Goal: Information Seeking & Learning: Learn about a topic

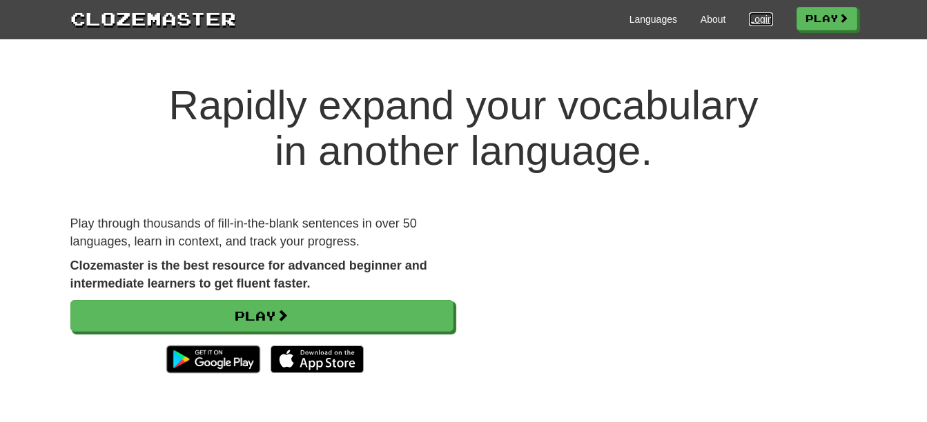
click at [754, 18] on link "Login" at bounding box center [760, 19] width 23 height 14
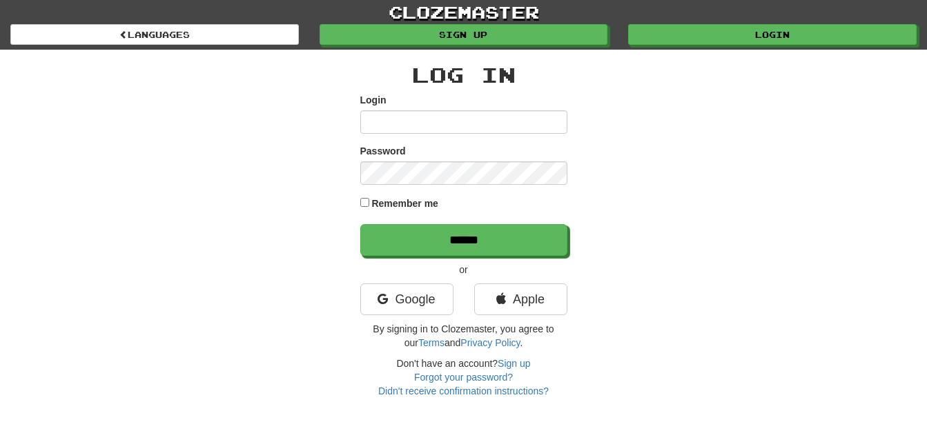
click at [448, 122] on input "Login" at bounding box center [463, 121] width 207 height 23
type input "**********"
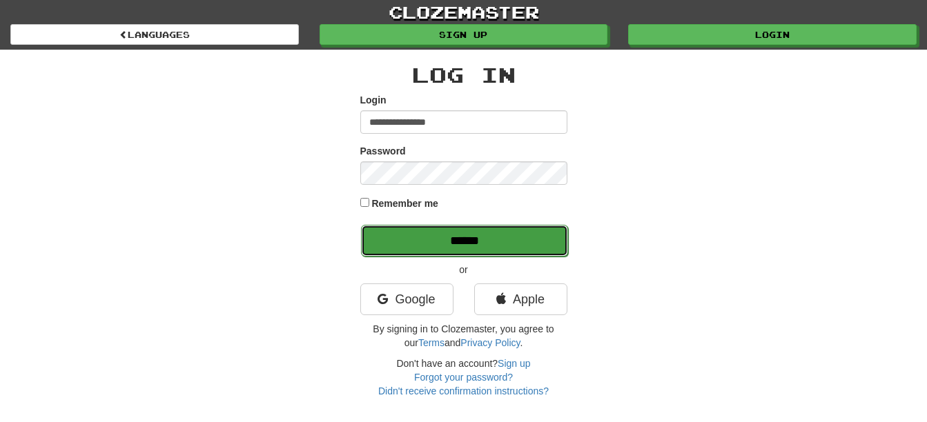
click at [470, 246] on input "******" at bounding box center [464, 241] width 207 height 32
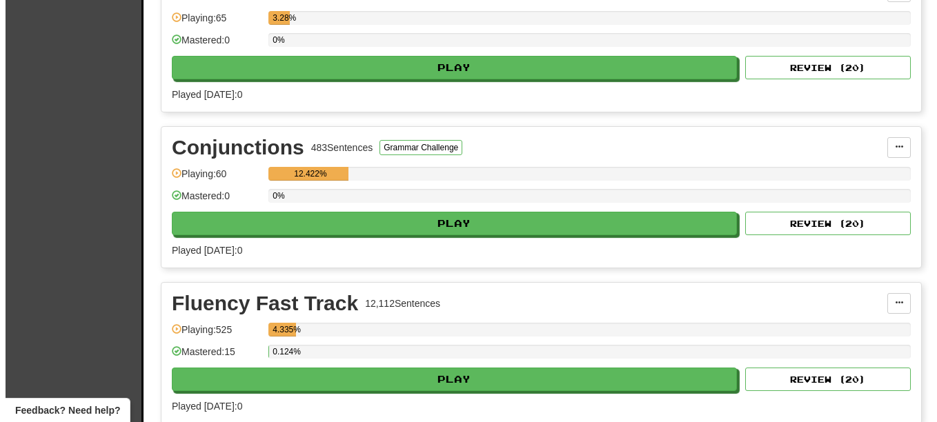
scroll to position [764, 0]
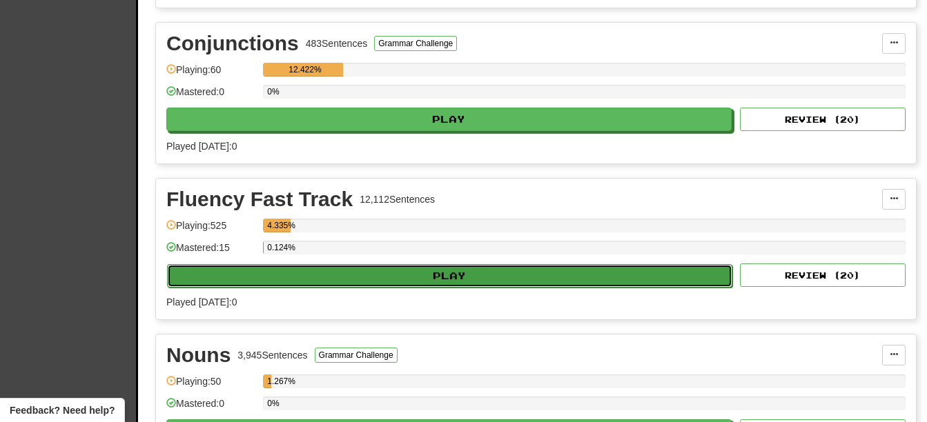
click at [525, 270] on button "Play" at bounding box center [449, 275] width 565 height 23
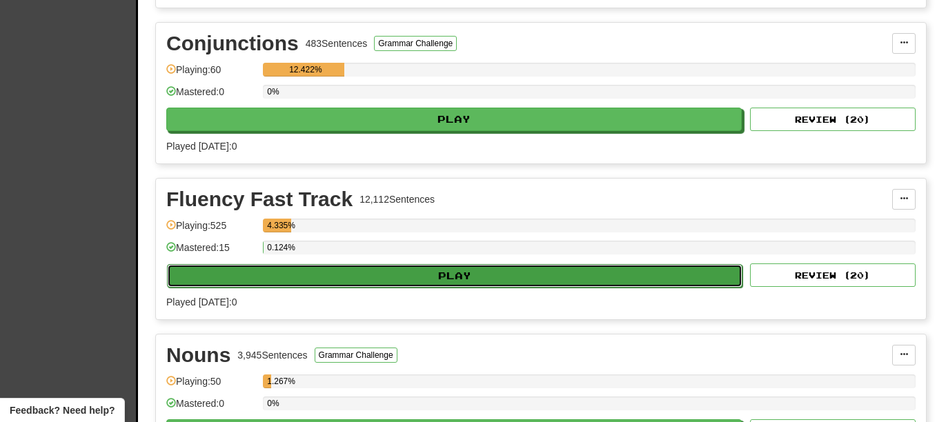
select select "**"
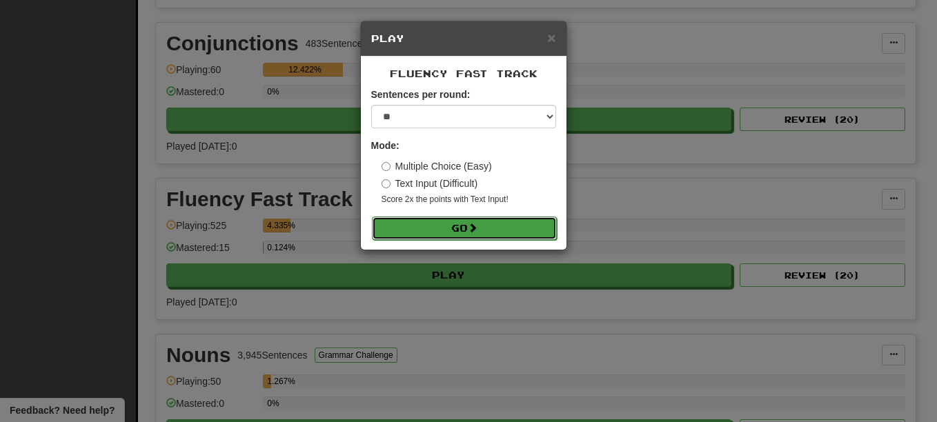
click at [475, 224] on span at bounding box center [473, 228] width 10 height 10
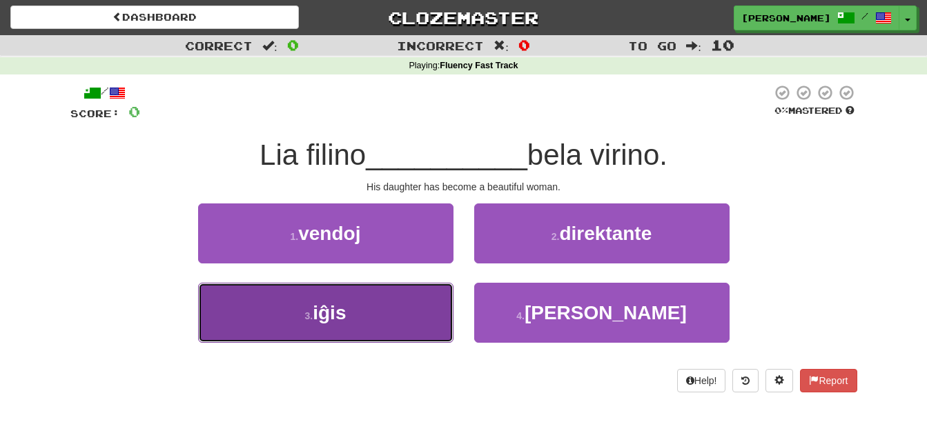
click at [281, 297] on button "3 . iĝis" at bounding box center [325, 313] width 255 height 60
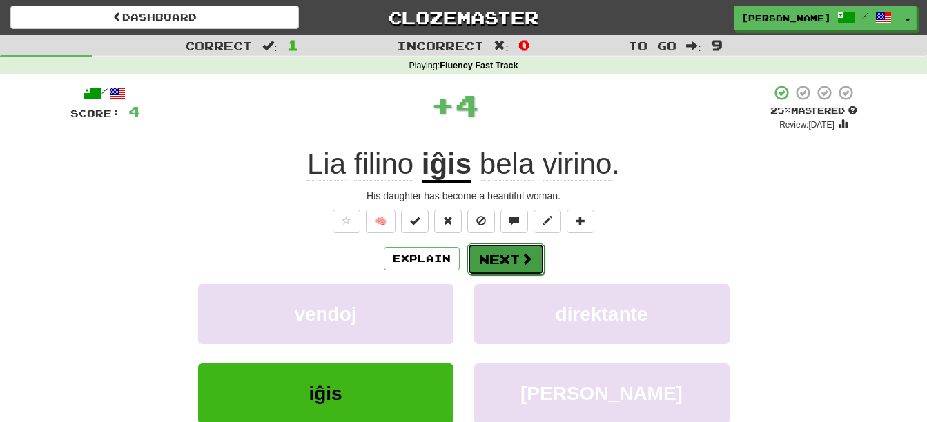
click at [507, 249] on button "Next" at bounding box center [505, 260] width 77 height 32
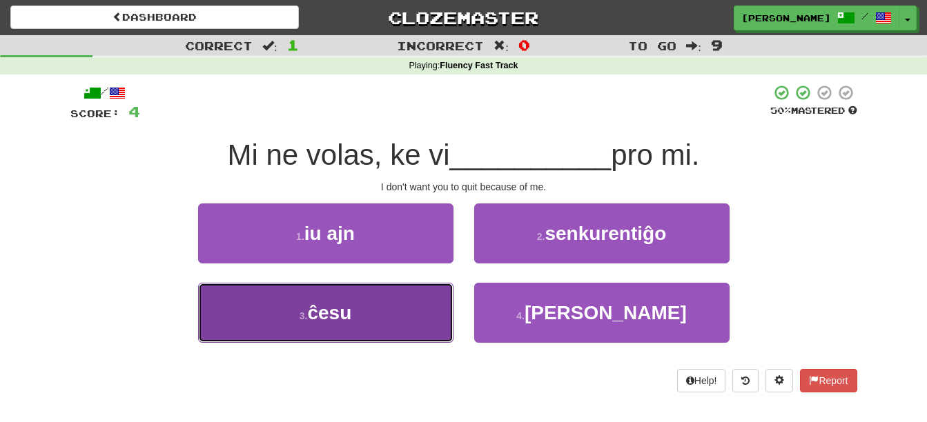
click at [335, 323] on span "ĉesu" at bounding box center [329, 312] width 44 height 21
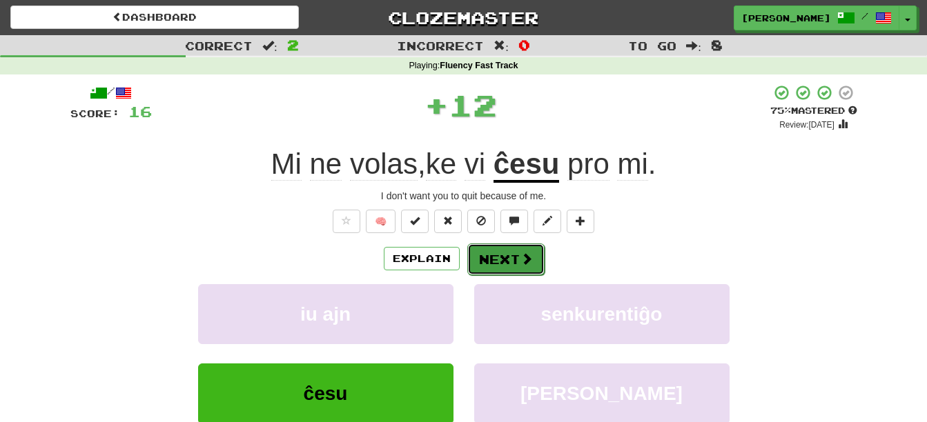
click at [505, 255] on button "Next" at bounding box center [505, 260] width 77 height 32
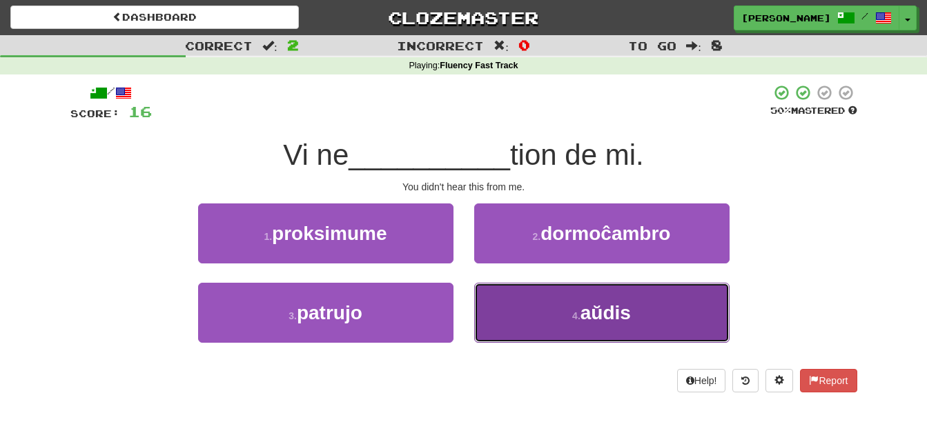
click at [693, 320] on button "4 . aŭdis" at bounding box center [601, 313] width 255 height 60
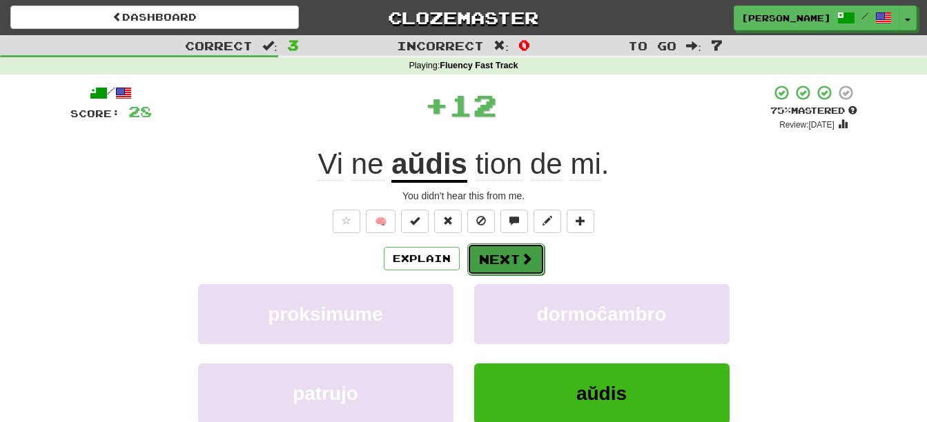
click at [504, 257] on button "Next" at bounding box center [505, 260] width 77 height 32
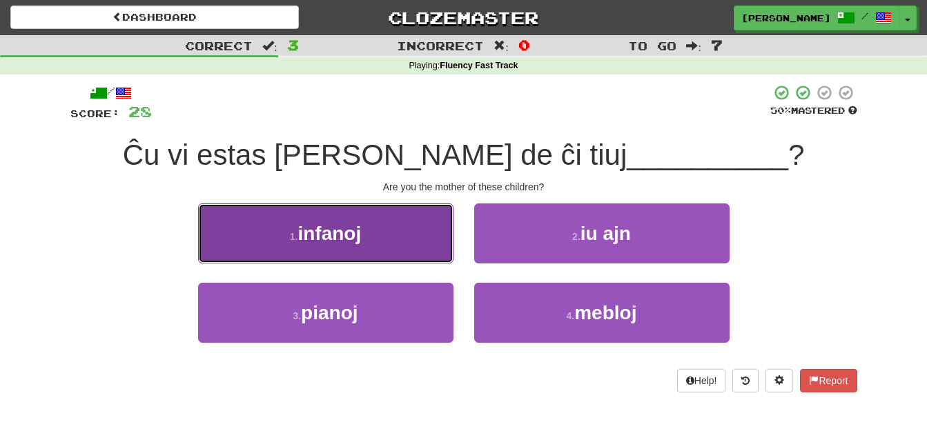
click at [362, 249] on button "1 . infanoj" at bounding box center [325, 234] width 255 height 60
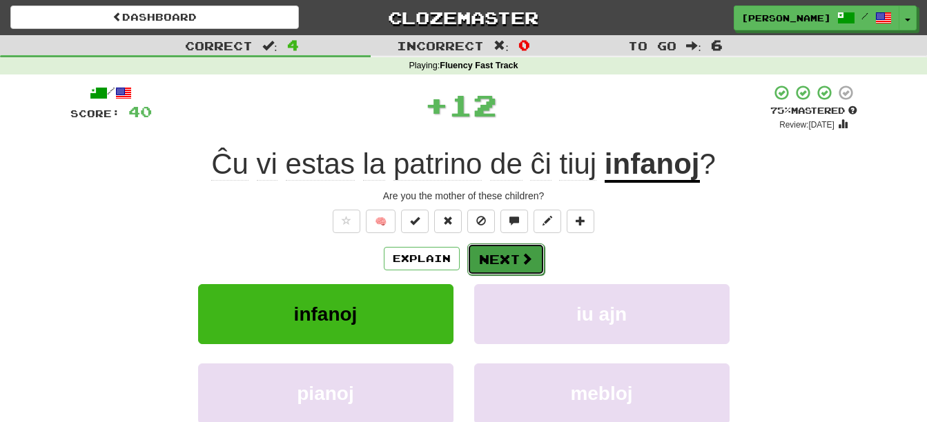
click at [498, 257] on button "Next" at bounding box center [505, 260] width 77 height 32
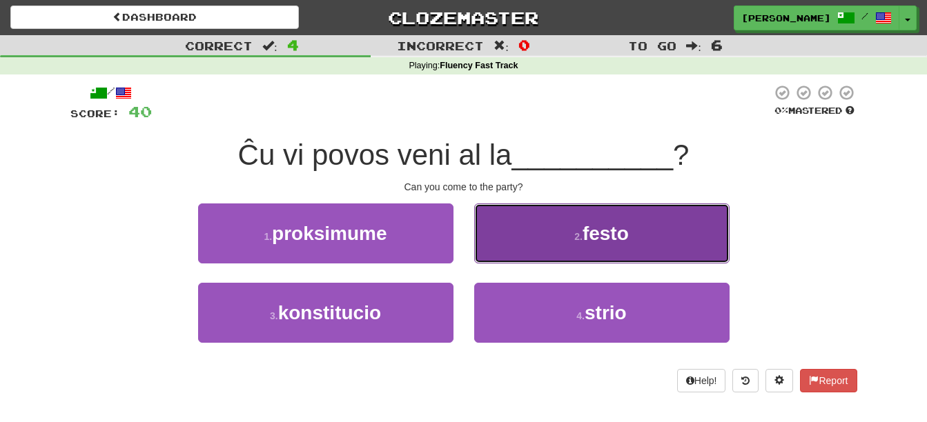
click at [651, 239] on button "2 . festo" at bounding box center [601, 234] width 255 height 60
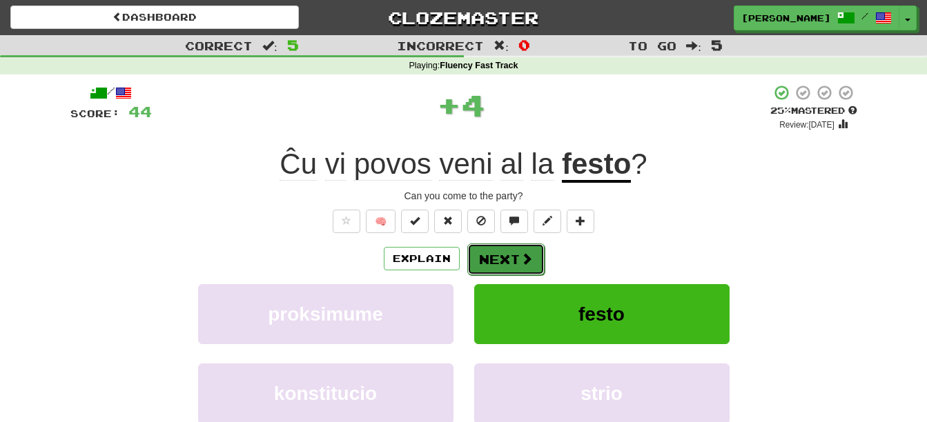
click at [511, 260] on button "Next" at bounding box center [505, 260] width 77 height 32
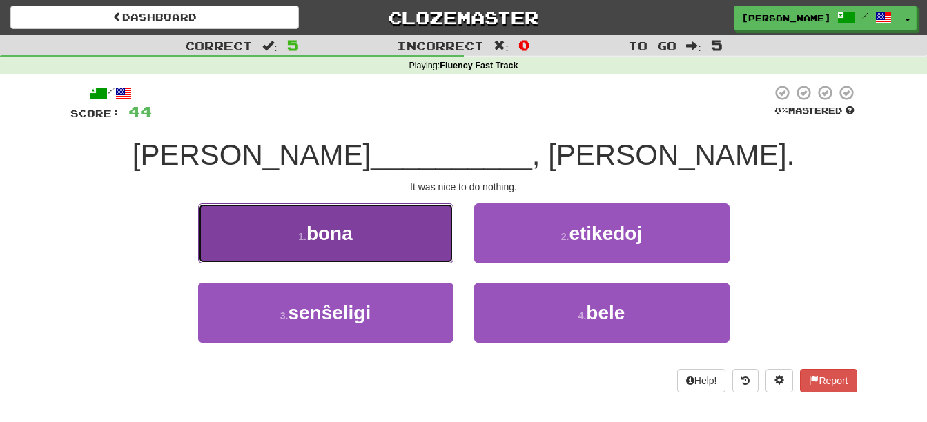
click at [314, 239] on span "bona" at bounding box center [329, 233] width 46 height 21
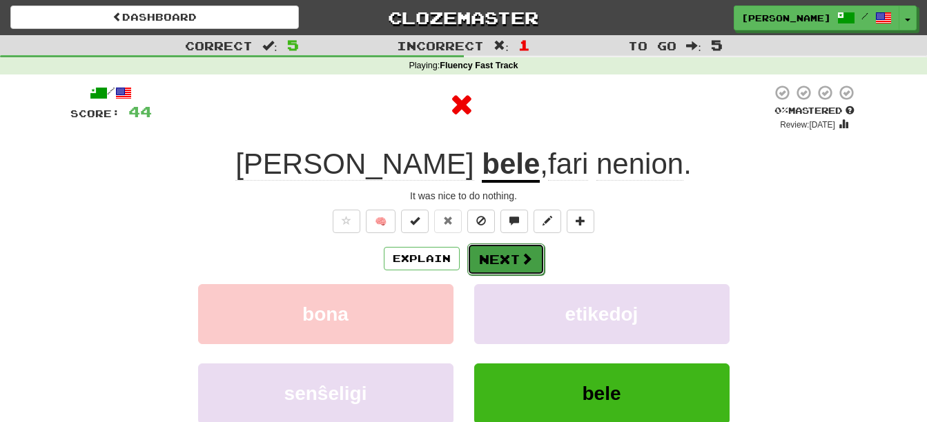
click at [502, 251] on button "Next" at bounding box center [505, 260] width 77 height 32
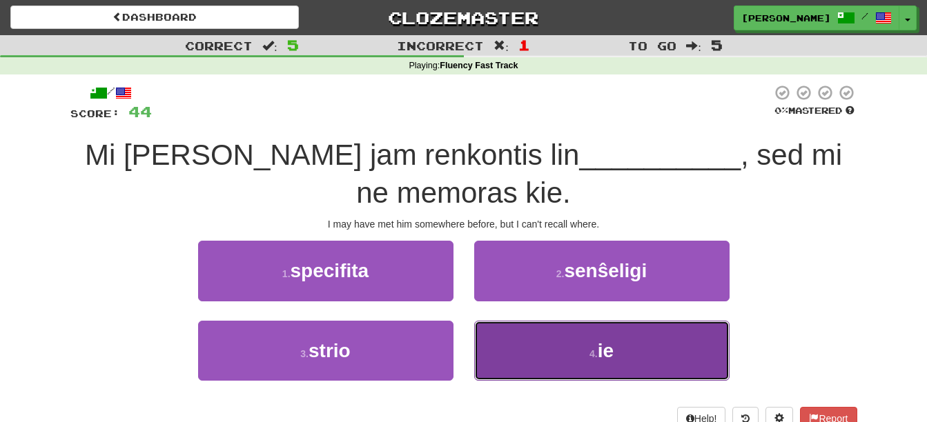
click at [586, 337] on button "4 . ie" at bounding box center [601, 351] width 255 height 60
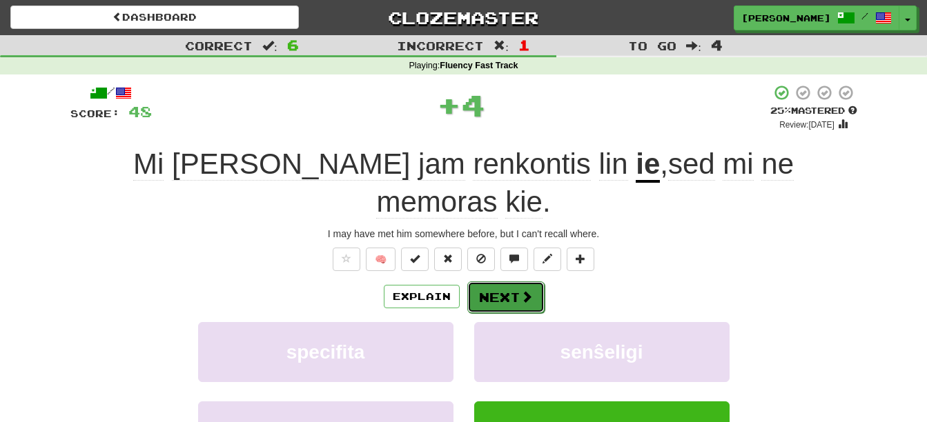
click at [497, 281] on button "Next" at bounding box center [505, 297] width 77 height 32
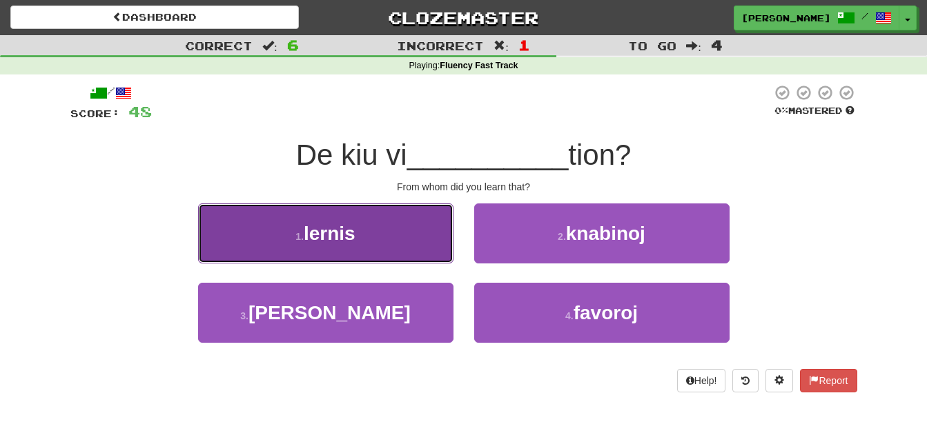
click at [385, 239] on button "1 . lernis" at bounding box center [325, 234] width 255 height 60
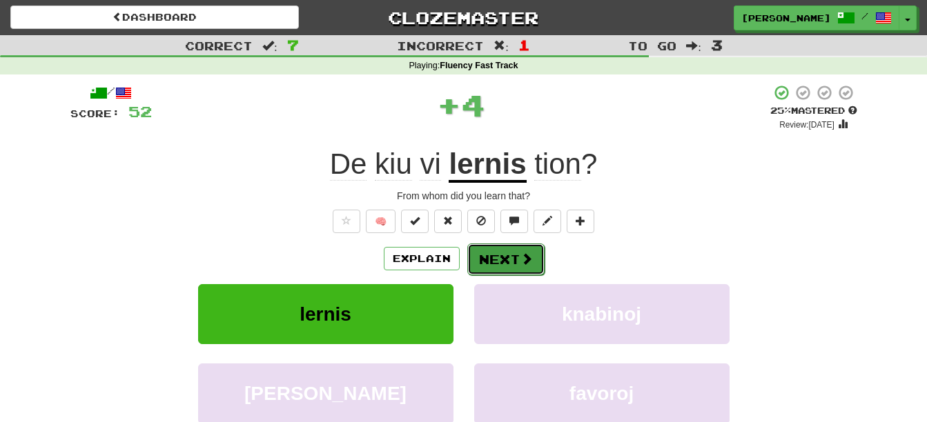
click at [493, 255] on button "Next" at bounding box center [505, 260] width 77 height 32
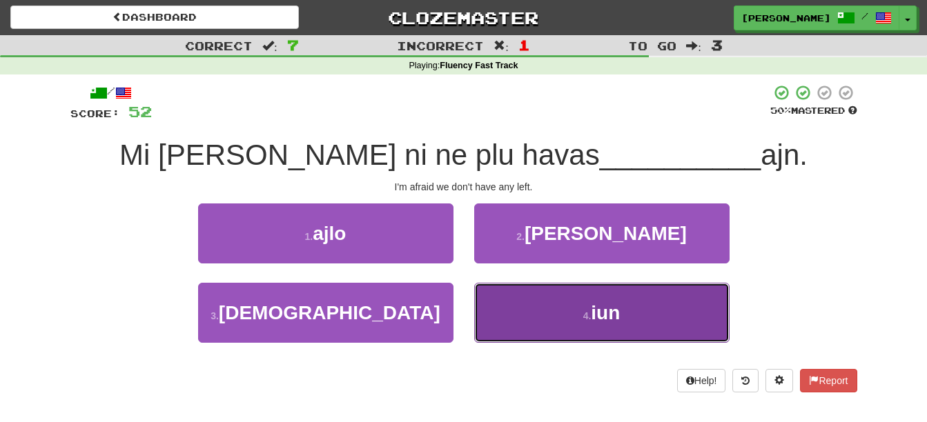
click at [688, 319] on button "4 . iun" at bounding box center [601, 313] width 255 height 60
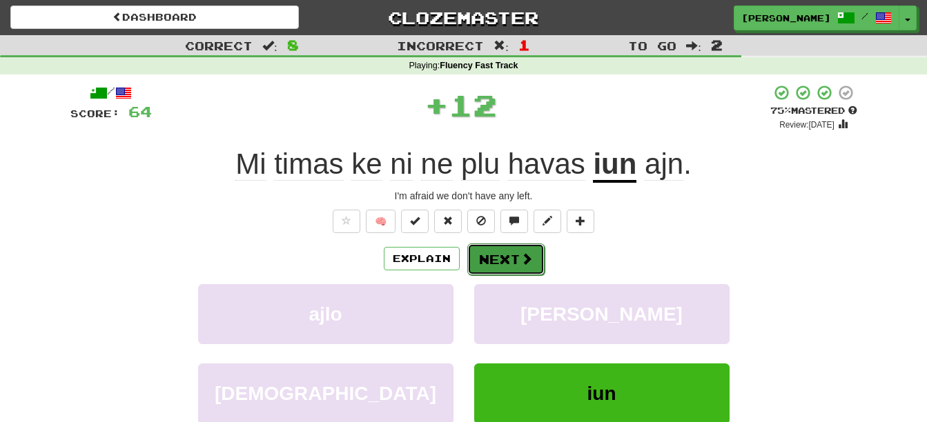
click at [515, 250] on button "Next" at bounding box center [505, 260] width 77 height 32
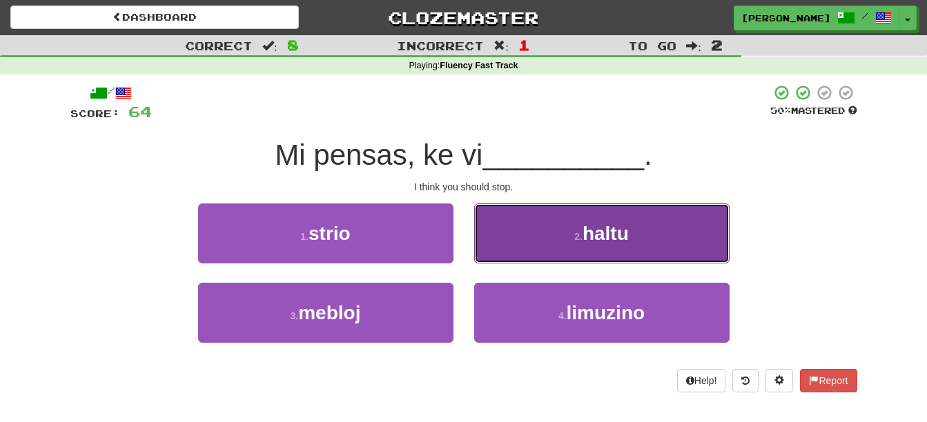
click at [592, 237] on span "haltu" at bounding box center [605, 233] width 46 height 21
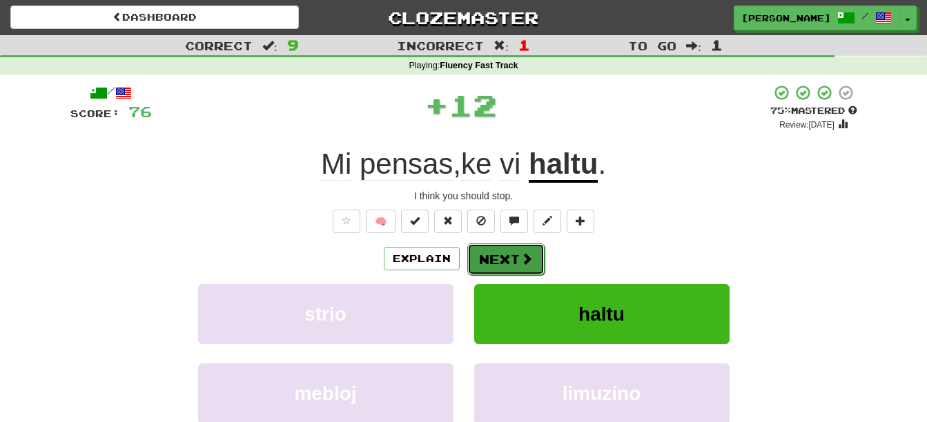
click at [515, 252] on button "Next" at bounding box center [505, 260] width 77 height 32
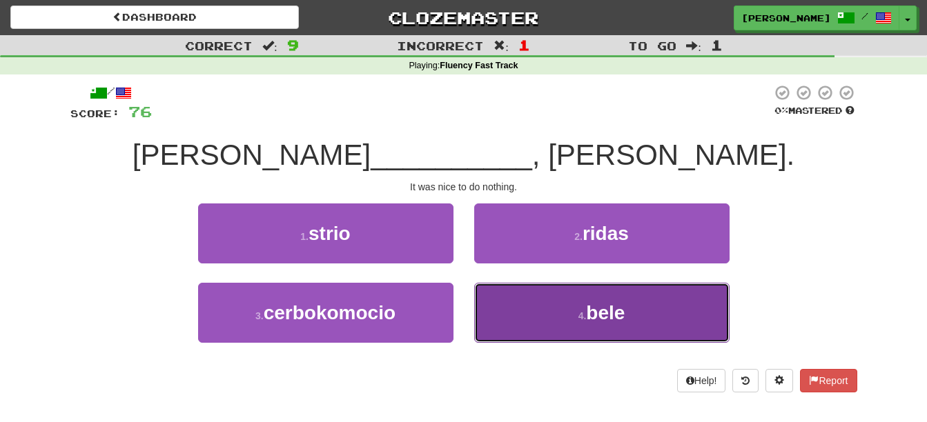
click at [617, 301] on button "4 . bele" at bounding box center [601, 313] width 255 height 60
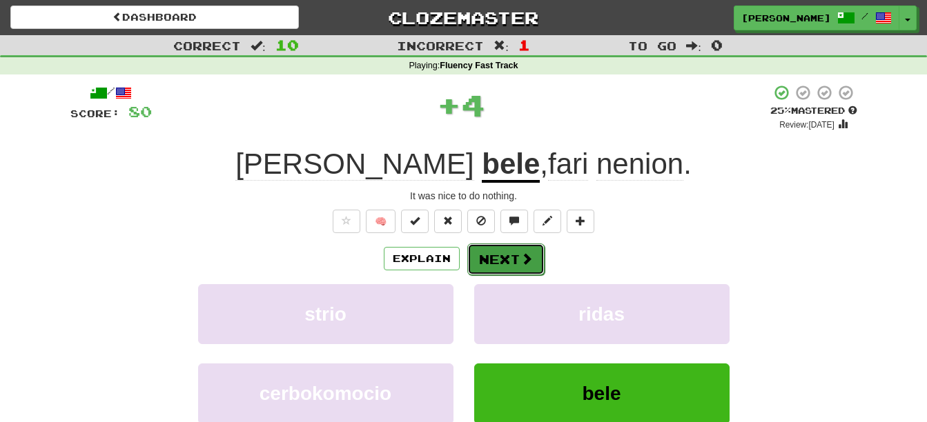
click at [530, 260] on span at bounding box center [526, 258] width 12 height 12
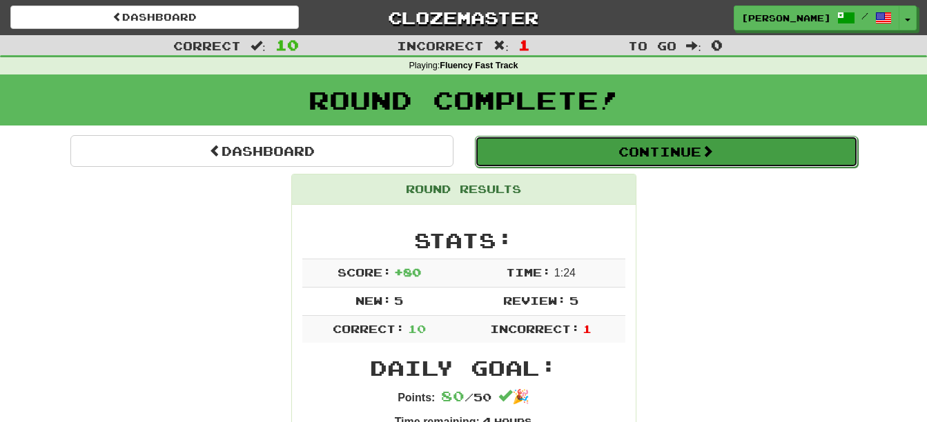
click at [632, 152] on button "Continue" at bounding box center [666, 152] width 383 height 32
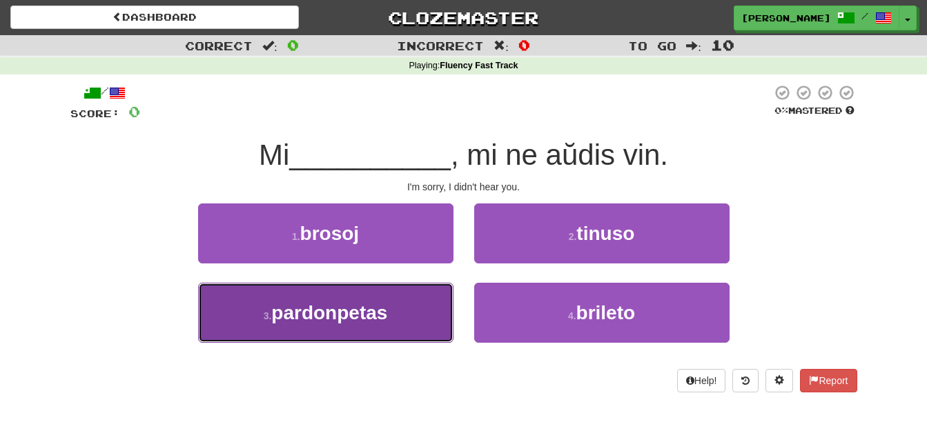
click at [354, 302] on span "pardonpetas" at bounding box center [329, 312] width 116 height 21
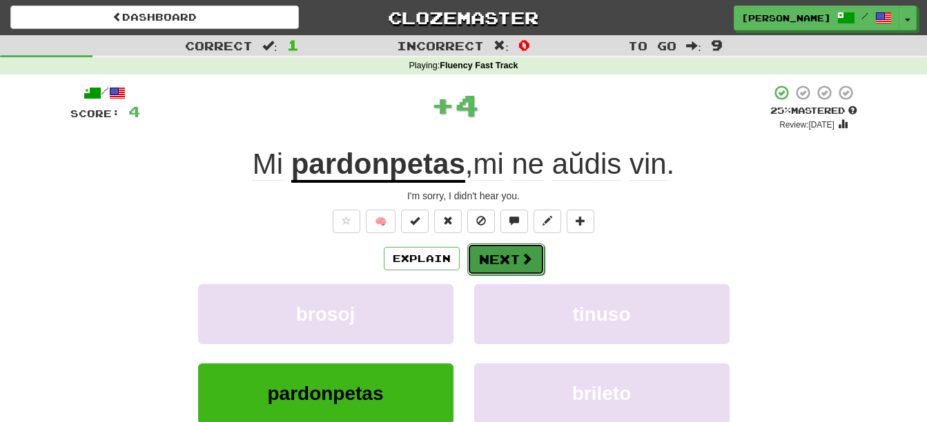
click at [499, 257] on button "Next" at bounding box center [505, 260] width 77 height 32
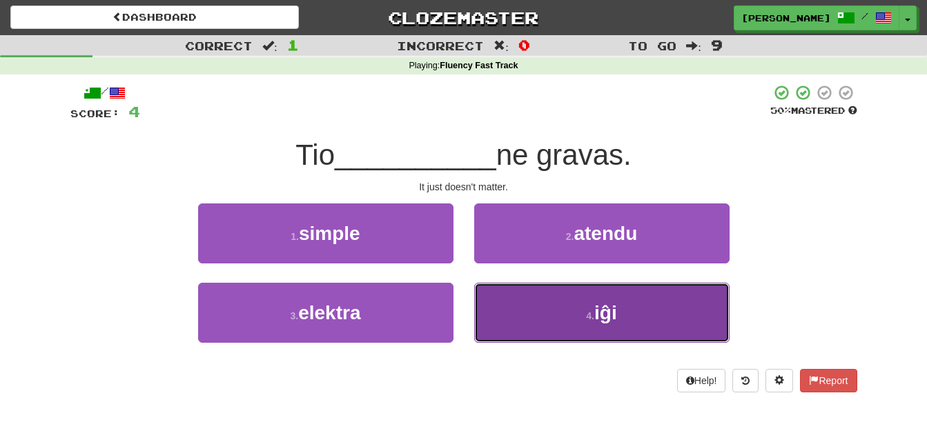
click at [538, 313] on button "4 . iĝi" at bounding box center [601, 313] width 255 height 60
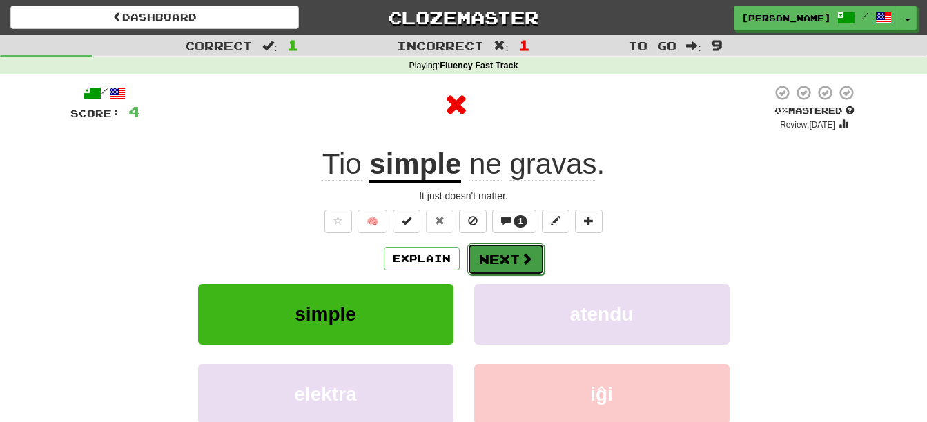
click at [504, 268] on button "Next" at bounding box center [505, 260] width 77 height 32
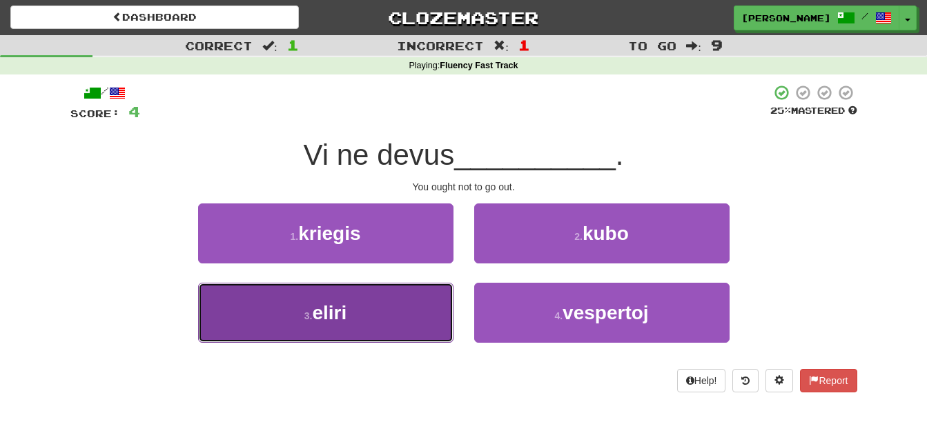
click at [357, 306] on button "3 . eliri" at bounding box center [325, 313] width 255 height 60
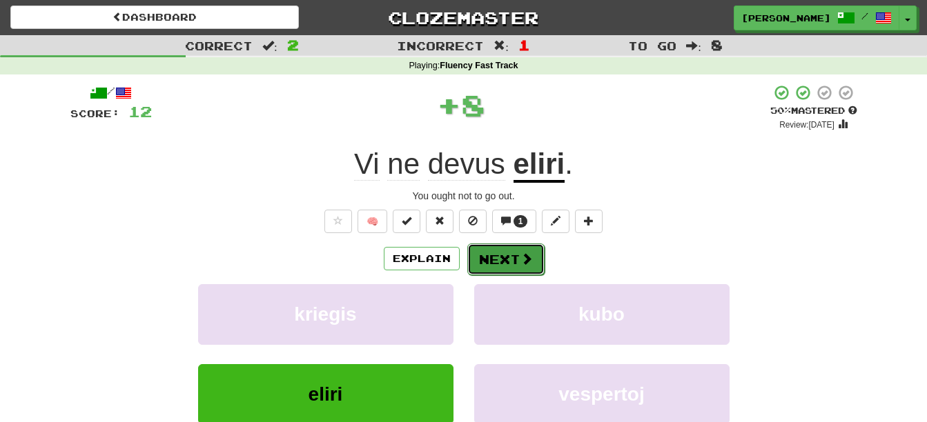
click at [495, 260] on button "Next" at bounding box center [505, 260] width 77 height 32
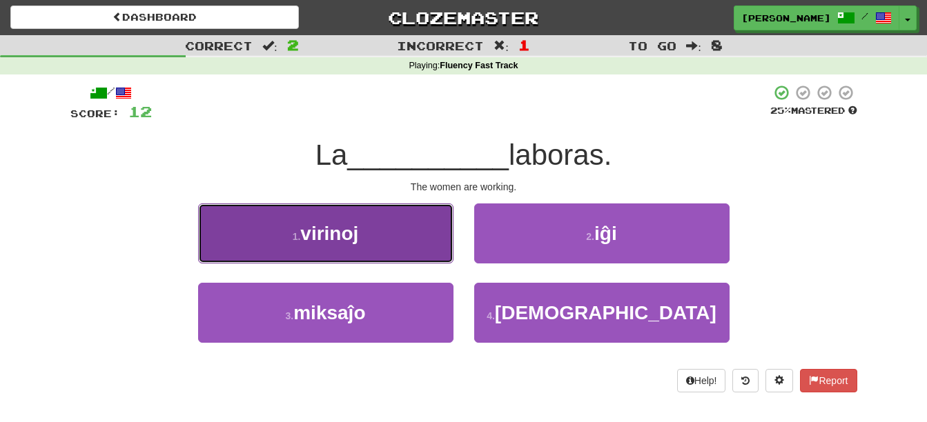
click at [390, 244] on button "1 . virinoj" at bounding box center [325, 234] width 255 height 60
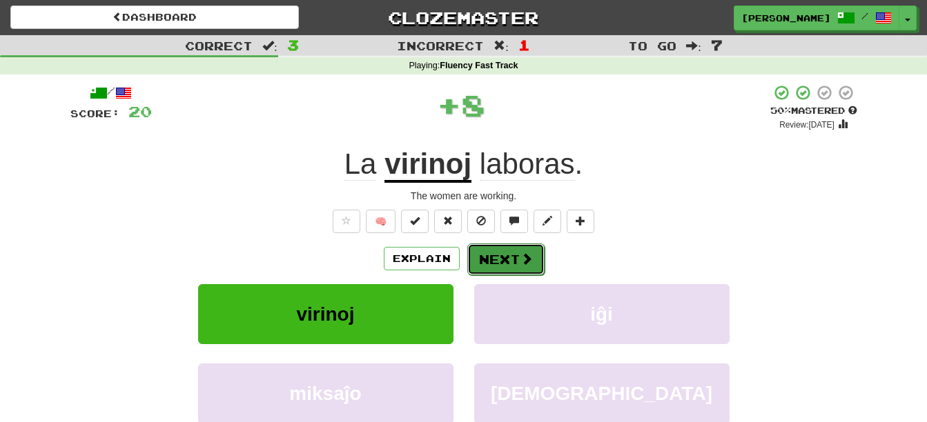
click at [486, 257] on button "Next" at bounding box center [505, 260] width 77 height 32
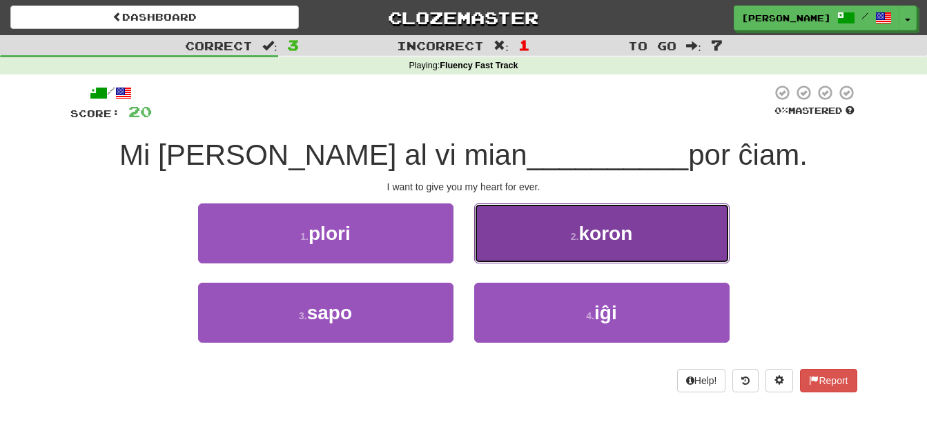
click at [509, 244] on button "2 . koron" at bounding box center [601, 234] width 255 height 60
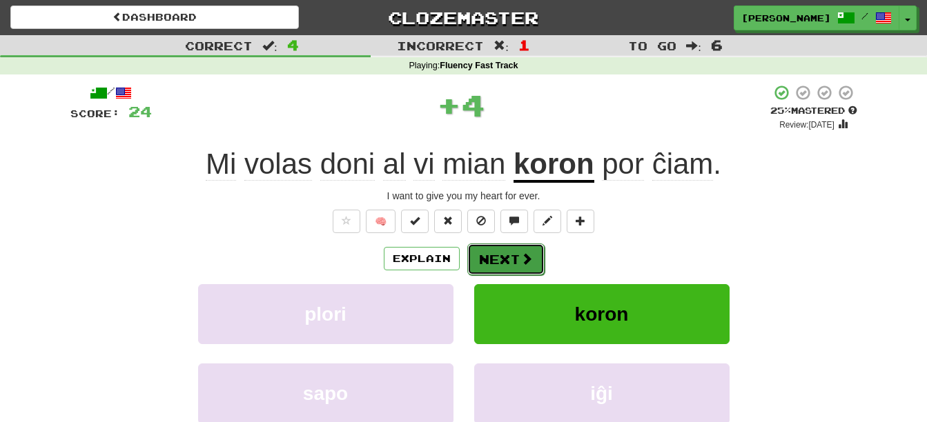
click at [496, 256] on button "Next" at bounding box center [505, 260] width 77 height 32
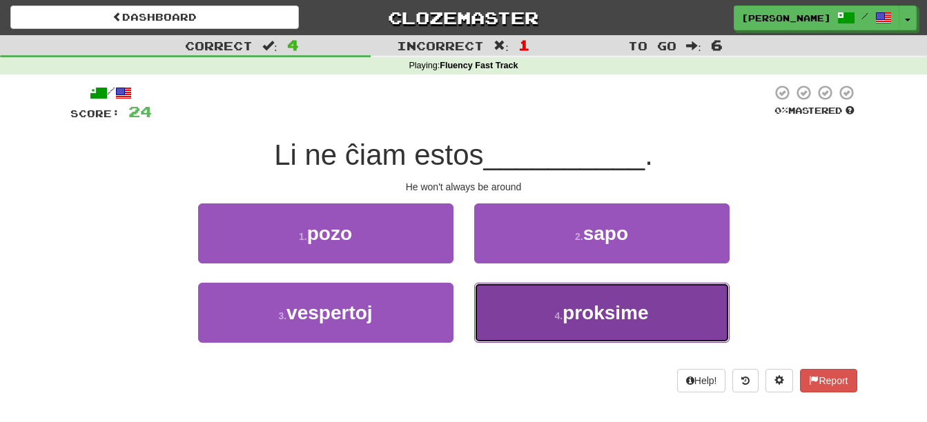
click at [500, 313] on button "4 . proksime" at bounding box center [601, 313] width 255 height 60
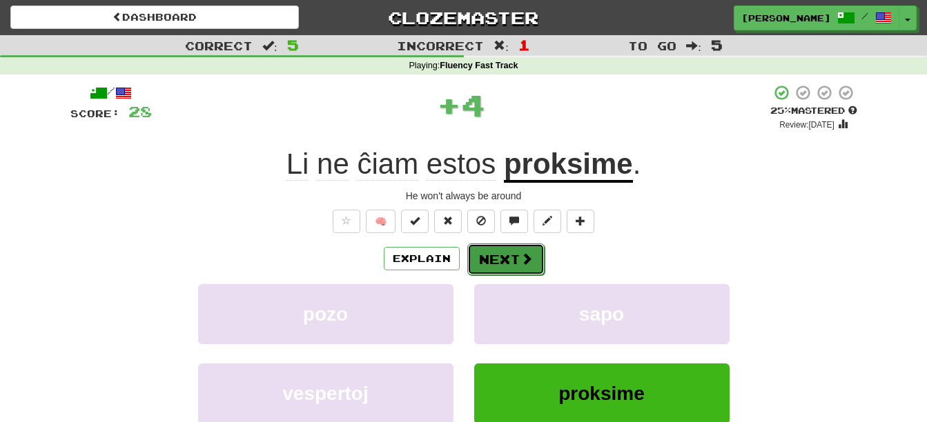
click at [495, 258] on button "Next" at bounding box center [505, 260] width 77 height 32
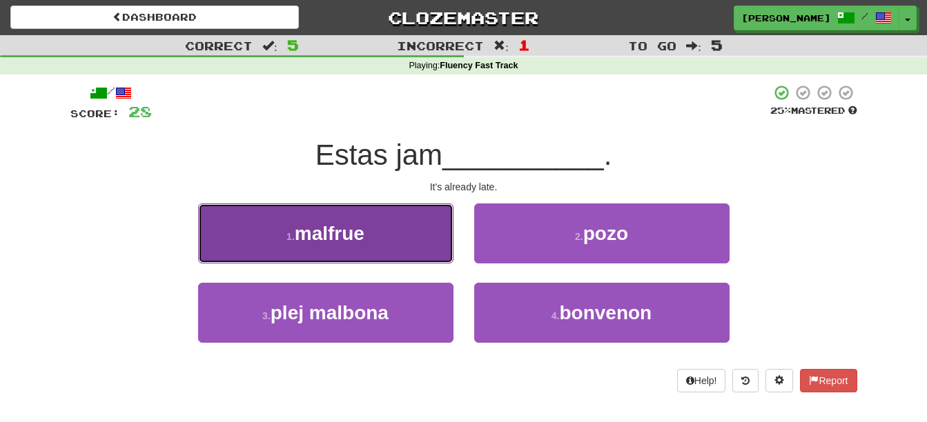
click at [409, 247] on button "1 . malfrue" at bounding box center [325, 234] width 255 height 60
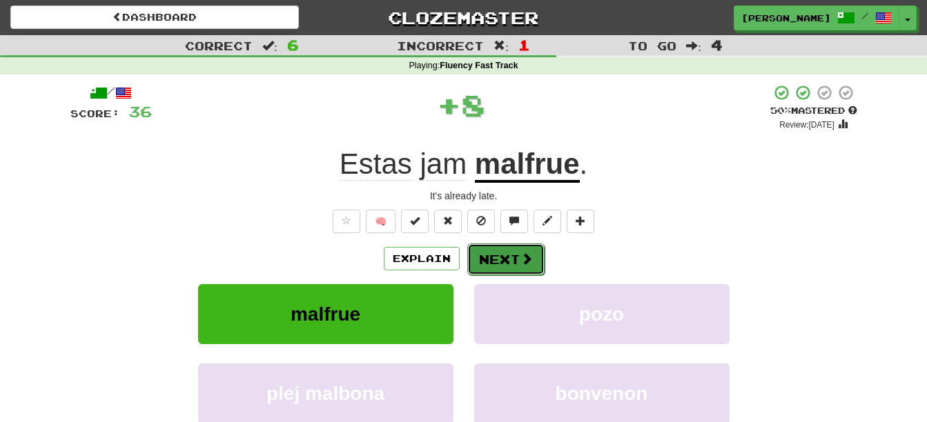
click at [509, 257] on button "Next" at bounding box center [505, 260] width 77 height 32
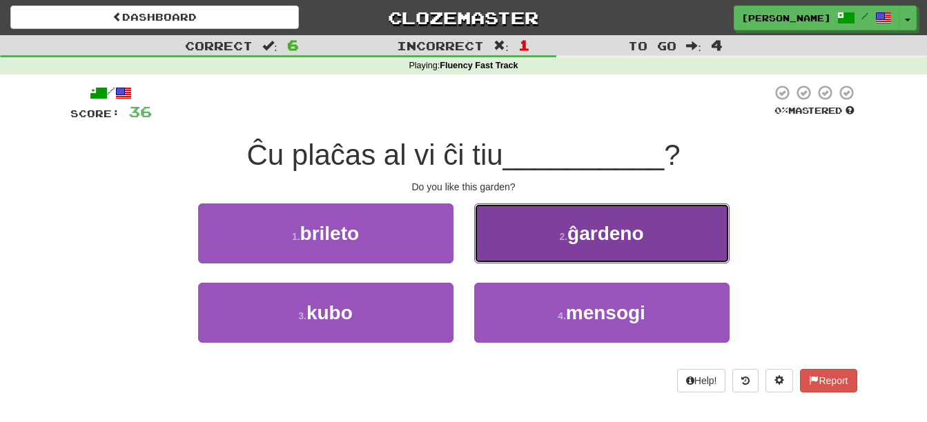
click at [543, 242] on button "2 . ĝardeno" at bounding box center [601, 234] width 255 height 60
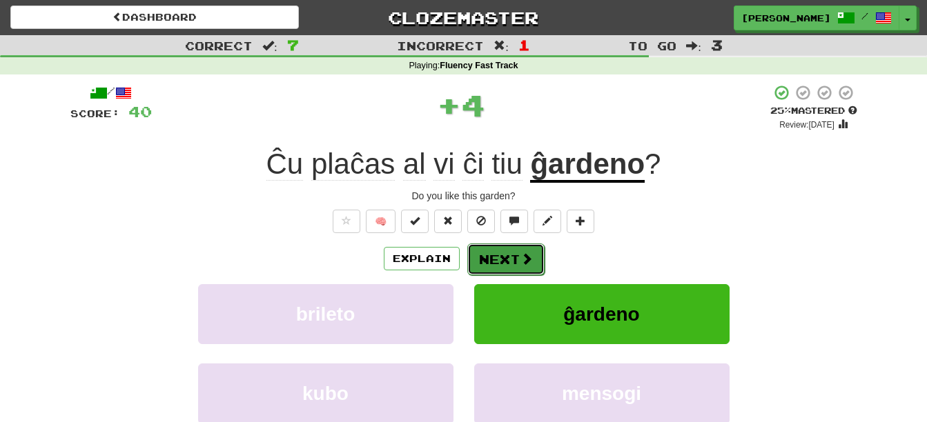
click at [510, 254] on button "Next" at bounding box center [505, 260] width 77 height 32
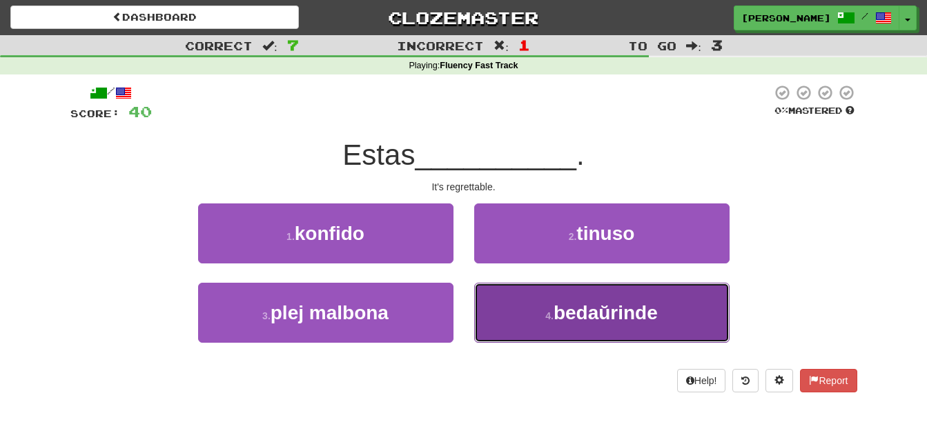
click at [517, 312] on button "4 . bedaŭrinde" at bounding box center [601, 313] width 255 height 60
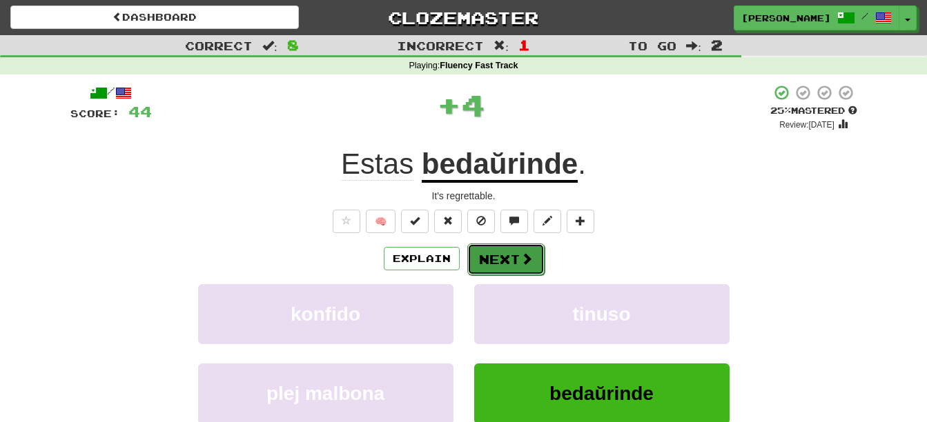
click at [494, 258] on button "Next" at bounding box center [505, 260] width 77 height 32
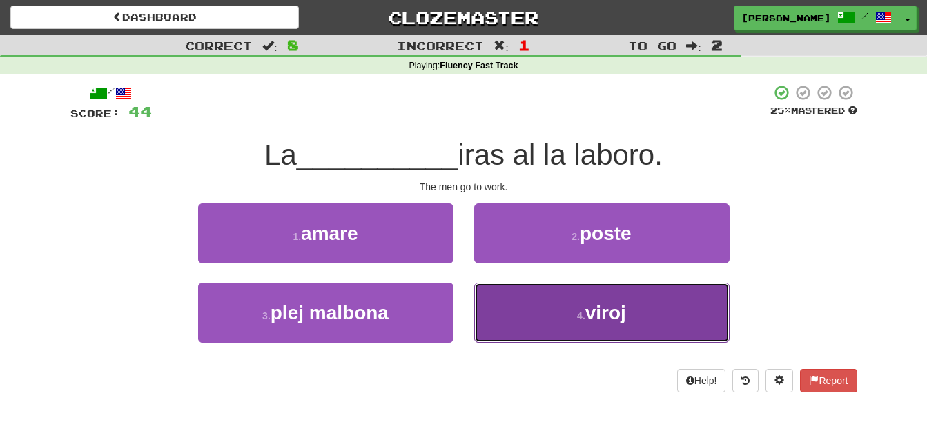
click at [536, 306] on button "4 . viroj" at bounding box center [601, 313] width 255 height 60
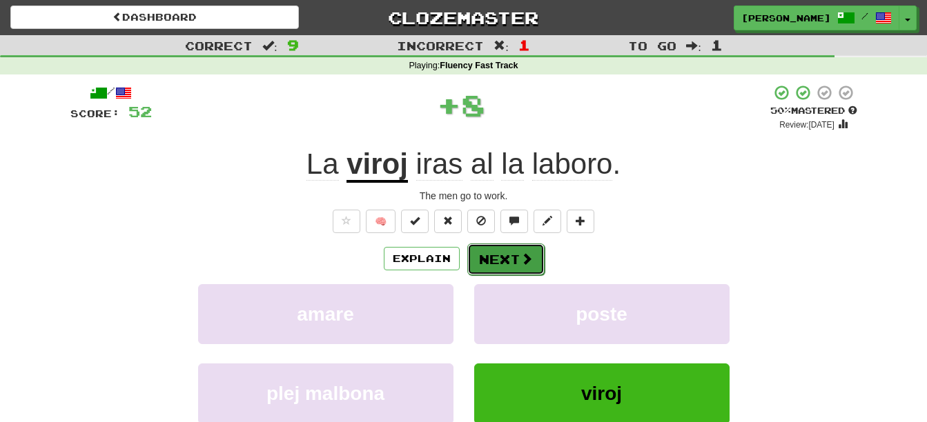
click at [503, 260] on button "Next" at bounding box center [505, 260] width 77 height 32
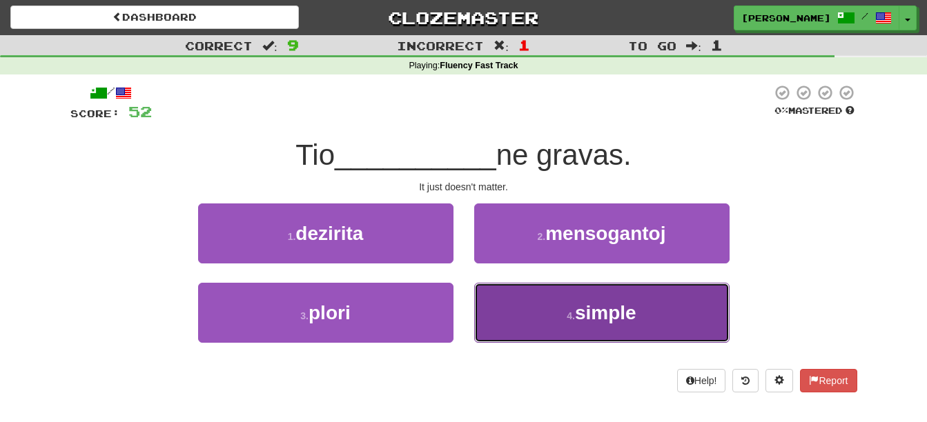
click at [526, 311] on button "4 . simple" at bounding box center [601, 313] width 255 height 60
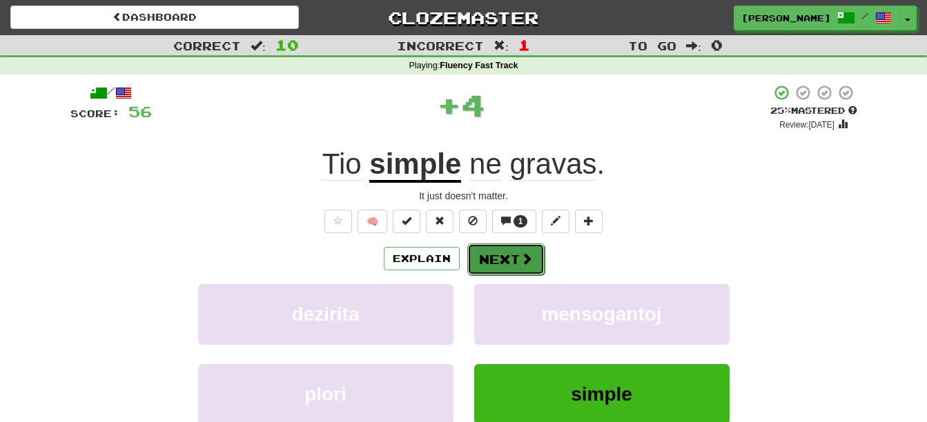
click at [510, 261] on button "Next" at bounding box center [505, 260] width 77 height 32
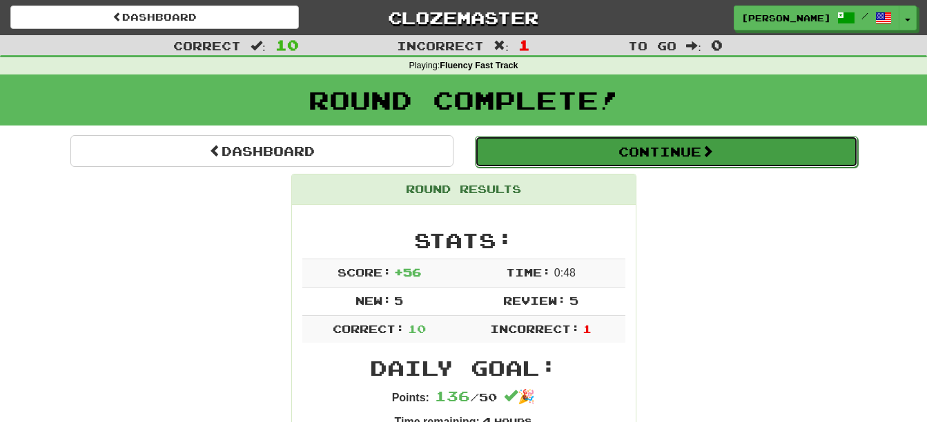
click at [631, 156] on button "Continue" at bounding box center [666, 152] width 383 height 32
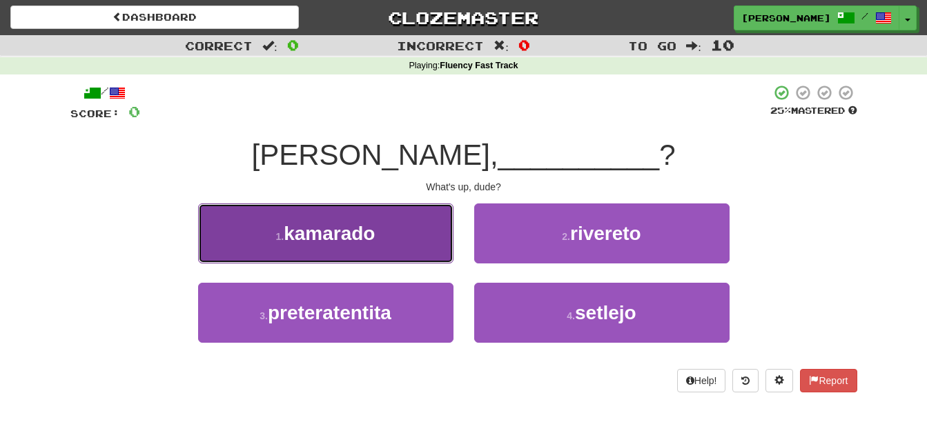
click at [409, 237] on button "1 . kamarado" at bounding box center [325, 234] width 255 height 60
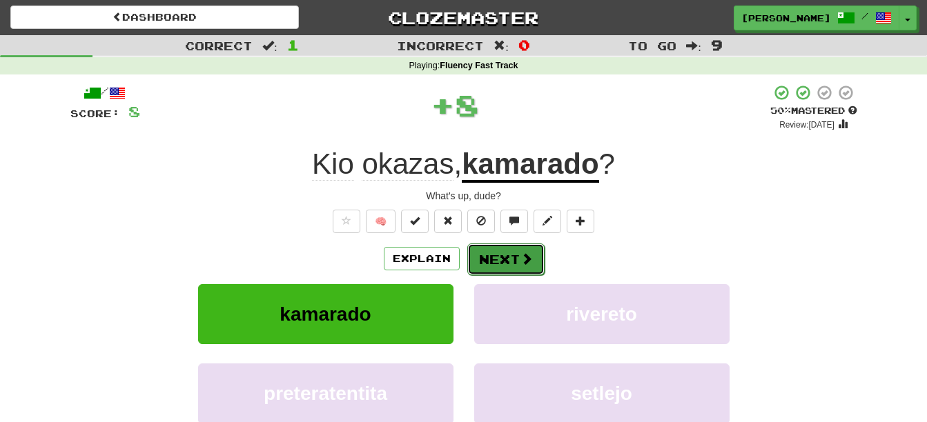
click at [499, 246] on button "Next" at bounding box center [505, 260] width 77 height 32
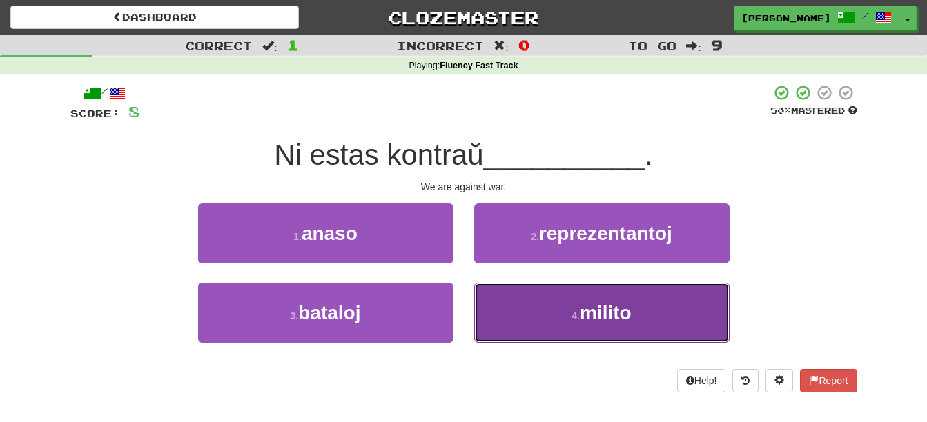
click at [551, 310] on button "4 . milito" at bounding box center [601, 313] width 255 height 60
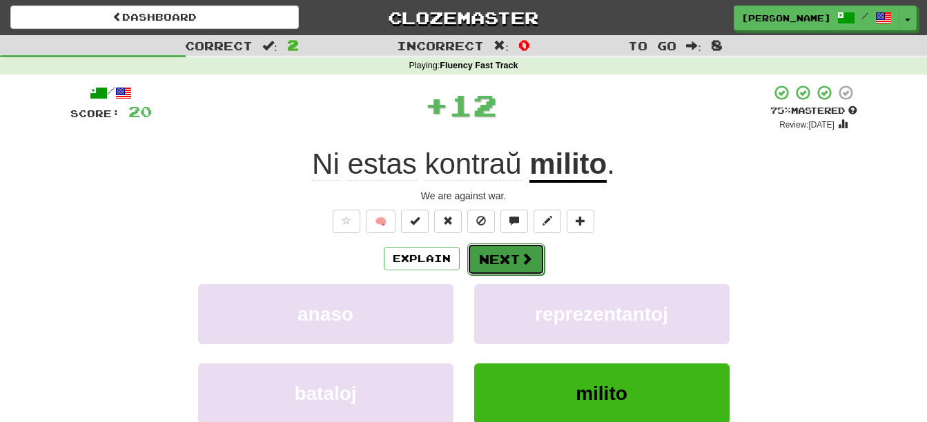
click at [515, 261] on button "Next" at bounding box center [505, 260] width 77 height 32
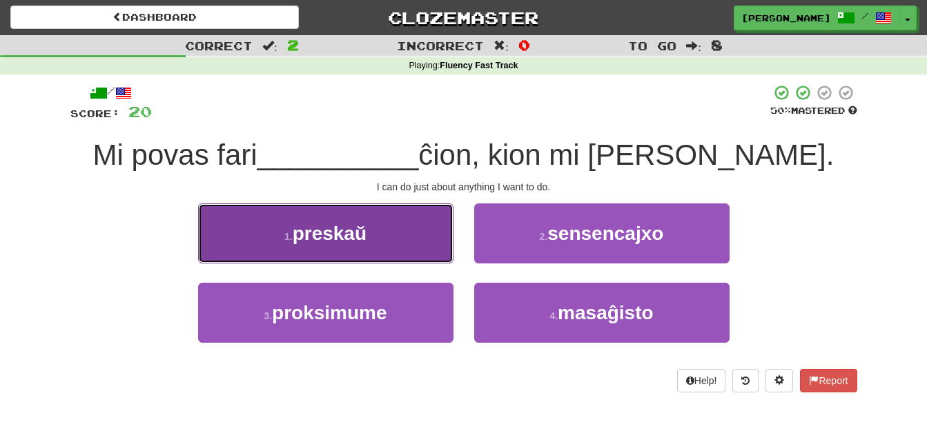
click at [335, 241] on span "preskaŭ" at bounding box center [330, 233] width 74 height 21
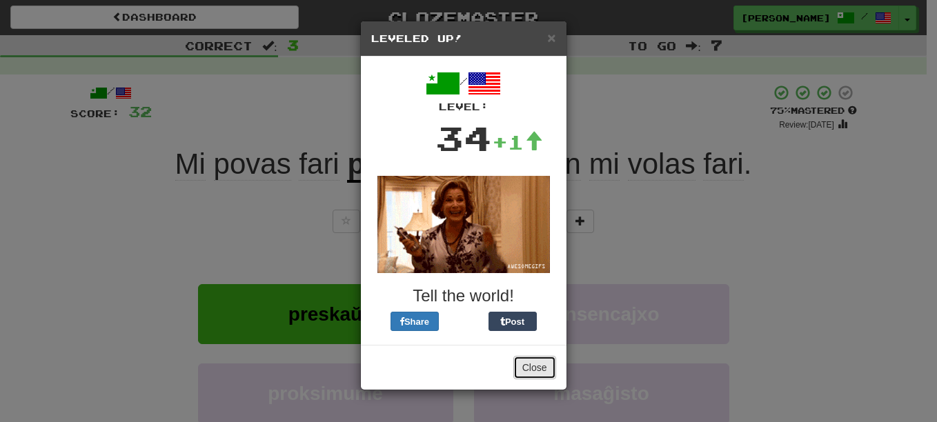
click at [537, 366] on button "Close" at bounding box center [534, 367] width 43 height 23
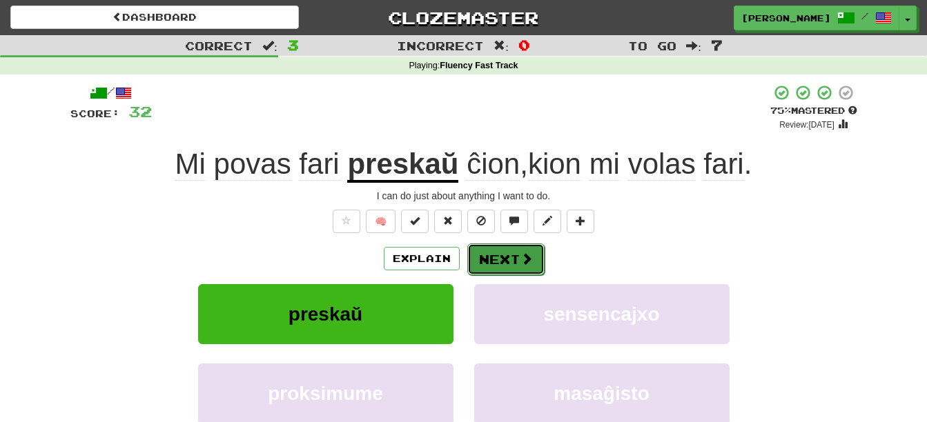
click at [505, 260] on button "Next" at bounding box center [505, 260] width 77 height 32
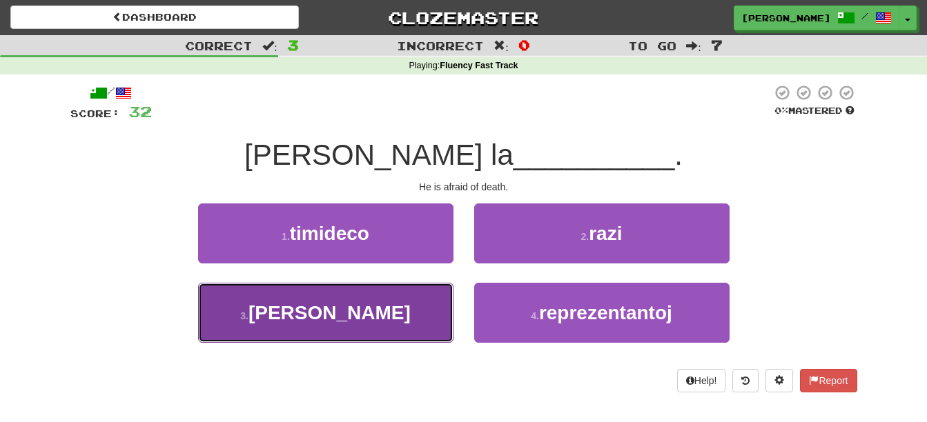
click at [386, 313] on button "3 . morton" at bounding box center [325, 313] width 255 height 60
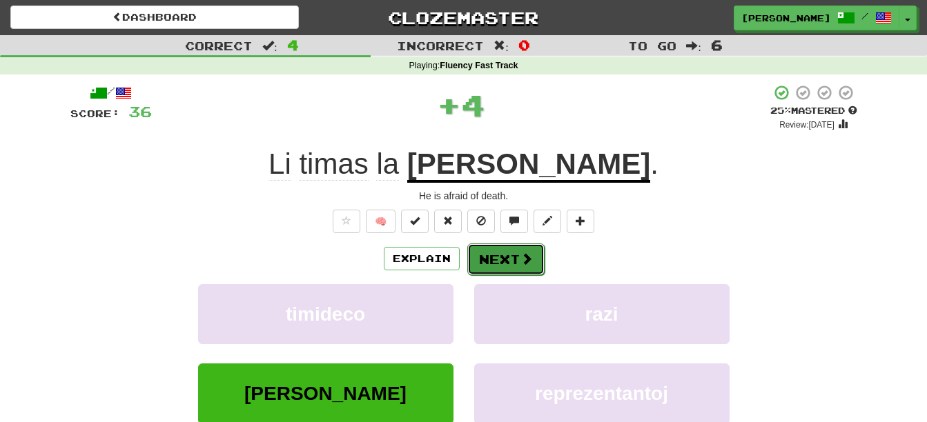
click at [501, 262] on button "Next" at bounding box center [505, 260] width 77 height 32
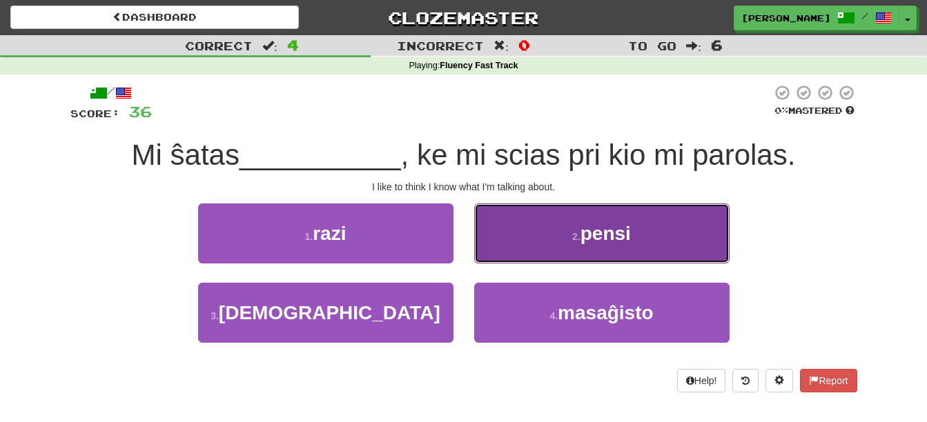
click at [500, 249] on button "2 . pensi" at bounding box center [601, 234] width 255 height 60
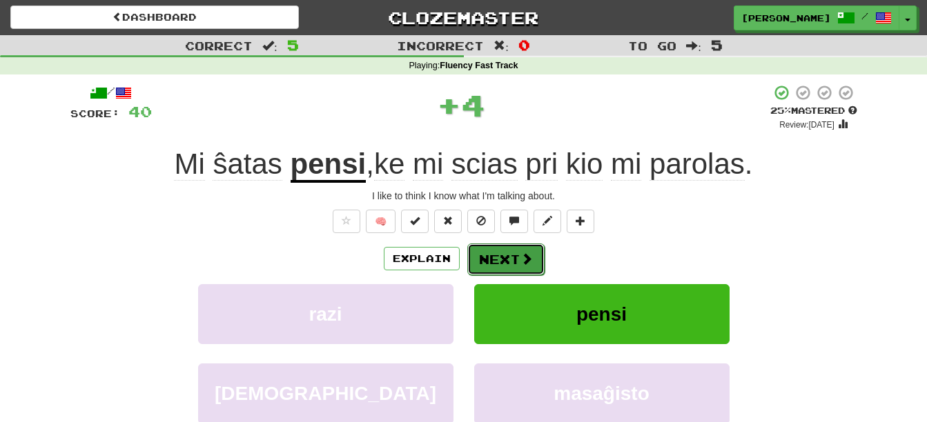
click at [501, 255] on button "Next" at bounding box center [505, 260] width 77 height 32
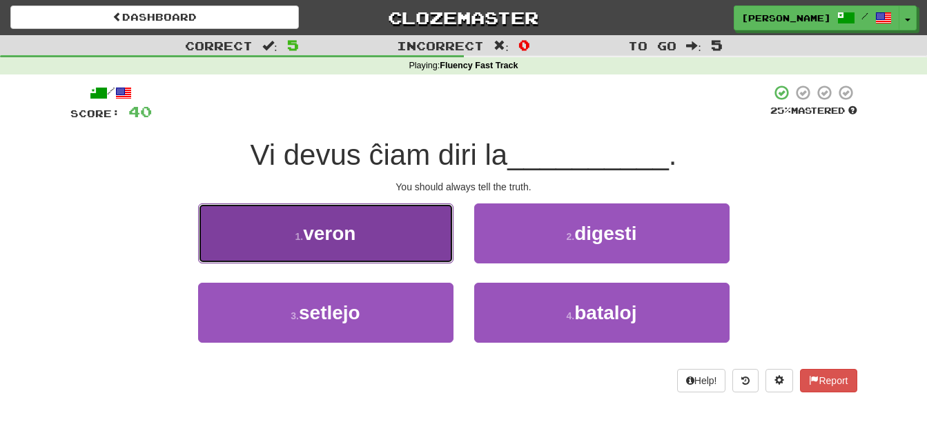
click at [426, 244] on button "1 . veron" at bounding box center [325, 234] width 255 height 60
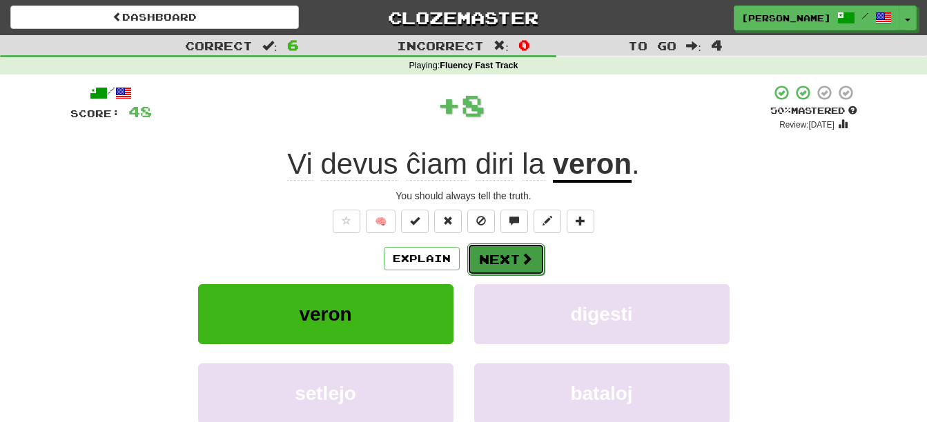
click at [494, 253] on button "Next" at bounding box center [505, 260] width 77 height 32
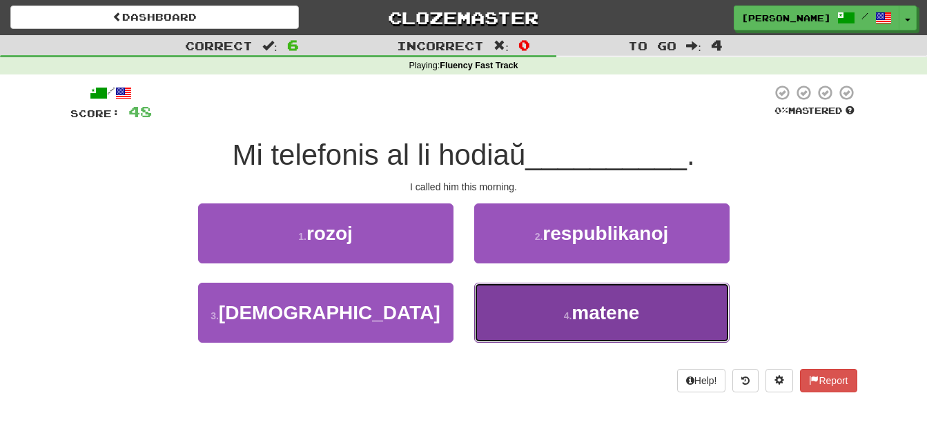
click at [515, 317] on button "4 . matene" at bounding box center [601, 313] width 255 height 60
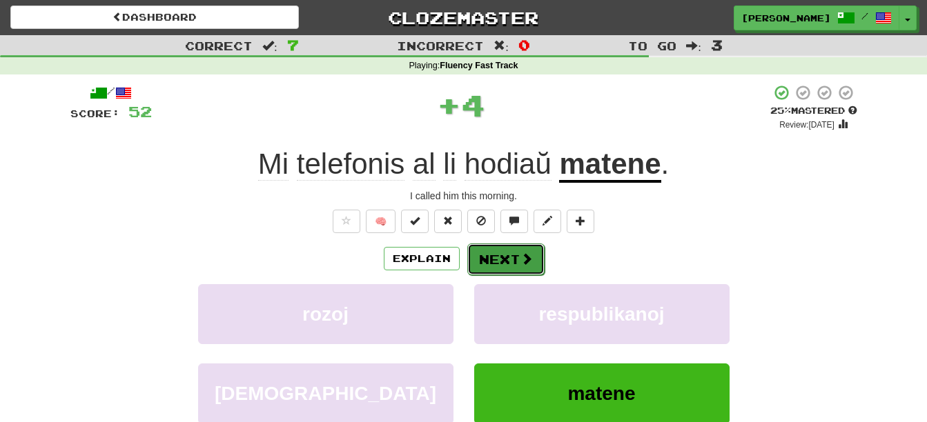
click at [502, 260] on button "Next" at bounding box center [505, 260] width 77 height 32
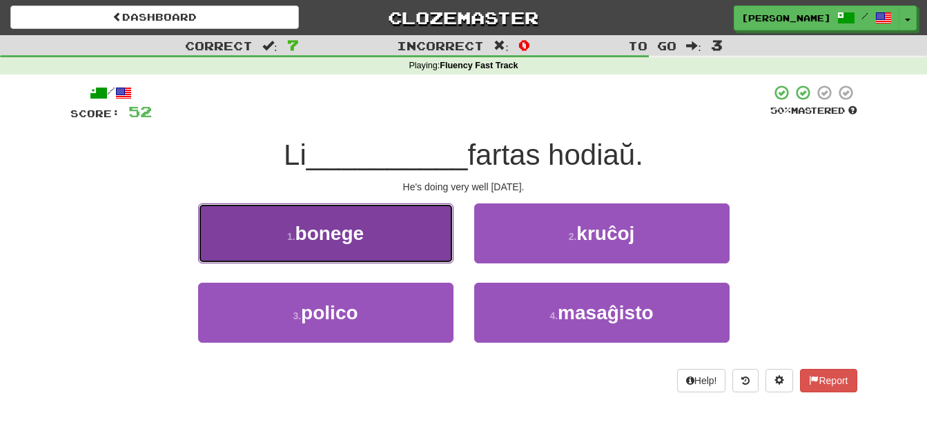
click at [400, 240] on button "1 . bonege" at bounding box center [325, 234] width 255 height 60
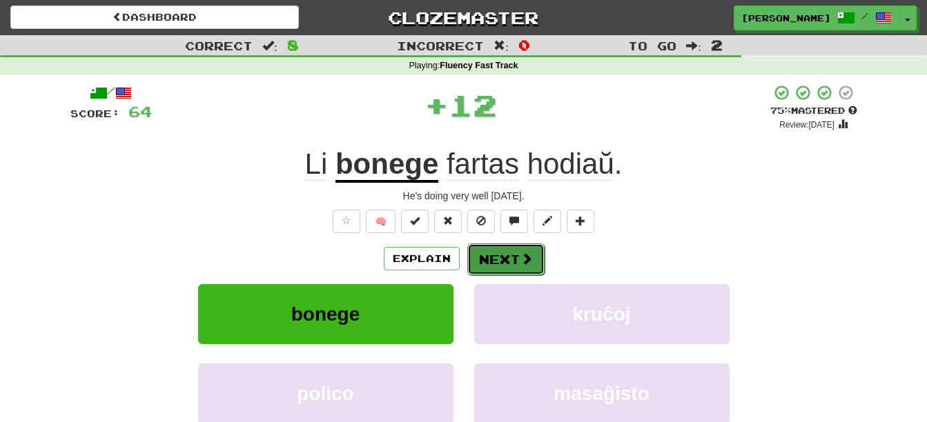
click at [488, 247] on button "Next" at bounding box center [505, 260] width 77 height 32
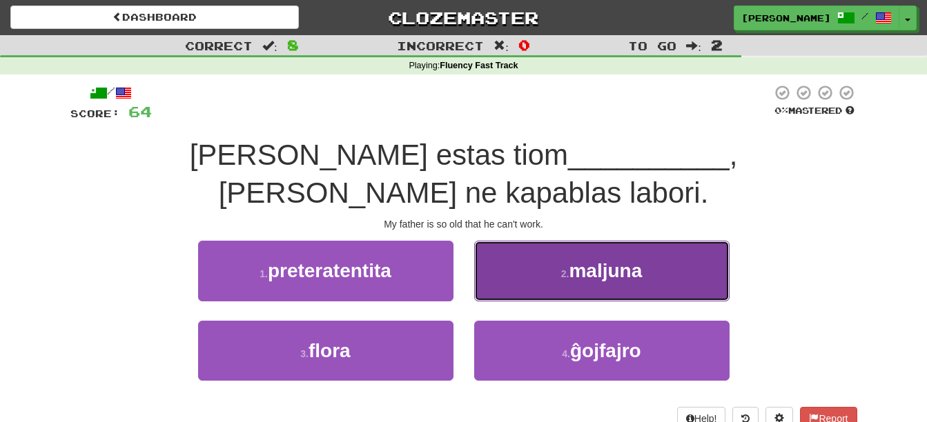
click at [503, 241] on button "2 . maljuna" at bounding box center [601, 271] width 255 height 60
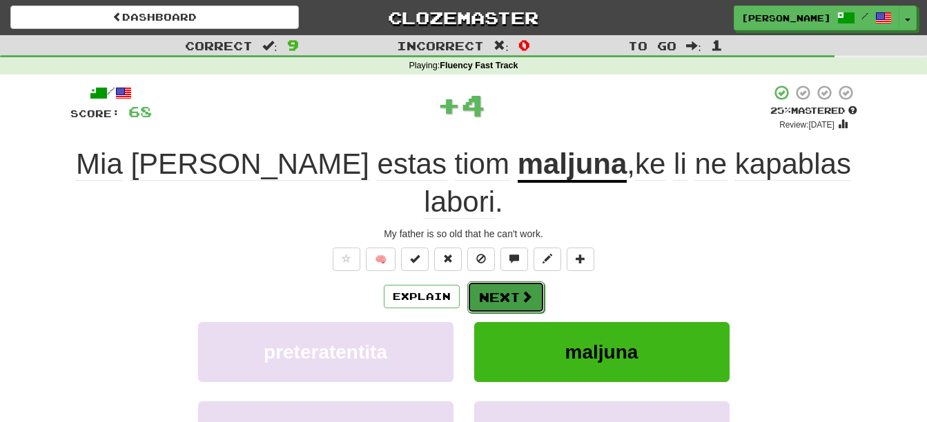
click at [488, 281] on button "Next" at bounding box center [505, 297] width 77 height 32
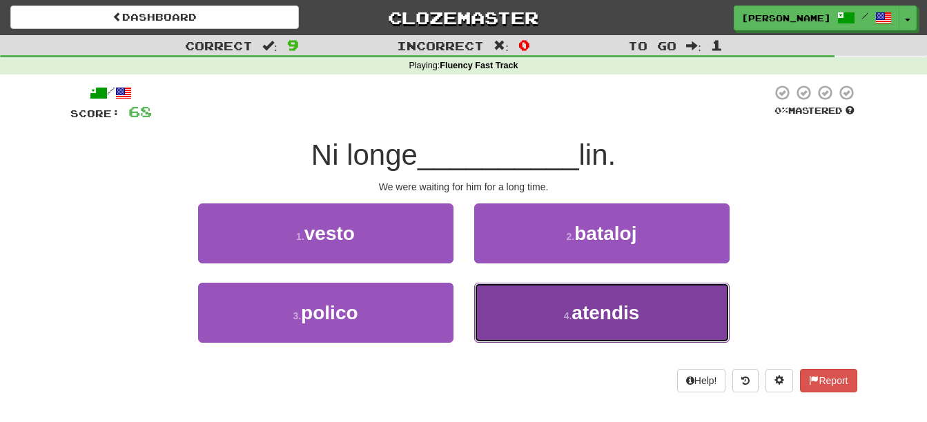
click at [533, 324] on button "4 . atendis" at bounding box center [601, 313] width 255 height 60
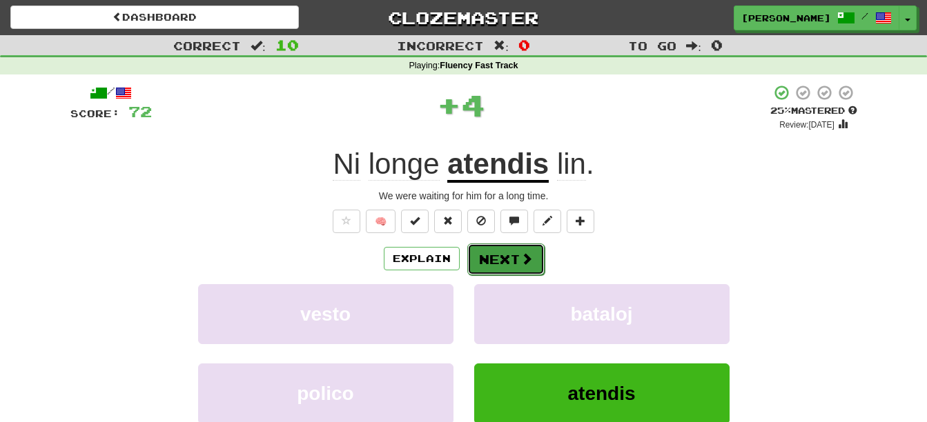
click at [493, 259] on button "Next" at bounding box center [505, 260] width 77 height 32
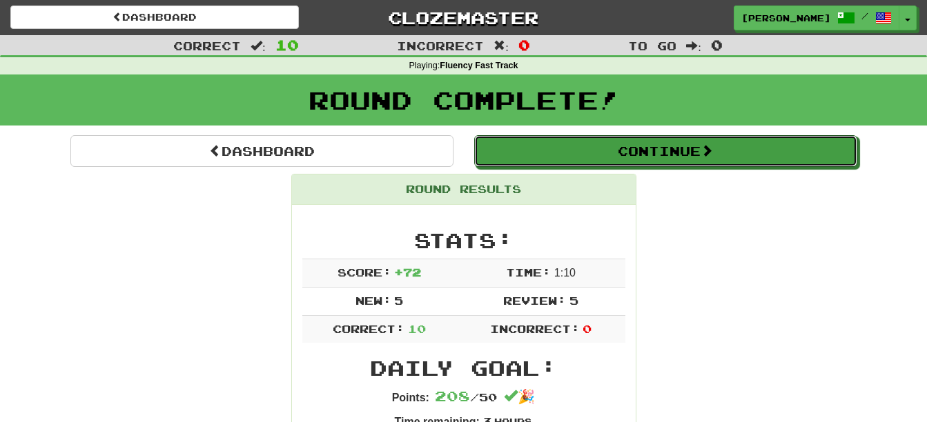
drag, startPoint x: 613, startPoint y: 147, endPoint x: 595, endPoint y: 192, distance: 48.3
click at [613, 148] on button "Continue" at bounding box center [665, 151] width 383 height 32
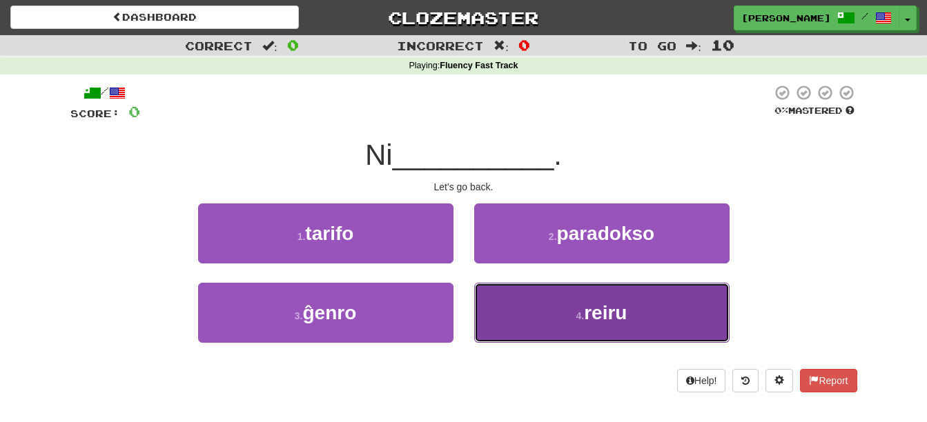
click at [530, 330] on button "4 . reiru" at bounding box center [601, 313] width 255 height 60
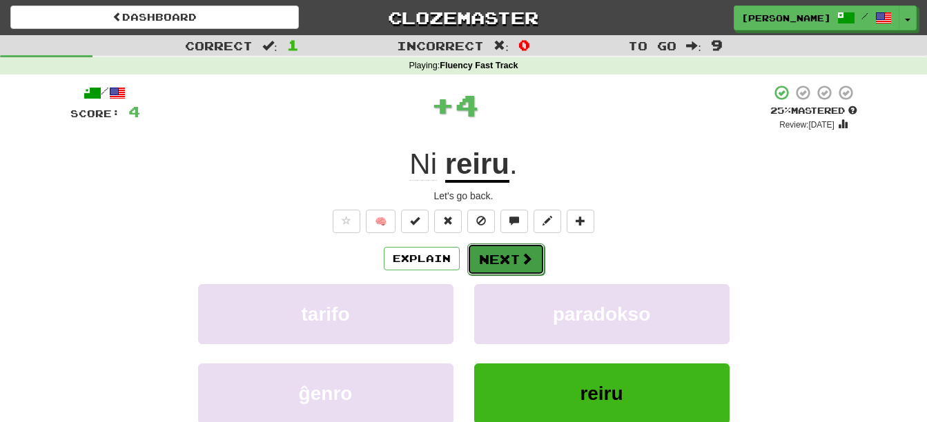
click at [505, 248] on button "Next" at bounding box center [505, 260] width 77 height 32
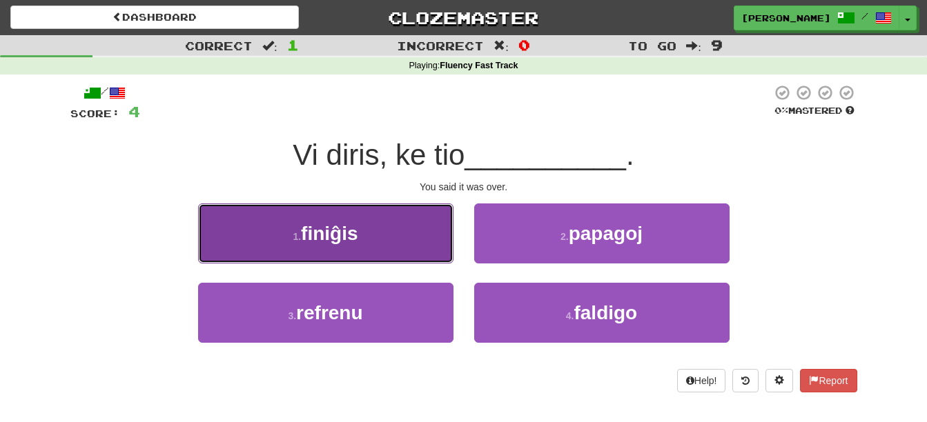
drag, startPoint x: 392, startPoint y: 226, endPoint x: 393, endPoint y: 241, distance: 15.2
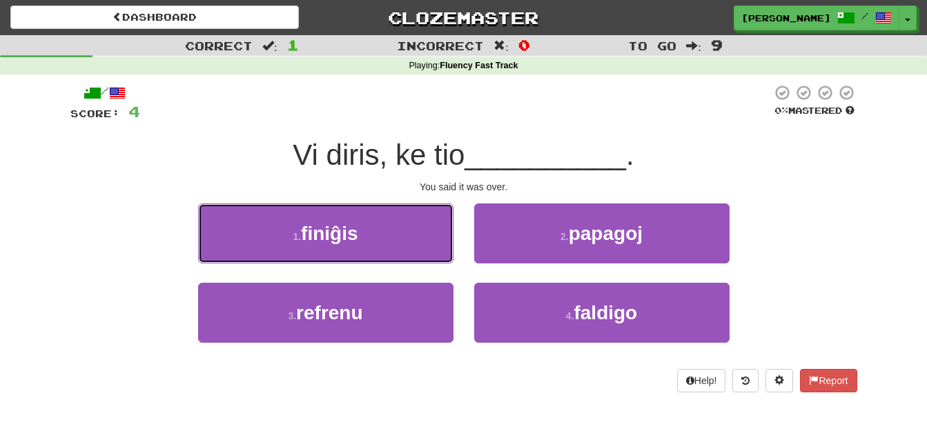
click at [392, 227] on button "1 . finiĝis" at bounding box center [325, 234] width 255 height 60
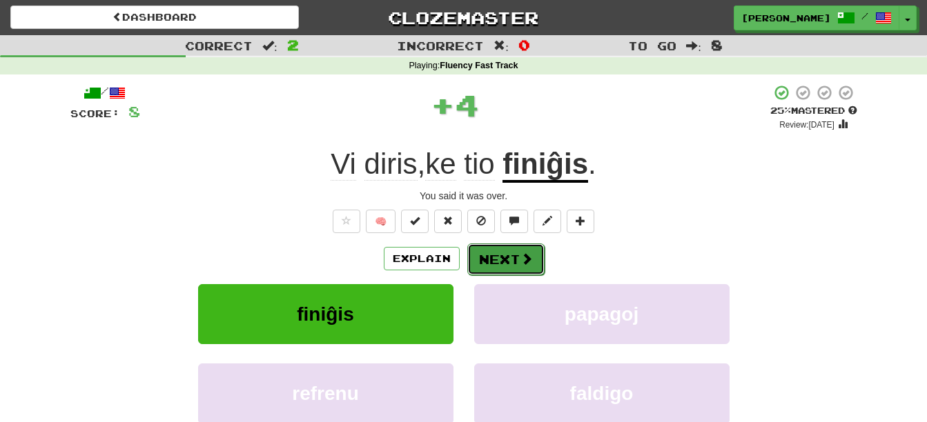
click at [500, 252] on button "Next" at bounding box center [505, 260] width 77 height 32
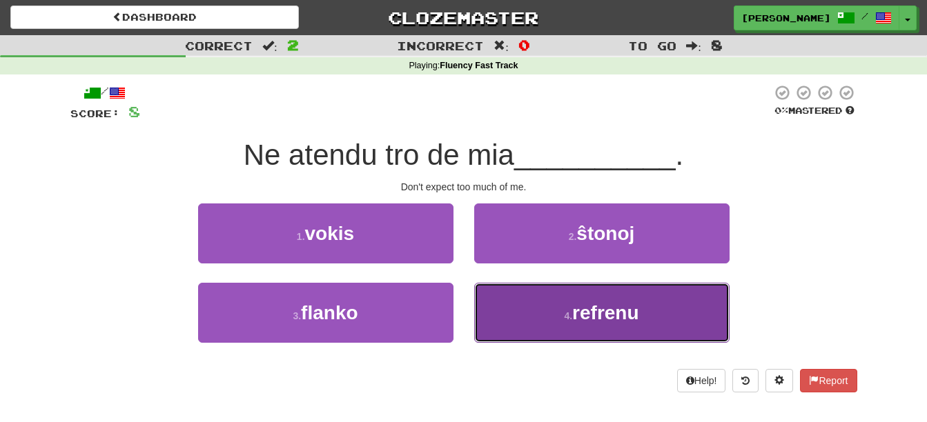
click at [525, 325] on button "4 . refrenu" at bounding box center [601, 313] width 255 height 60
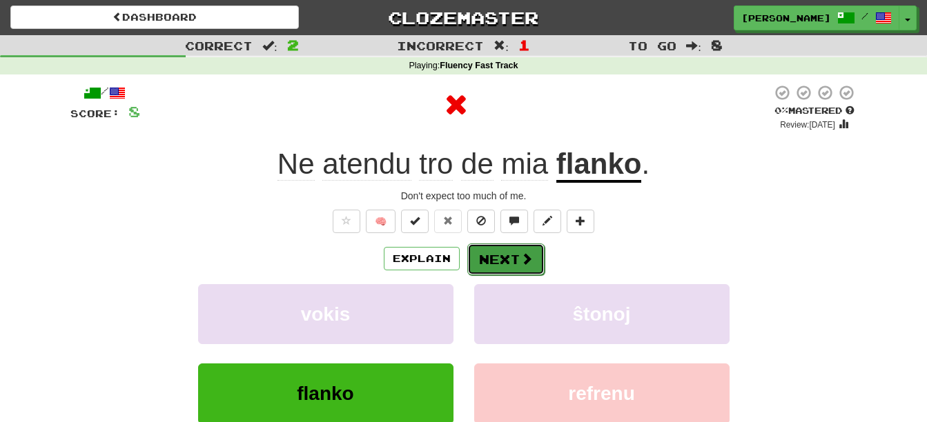
click at [515, 257] on button "Next" at bounding box center [505, 260] width 77 height 32
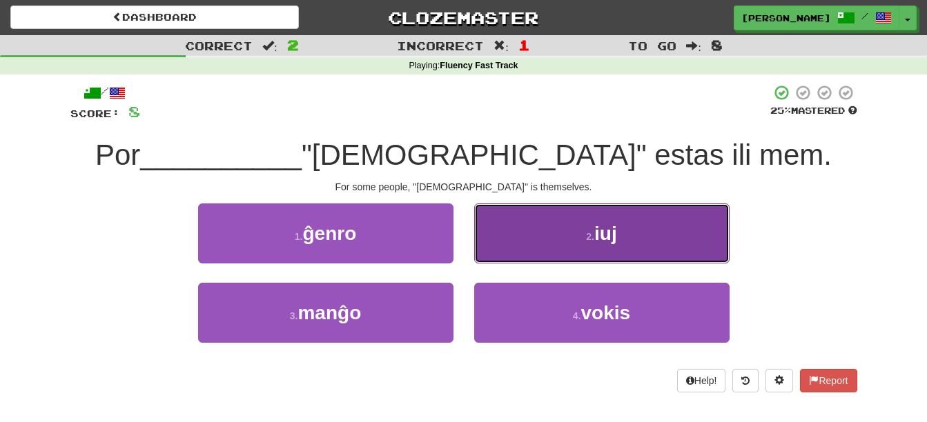
click at [544, 246] on button "2 . iuj" at bounding box center [601, 234] width 255 height 60
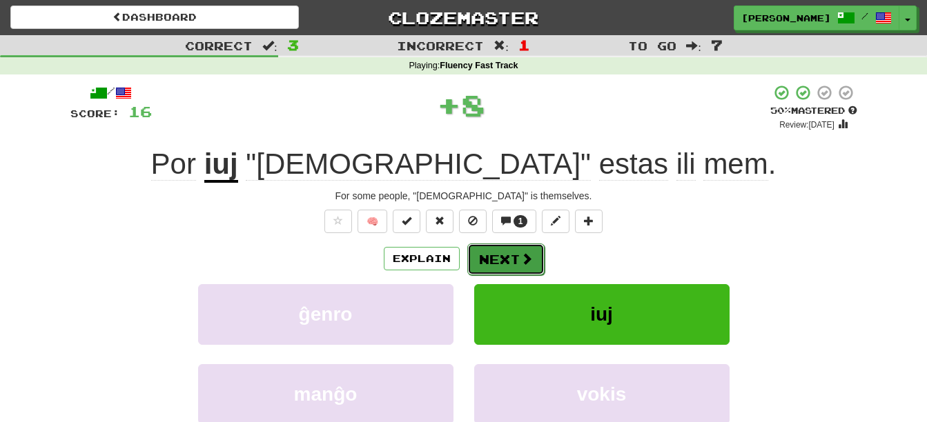
click at [522, 258] on span at bounding box center [526, 258] width 12 height 12
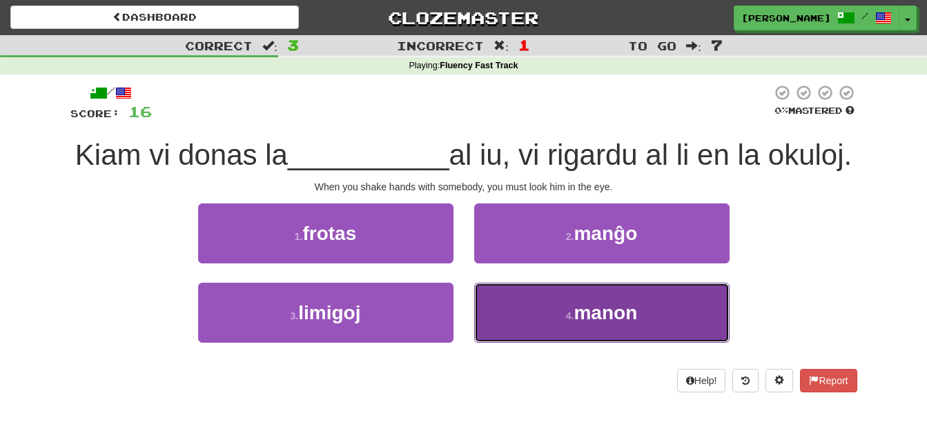
click at [515, 343] on button "4 . manon" at bounding box center [601, 313] width 255 height 60
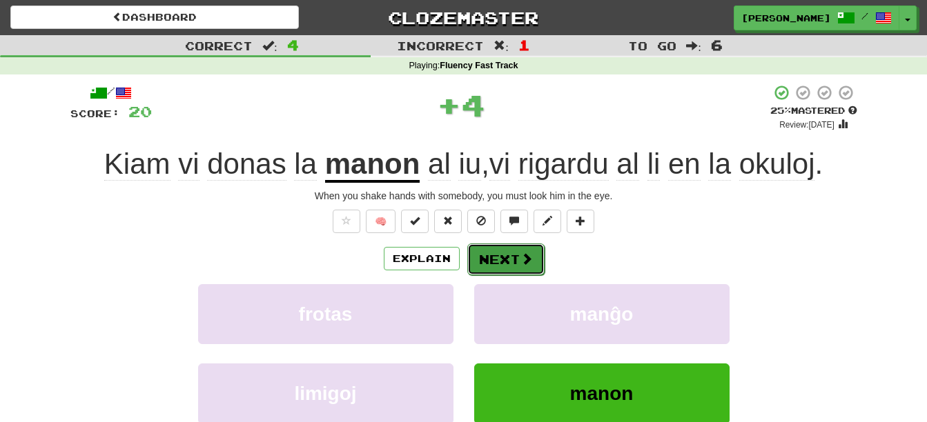
click at [506, 257] on button "Next" at bounding box center [505, 260] width 77 height 32
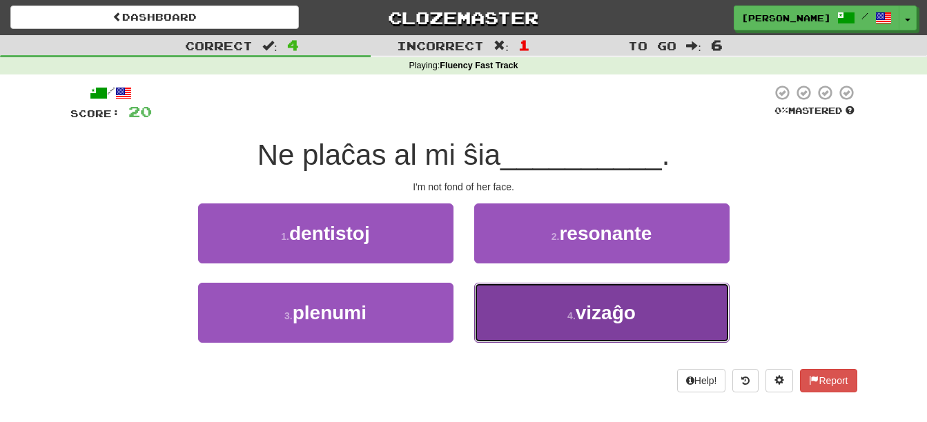
click at [583, 321] on span "vizaĝo" at bounding box center [605, 312] width 60 height 21
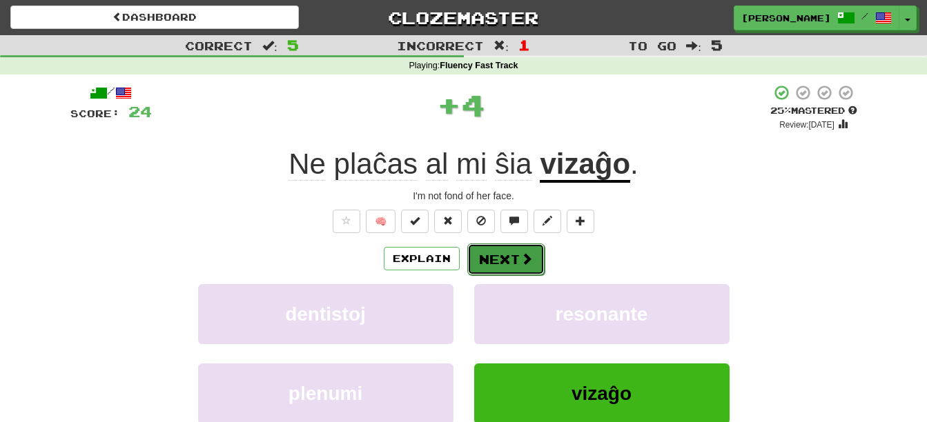
click at [520, 253] on span at bounding box center [526, 258] width 12 height 12
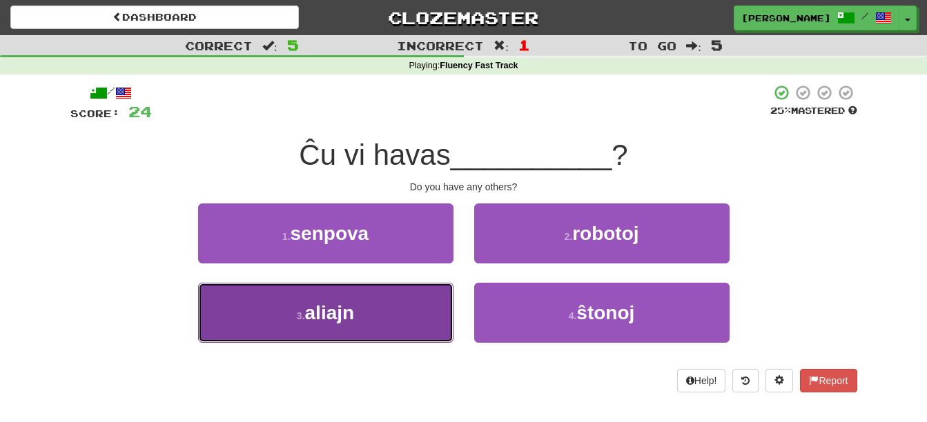
click at [352, 312] on span "aliajn" at bounding box center [330, 312] width 50 height 21
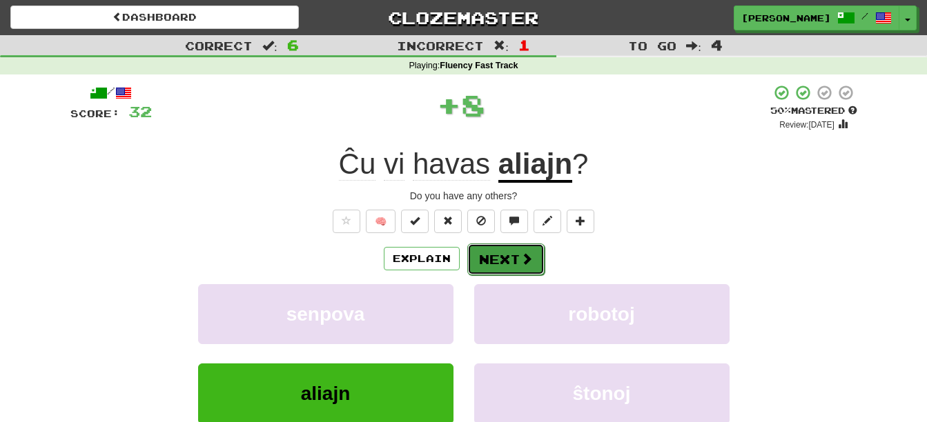
click at [511, 264] on button "Next" at bounding box center [505, 260] width 77 height 32
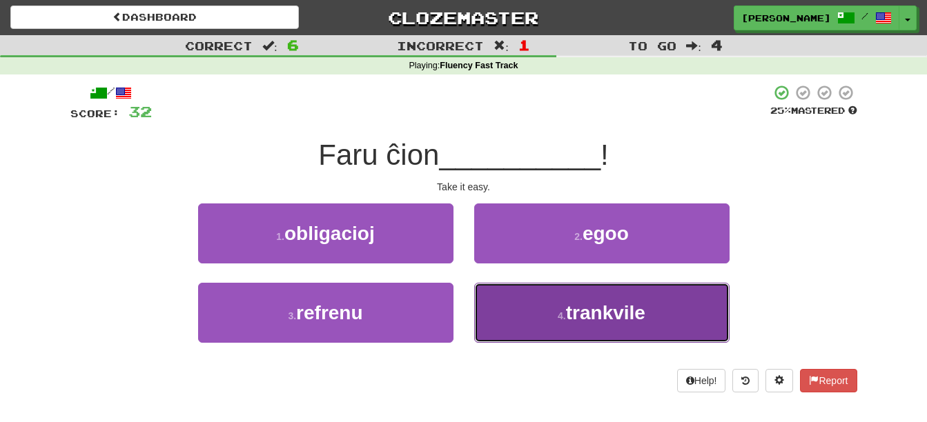
click at [584, 307] on span "trankvile" at bounding box center [605, 312] width 79 height 21
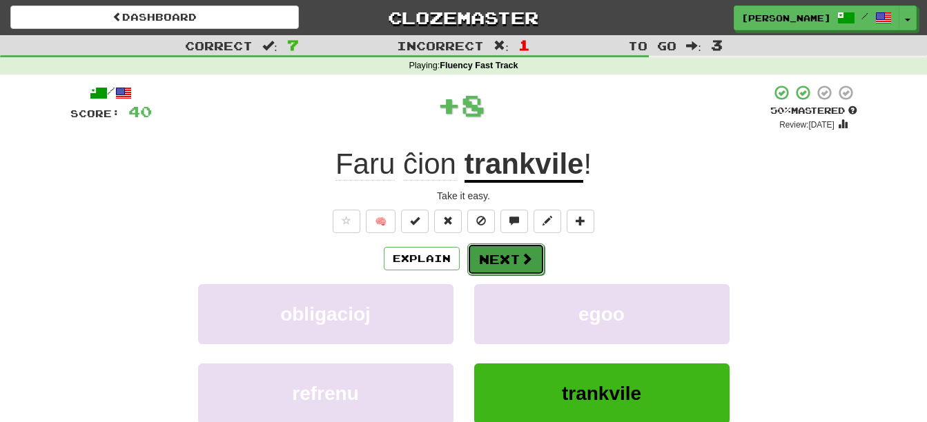
click at [520, 261] on span at bounding box center [526, 258] width 12 height 12
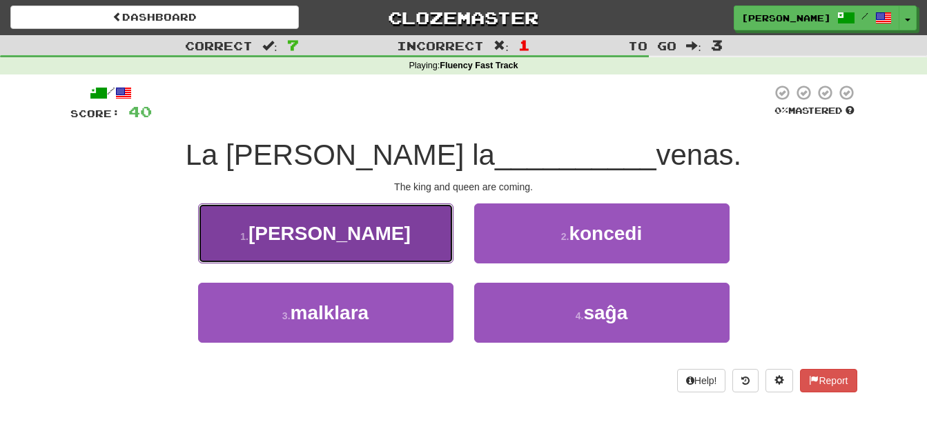
click at [405, 243] on button "1 . reĝino" at bounding box center [325, 234] width 255 height 60
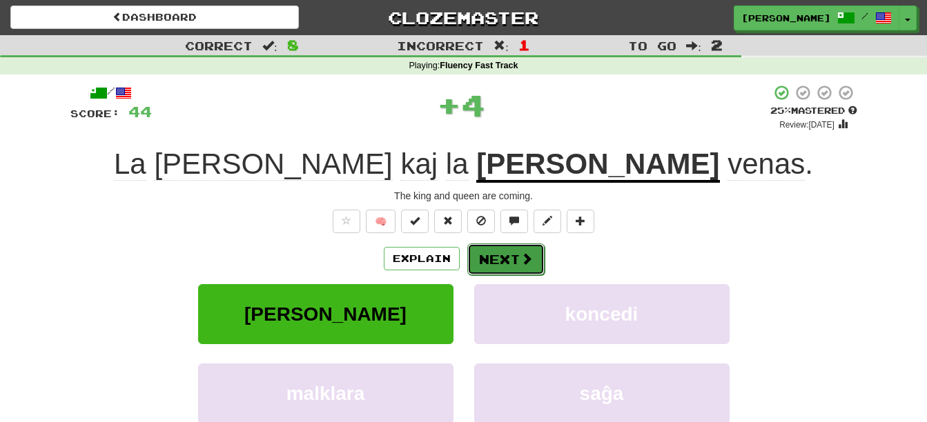
click at [504, 257] on button "Next" at bounding box center [505, 260] width 77 height 32
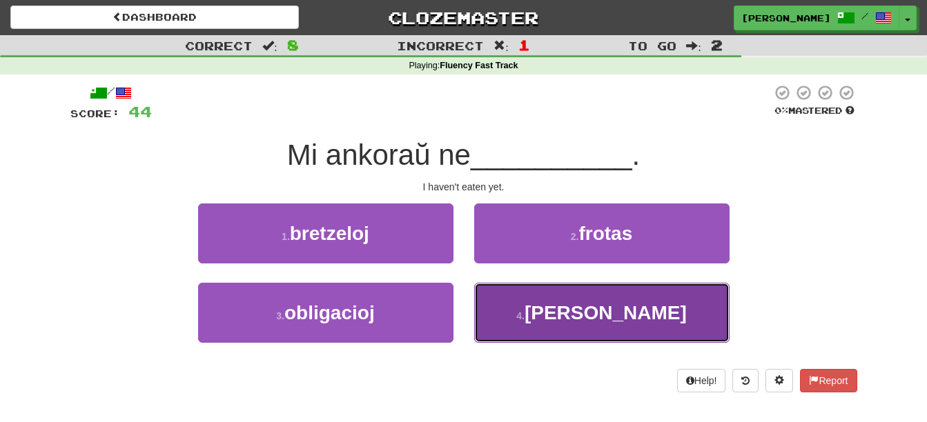
click at [524, 310] on small "4 ." at bounding box center [520, 315] width 8 height 11
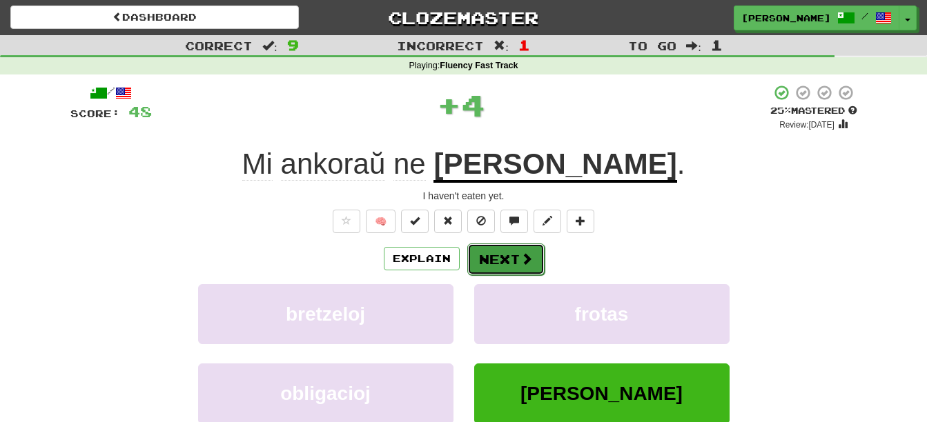
click at [498, 255] on button "Next" at bounding box center [505, 260] width 77 height 32
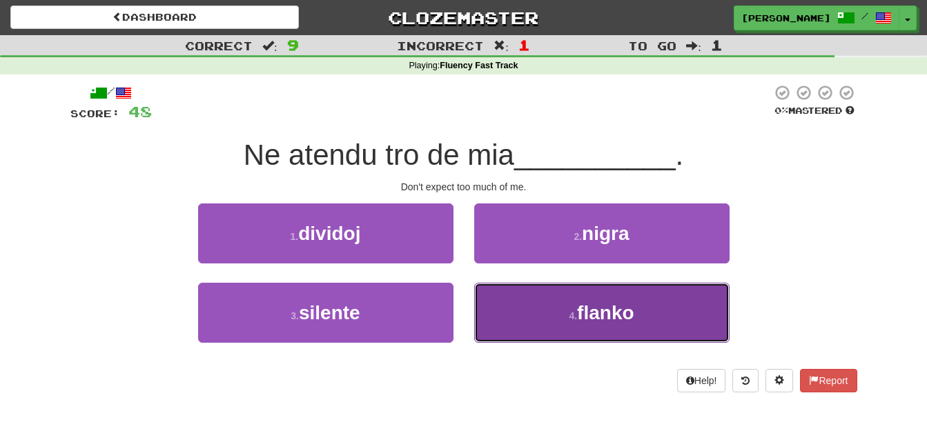
click at [602, 321] on span "flanko" at bounding box center [605, 312] width 57 height 21
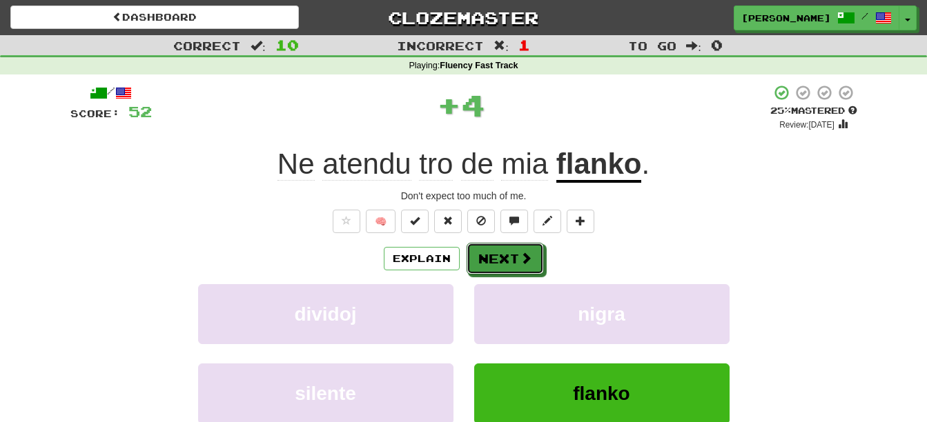
drag, startPoint x: 521, startPoint y: 264, endPoint x: 517, endPoint y: 278, distance: 14.9
click at [520, 263] on span at bounding box center [525, 258] width 12 height 12
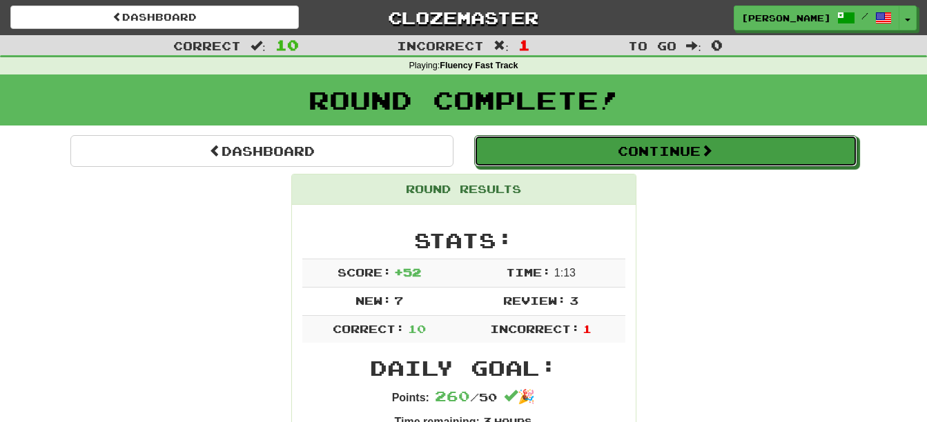
drag, startPoint x: 654, startPoint y: 158, endPoint x: 639, endPoint y: 215, distance: 58.6
click at [653, 161] on button "Continue" at bounding box center [665, 151] width 383 height 32
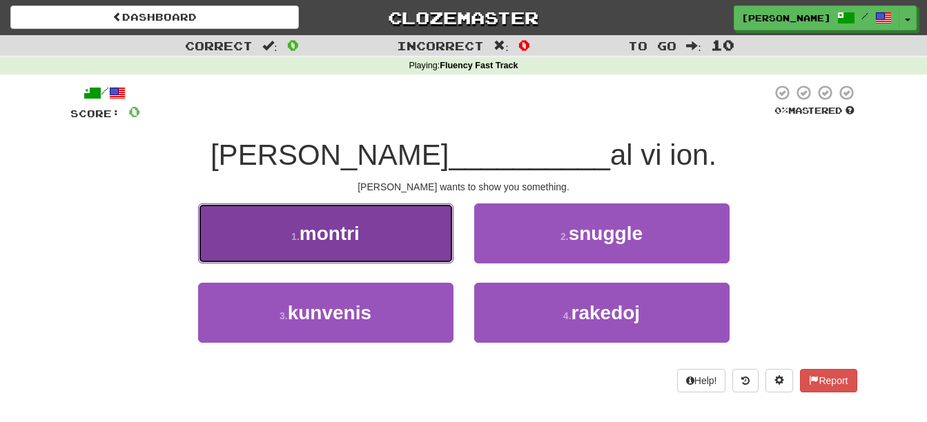
click at [378, 251] on button "1 . montri" at bounding box center [325, 234] width 255 height 60
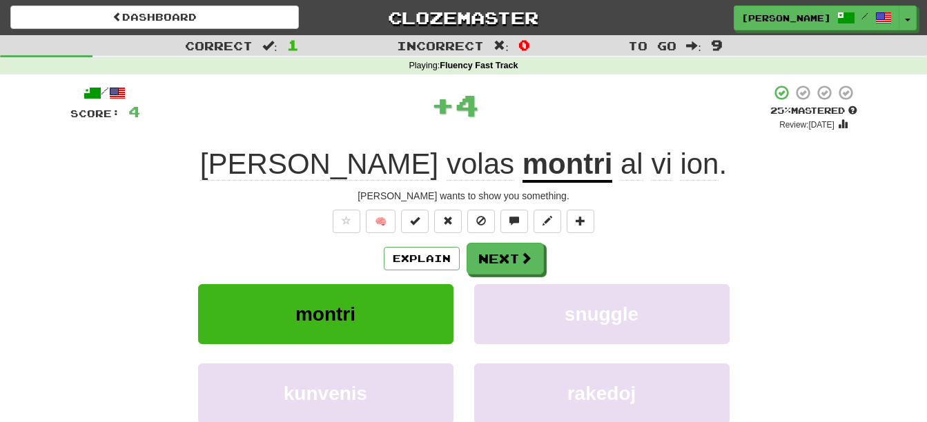
click at [546, 253] on div "Explain Next" at bounding box center [463, 259] width 786 height 32
click at [527, 264] on span at bounding box center [526, 258] width 12 height 12
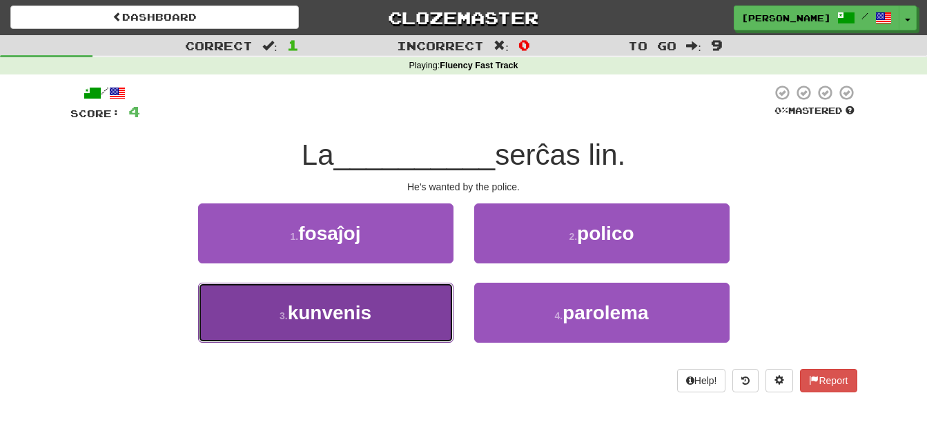
click at [361, 328] on button "3 . kunvenis" at bounding box center [325, 313] width 255 height 60
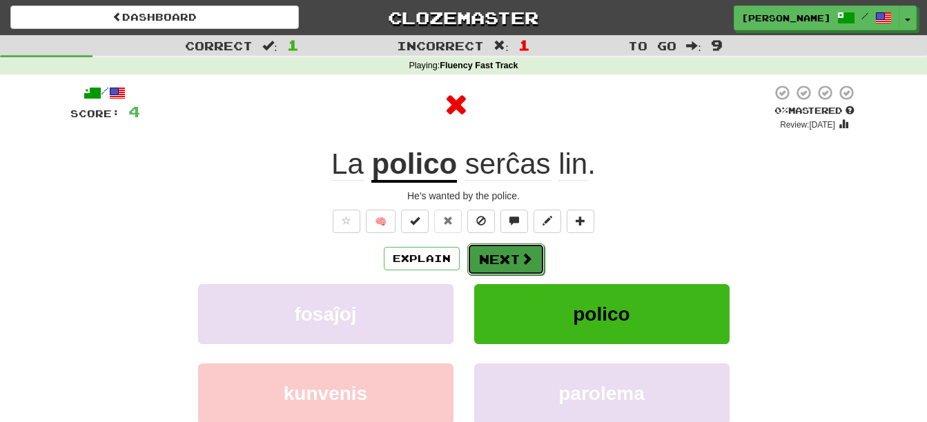
click at [515, 255] on button "Next" at bounding box center [505, 260] width 77 height 32
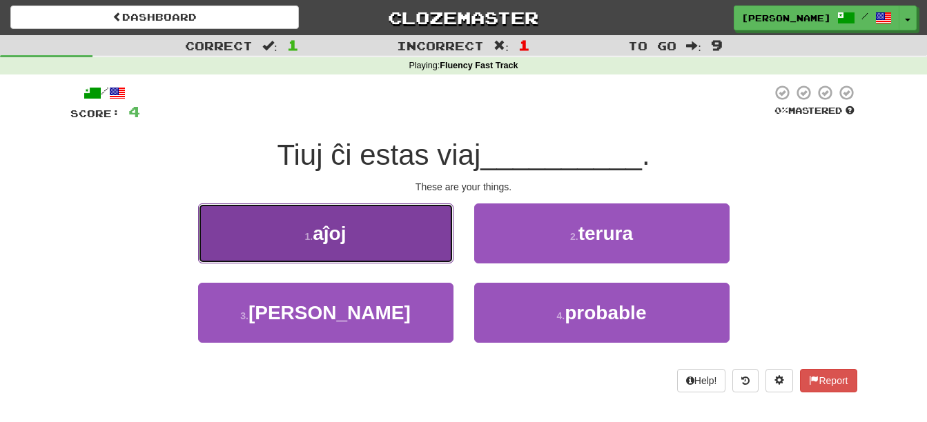
click at [417, 229] on button "1 . aĵoj" at bounding box center [325, 234] width 255 height 60
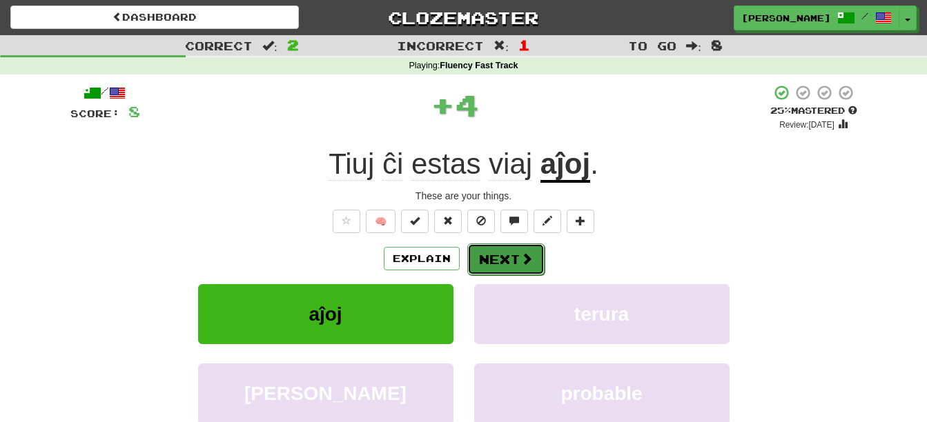
click at [509, 254] on button "Next" at bounding box center [505, 260] width 77 height 32
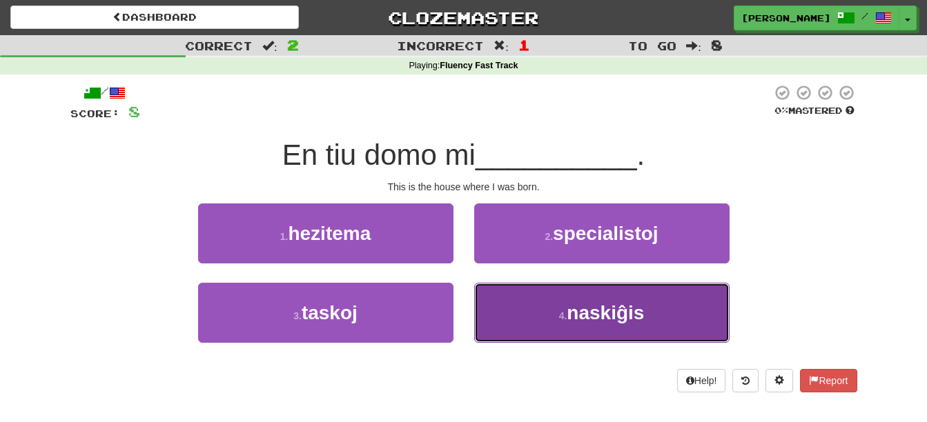
click at [559, 321] on button "4 . naskiĝis" at bounding box center [601, 313] width 255 height 60
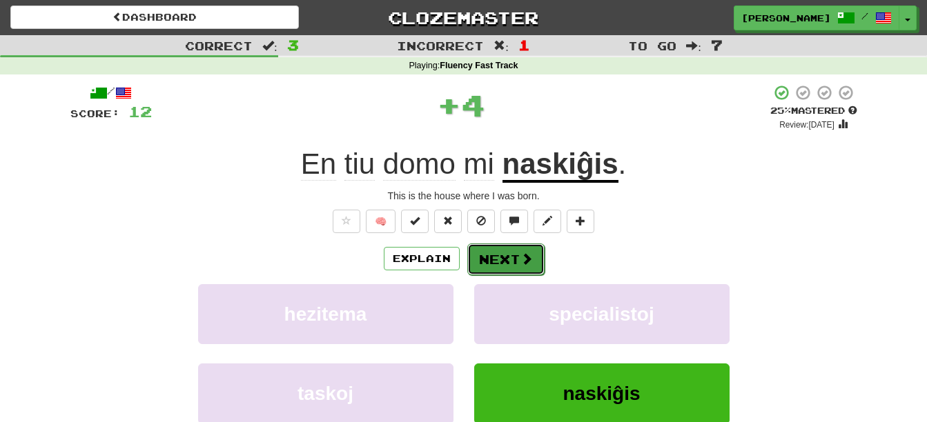
click at [508, 262] on button "Next" at bounding box center [505, 260] width 77 height 32
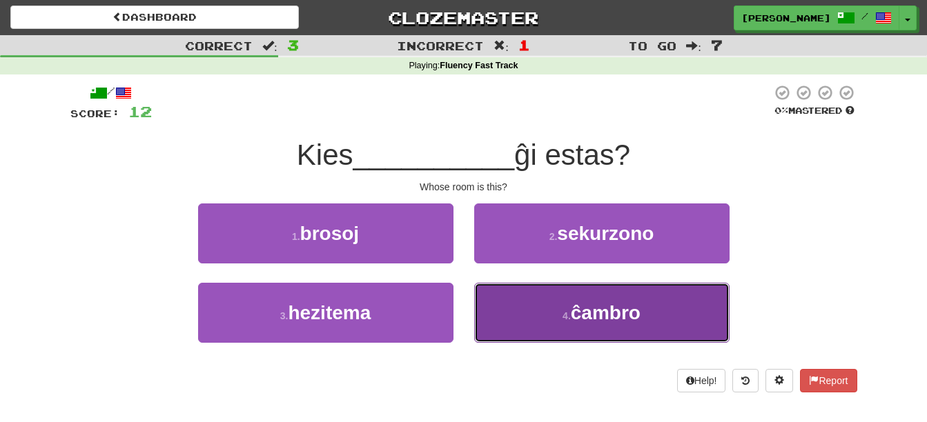
click at [551, 324] on button "4 . ĉambro" at bounding box center [601, 313] width 255 height 60
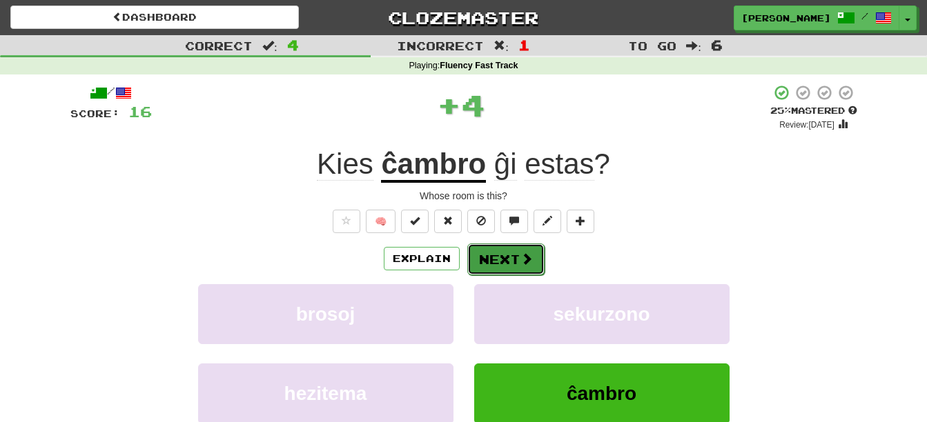
click at [519, 249] on button "Next" at bounding box center [505, 260] width 77 height 32
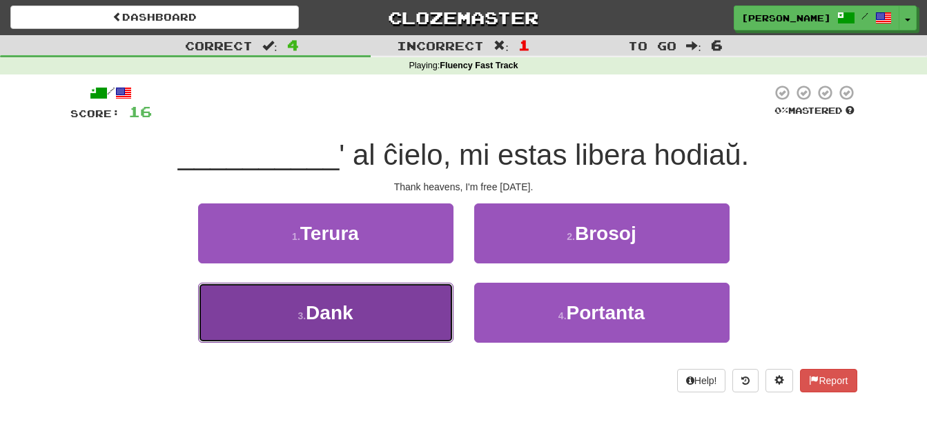
click at [398, 319] on button "3 . Dank" at bounding box center [325, 313] width 255 height 60
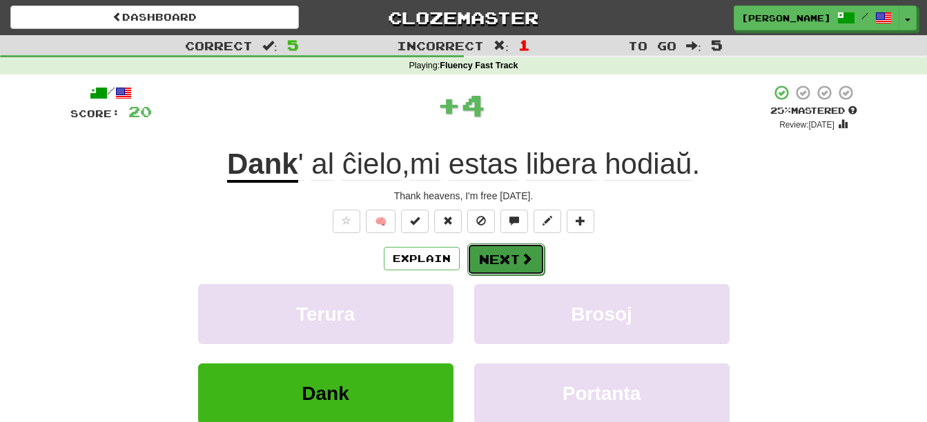
click at [504, 267] on button "Next" at bounding box center [505, 260] width 77 height 32
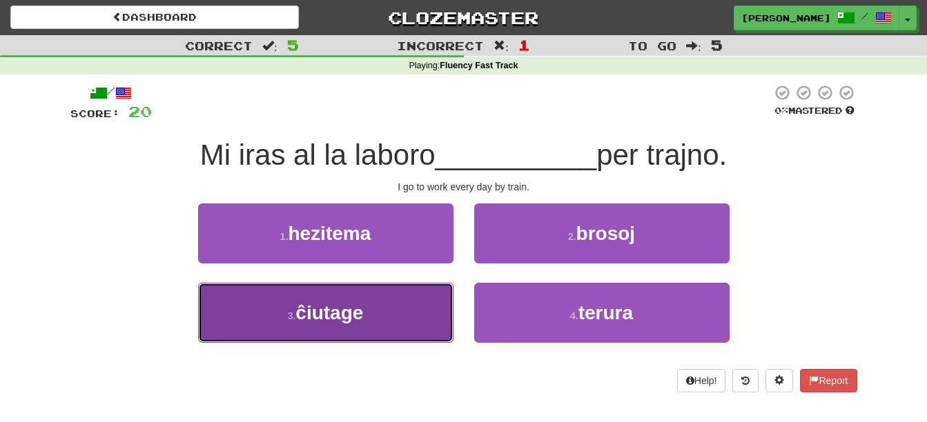
click at [345, 325] on button "3 . ĉiutage" at bounding box center [325, 313] width 255 height 60
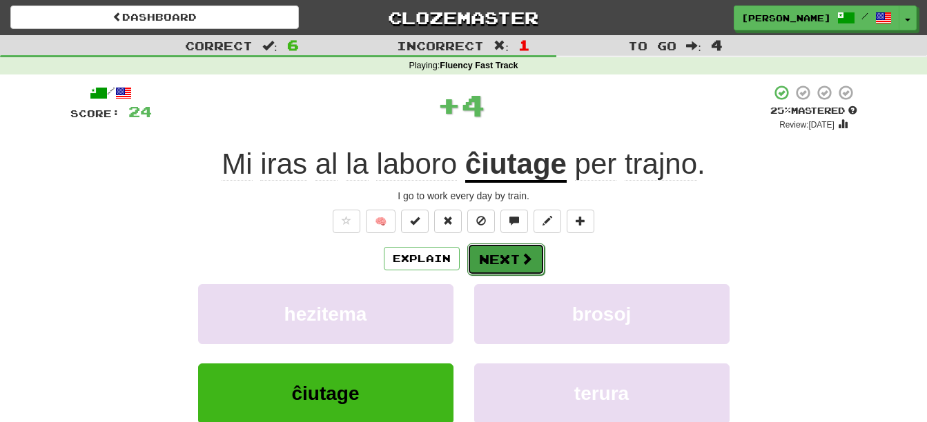
click at [512, 259] on button "Next" at bounding box center [505, 260] width 77 height 32
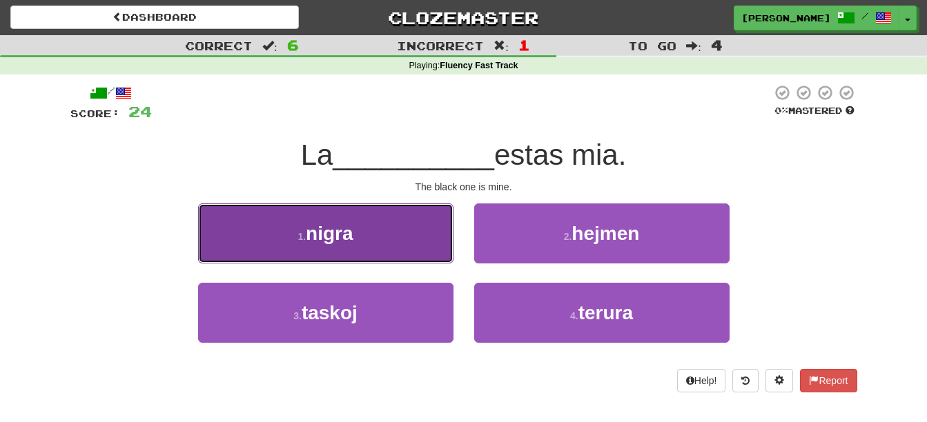
click at [375, 237] on button "1 . nigra" at bounding box center [325, 234] width 255 height 60
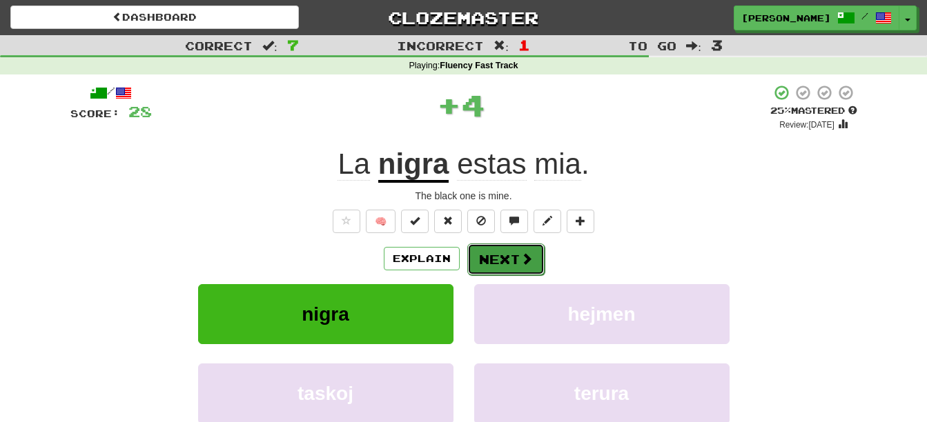
click at [510, 260] on button "Next" at bounding box center [505, 260] width 77 height 32
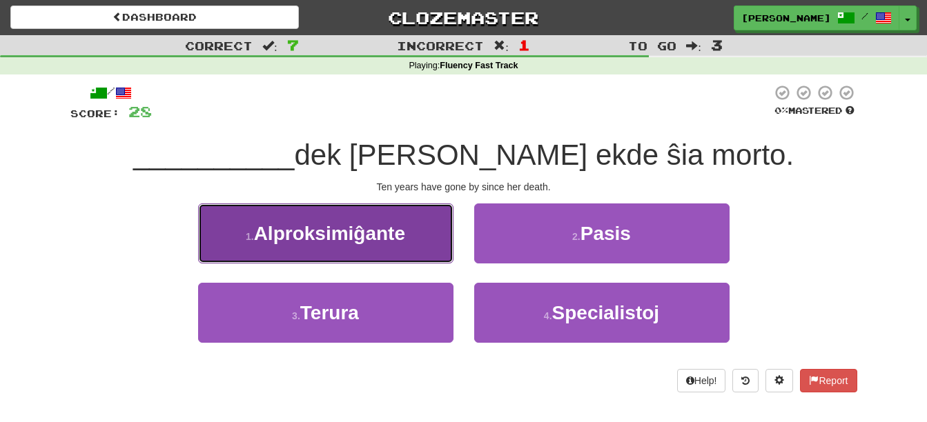
click at [396, 245] on button "1 . Alproksimiĝante" at bounding box center [325, 234] width 255 height 60
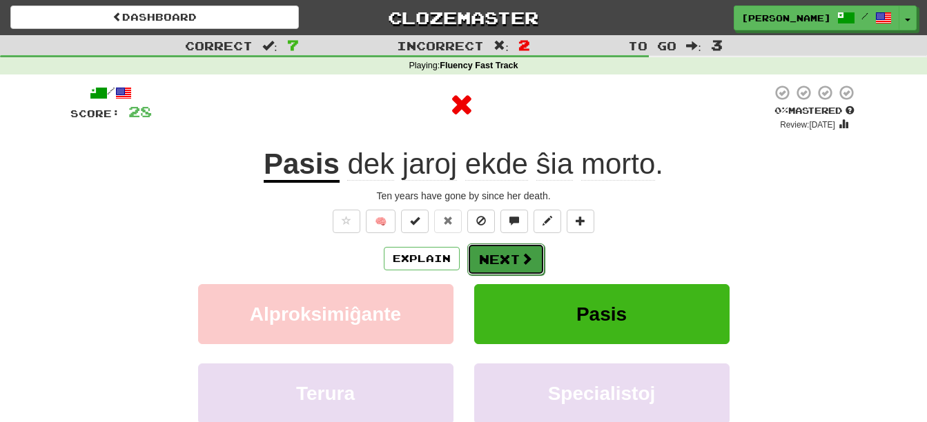
click at [515, 252] on button "Next" at bounding box center [505, 260] width 77 height 32
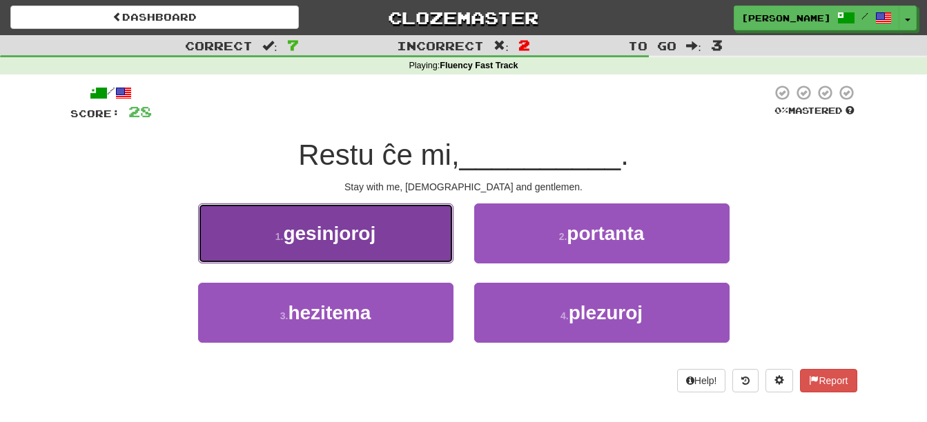
click at [377, 222] on button "1 . gesinjoroj" at bounding box center [325, 234] width 255 height 60
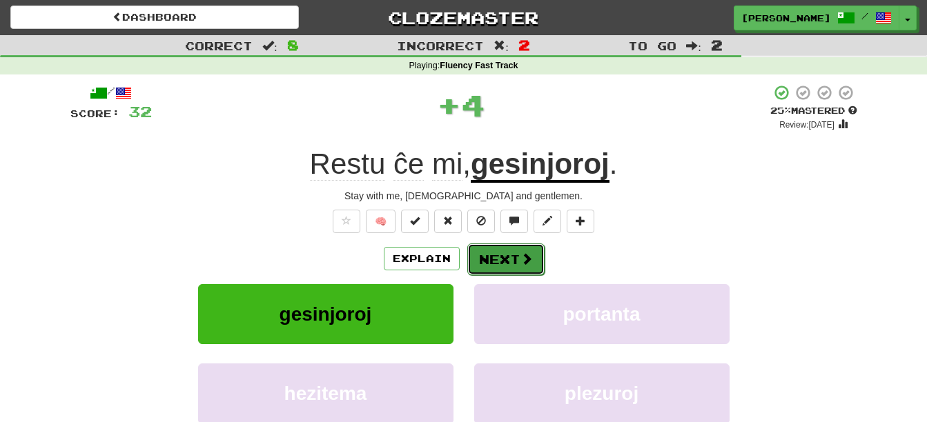
click at [531, 245] on button "Next" at bounding box center [505, 260] width 77 height 32
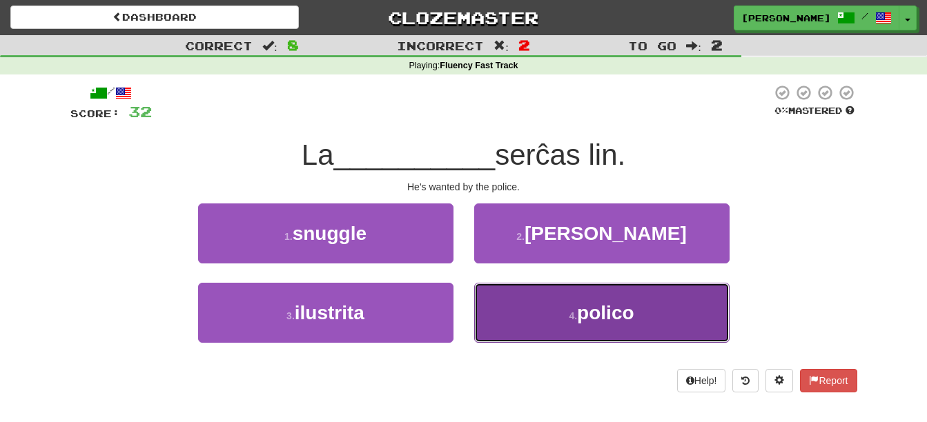
click at [611, 300] on button "4 . polico" at bounding box center [601, 313] width 255 height 60
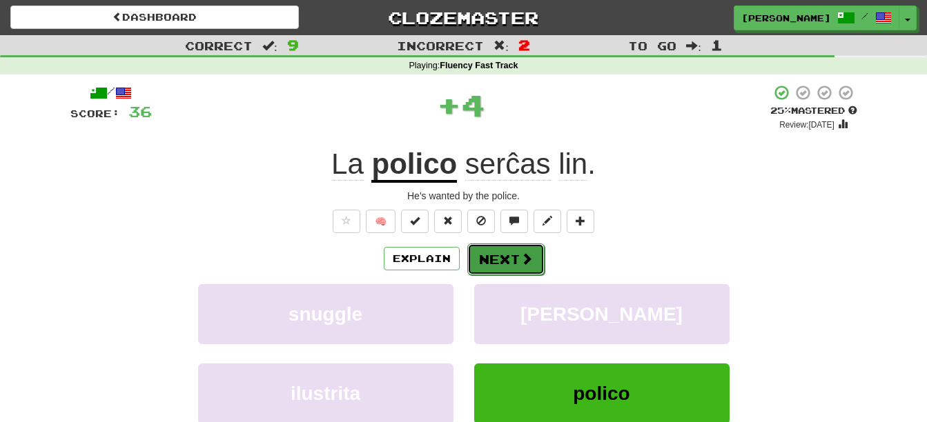
click at [517, 259] on button "Next" at bounding box center [505, 260] width 77 height 32
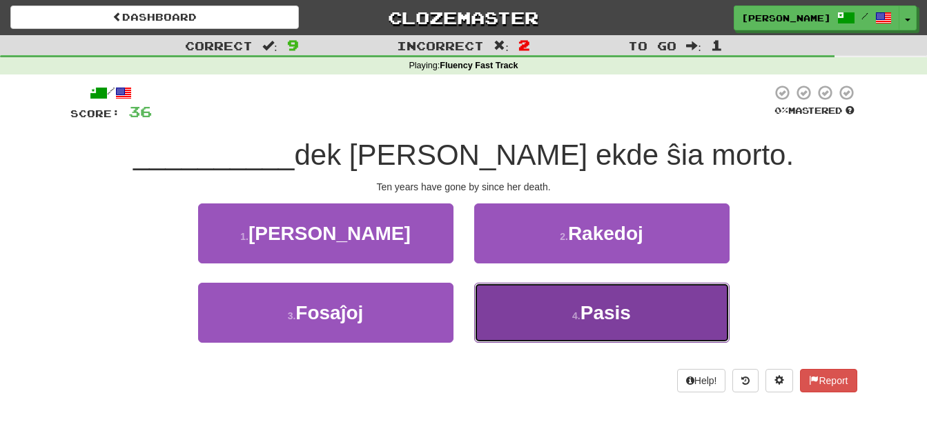
click at [562, 303] on button "4 . Pasis" at bounding box center [601, 313] width 255 height 60
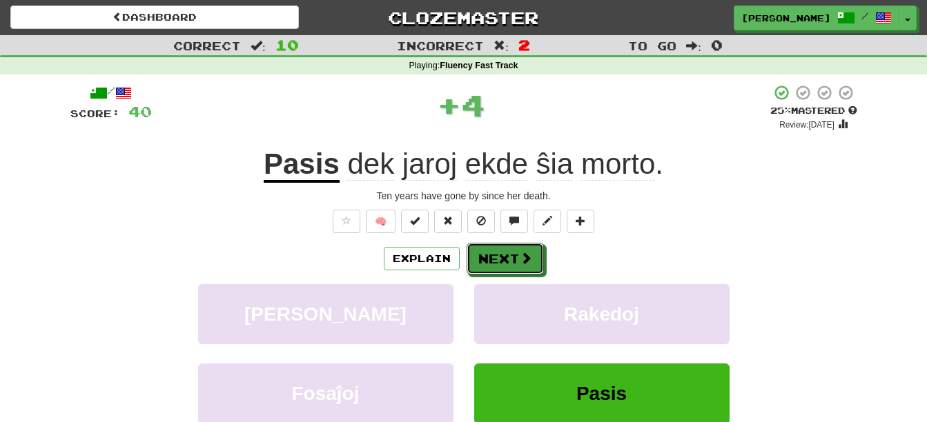
drag, startPoint x: 519, startPoint y: 255, endPoint x: 518, endPoint y: 295, distance: 40.0
click at [519, 255] on span at bounding box center [525, 258] width 12 height 12
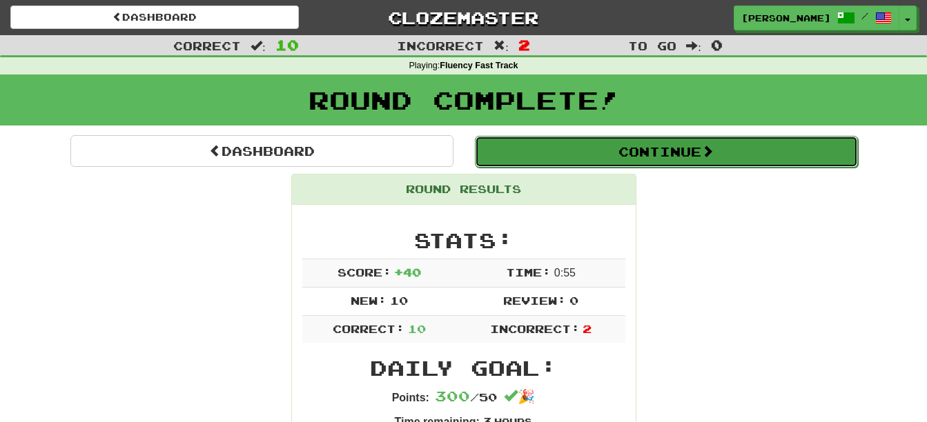
drag, startPoint x: 695, startPoint y: 149, endPoint x: 688, endPoint y: 175, distance: 26.6
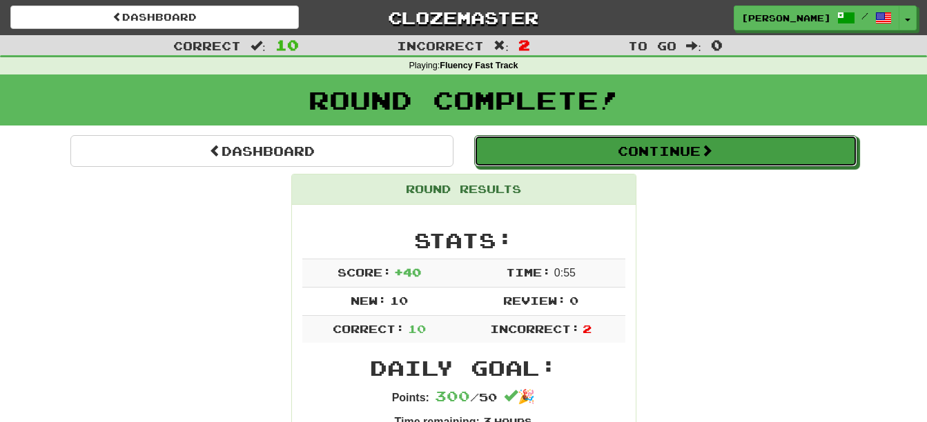
click at [695, 150] on button "Continue" at bounding box center [665, 151] width 383 height 32
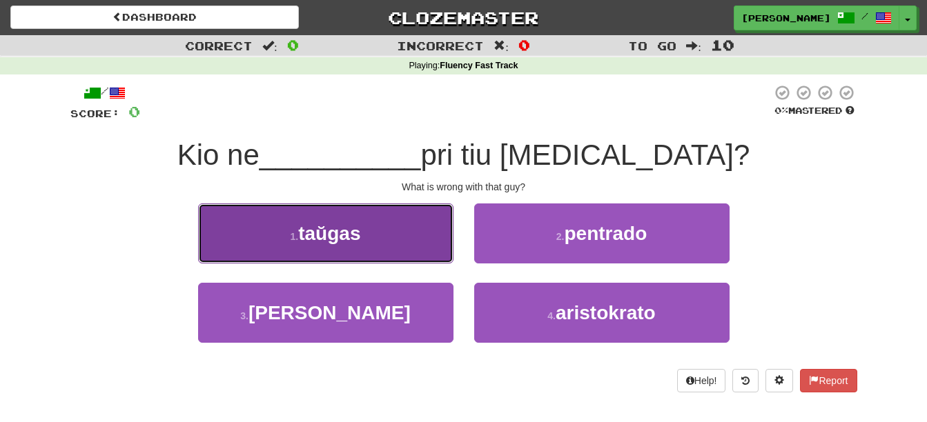
click at [350, 247] on button "1 . taŭgas" at bounding box center [325, 234] width 255 height 60
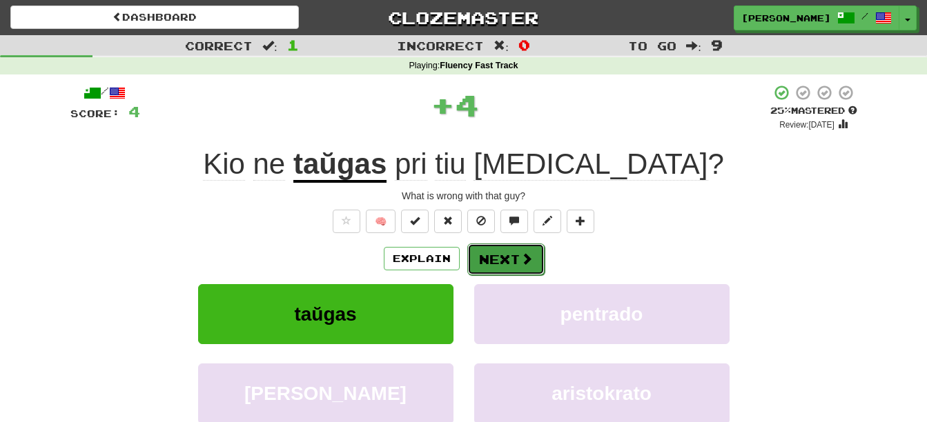
click at [495, 257] on button "Next" at bounding box center [505, 260] width 77 height 32
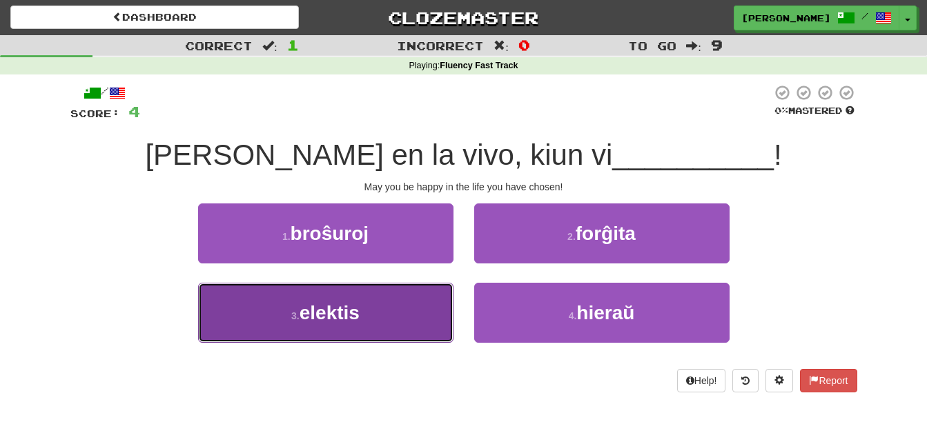
click at [417, 326] on button "3 . elektis" at bounding box center [325, 313] width 255 height 60
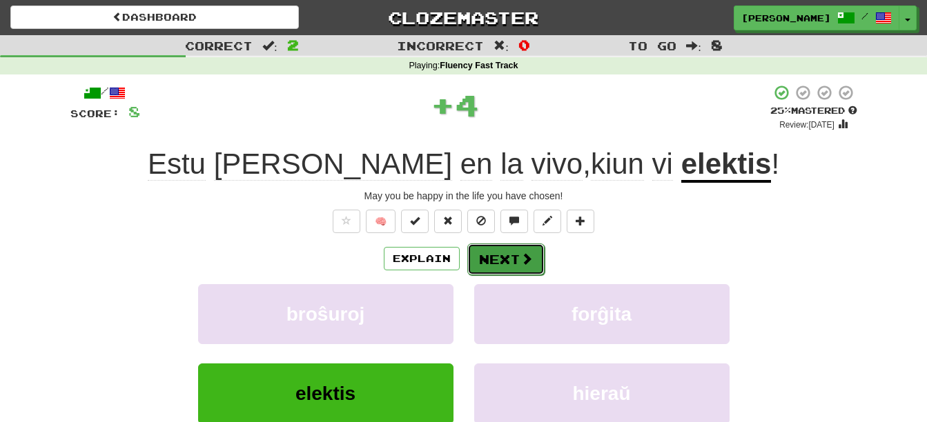
click at [499, 248] on button "Next" at bounding box center [505, 260] width 77 height 32
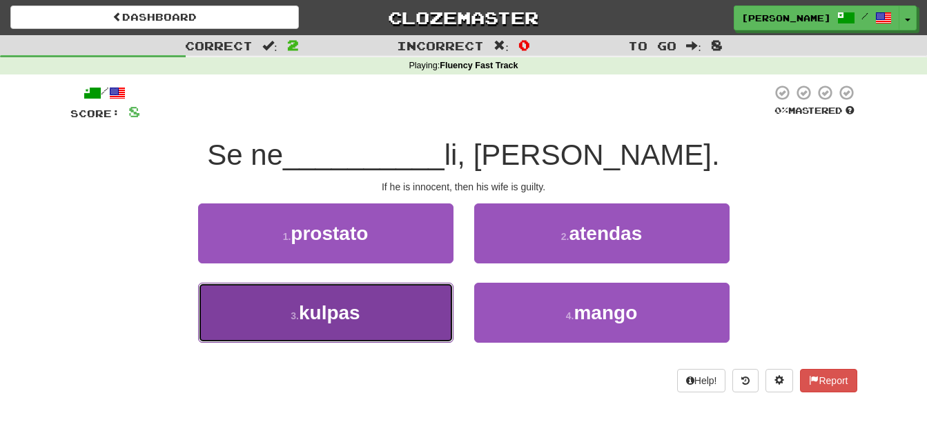
click at [380, 321] on button "3 . kulpas" at bounding box center [325, 313] width 255 height 60
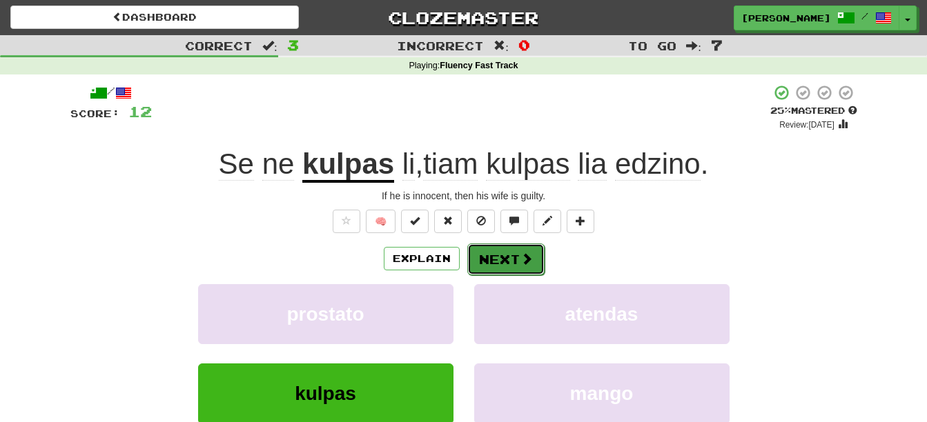
click at [504, 258] on button "Next" at bounding box center [505, 260] width 77 height 32
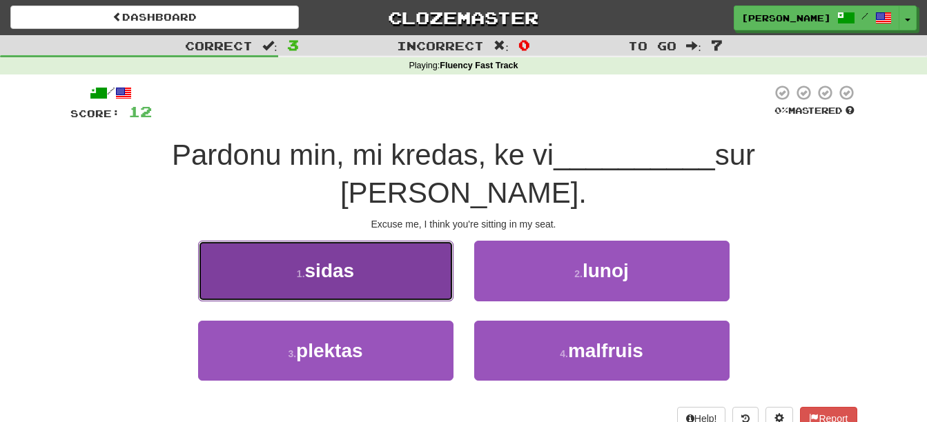
click at [406, 241] on button "1 . sidas" at bounding box center [325, 271] width 255 height 60
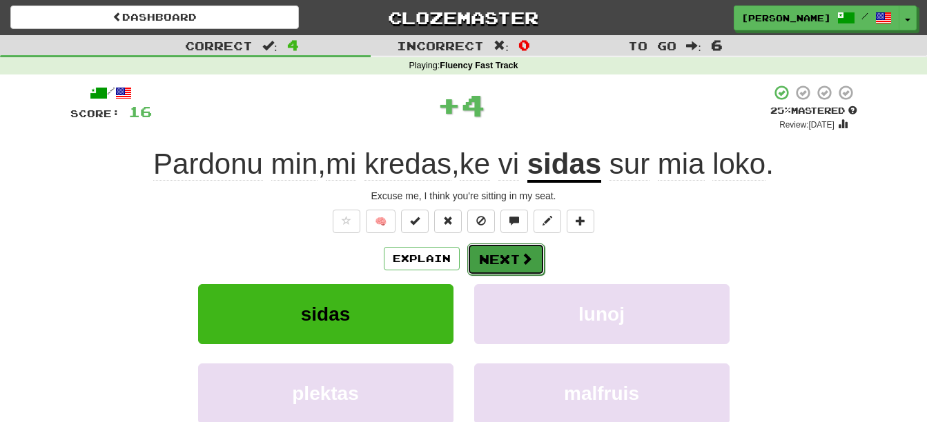
click at [506, 251] on button "Next" at bounding box center [505, 260] width 77 height 32
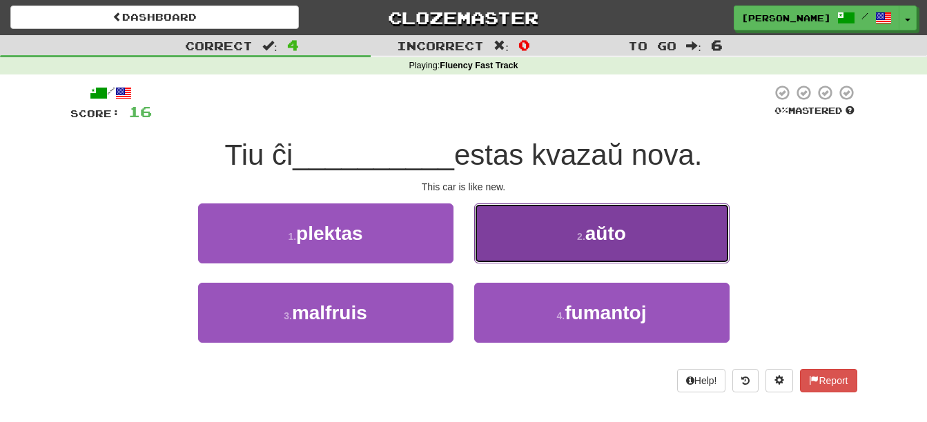
click at [558, 238] on button "2 . aŭto" at bounding box center [601, 234] width 255 height 60
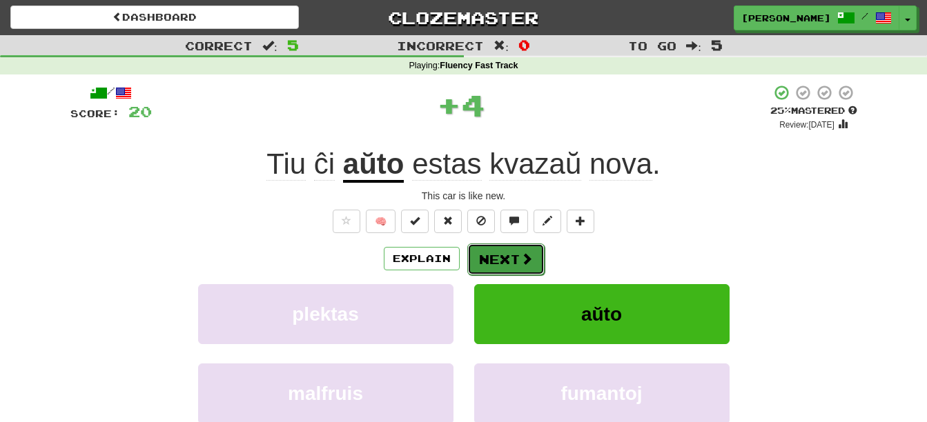
click at [488, 244] on button "Next" at bounding box center [505, 260] width 77 height 32
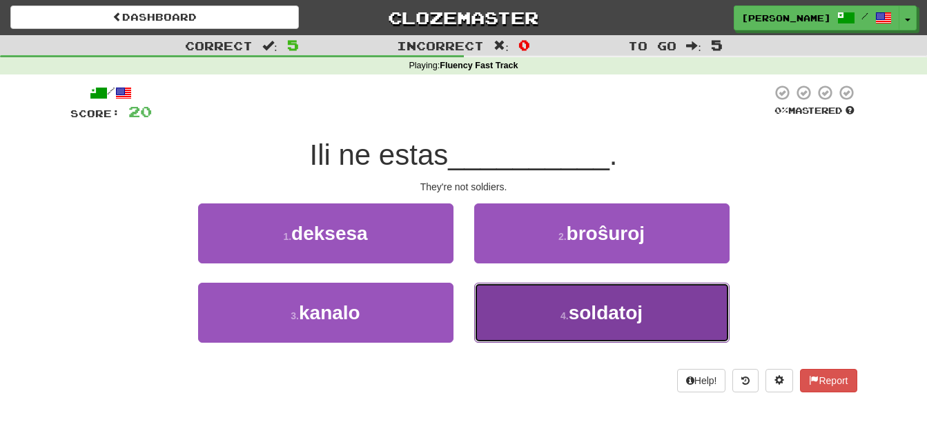
click at [508, 309] on button "4 . soldatoj" at bounding box center [601, 313] width 255 height 60
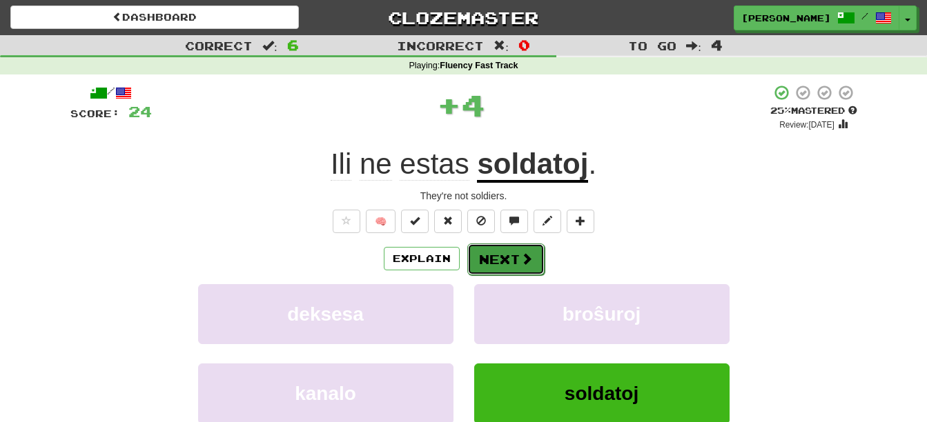
click at [508, 246] on button "Next" at bounding box center [505, 260] width 77 height 32
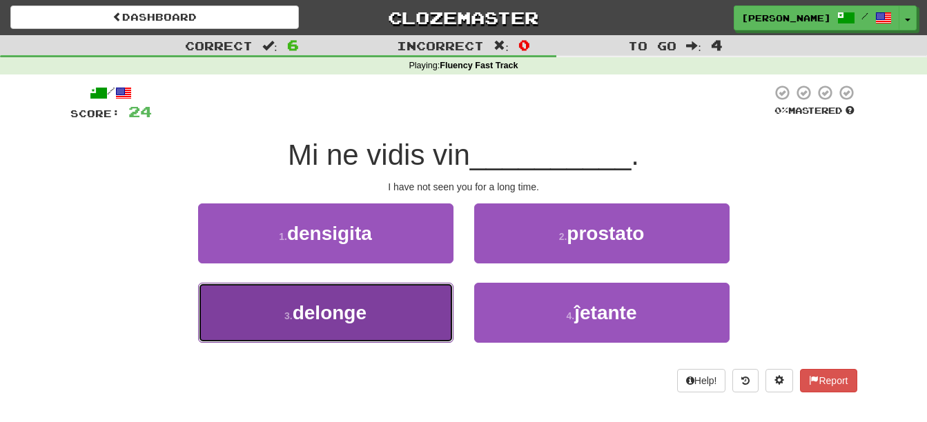
click at [411, 306] on button "3 . delonge" at bounding box center [325, 313] width 255 height 60
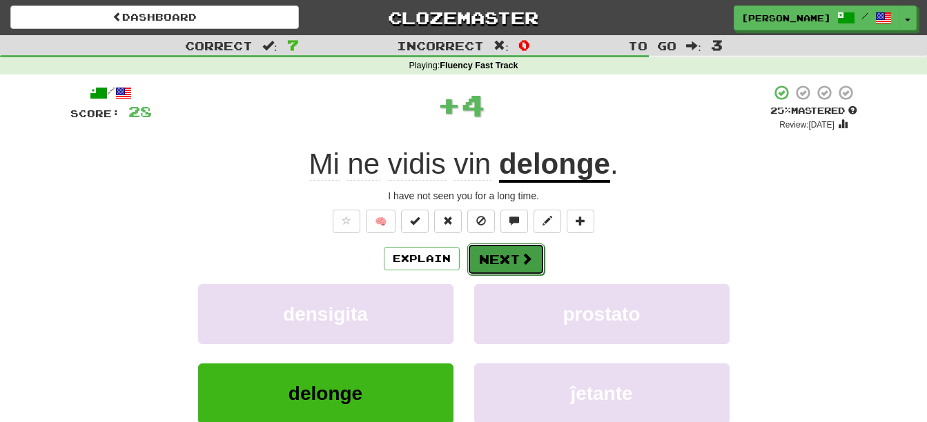
click at [528, 257] on span at bounding box center [526, 258] width 12 height 12
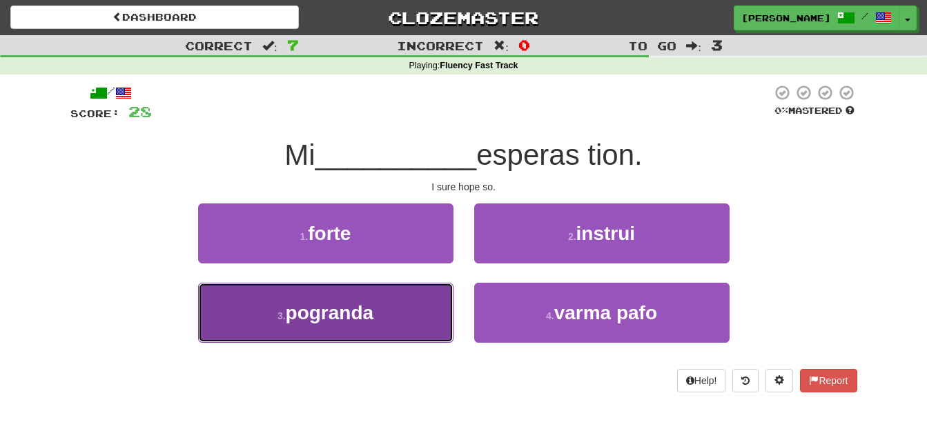
click at [391, 319] on button "3 . pogranda" at bounding box center [325, 313] width 255 height 60
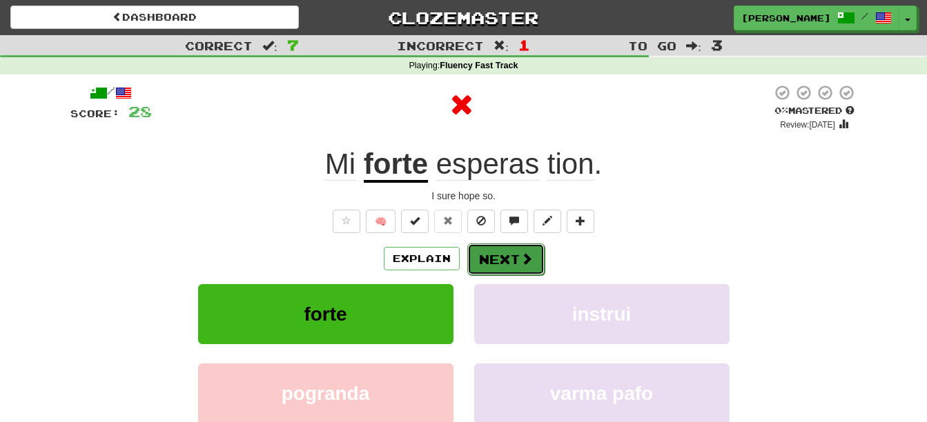
click at [514, 253] on button "Next" at bounding box center [505, 260] width 77 height 32
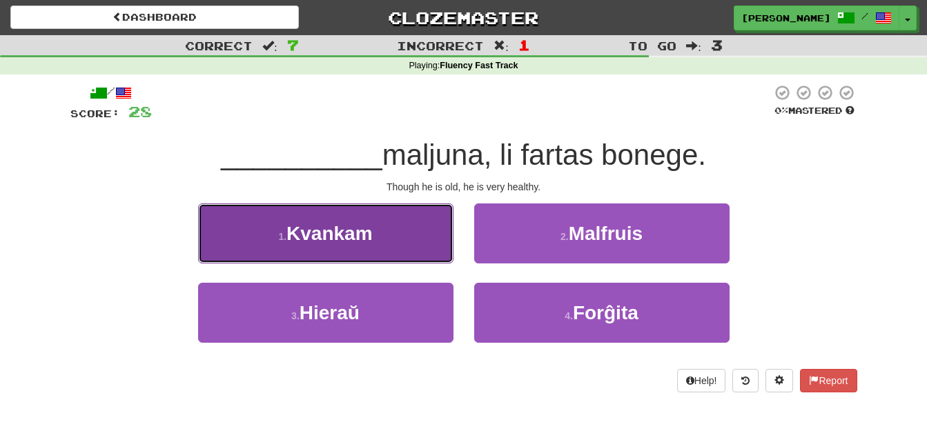
click at [386, 232] on button "1 . Kvankam" at bounding box center [325, 234] width 255 height 60
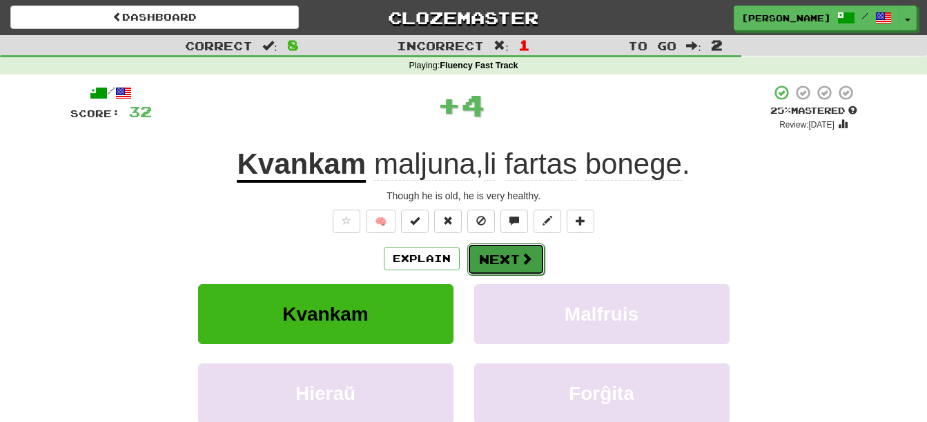
click at [513, 253] on button "Next" at bounding box center [505, 260] width 77 height 32
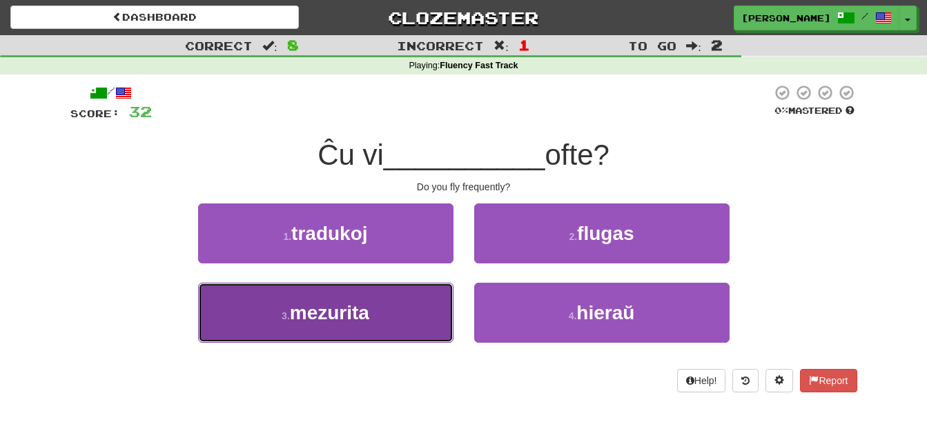
click at [405, 326] on button "3 . mezurita" at bounding box center [325, 313] width 255 height 60
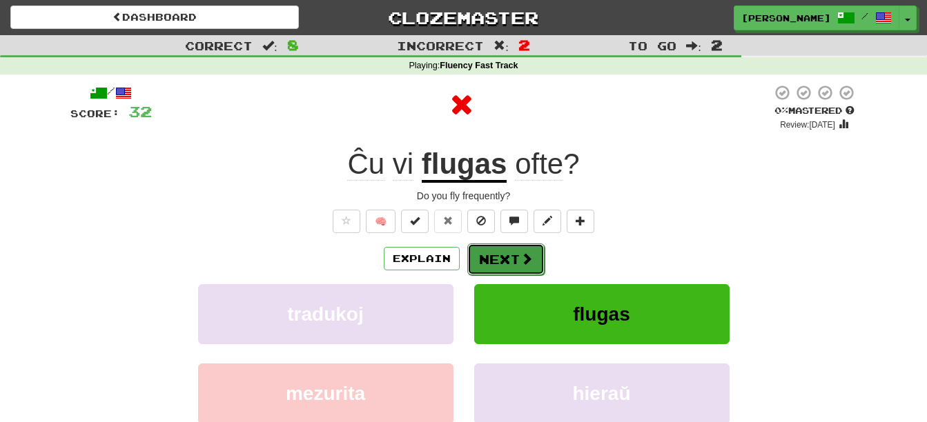
click at [513, 250] on button "Next" at bounding box center [505, 260] width 77 height 32
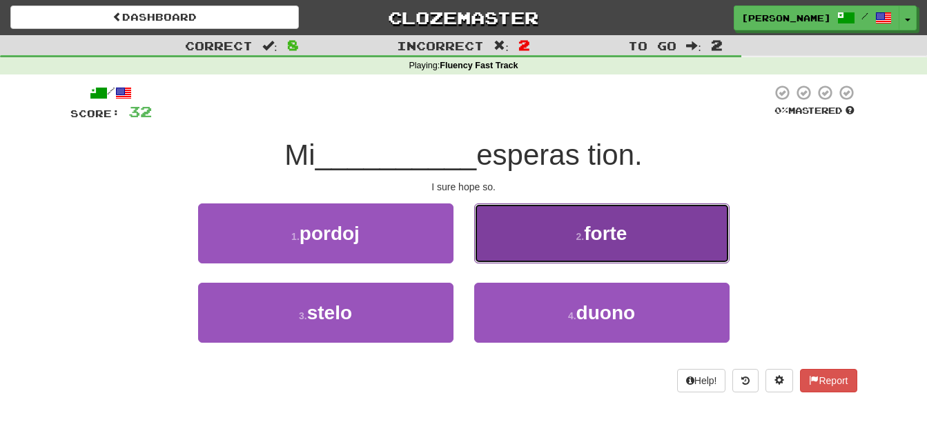
click at [566, 250] on button "2 . forte" at bounding box center [601, 234] width 255 height 60
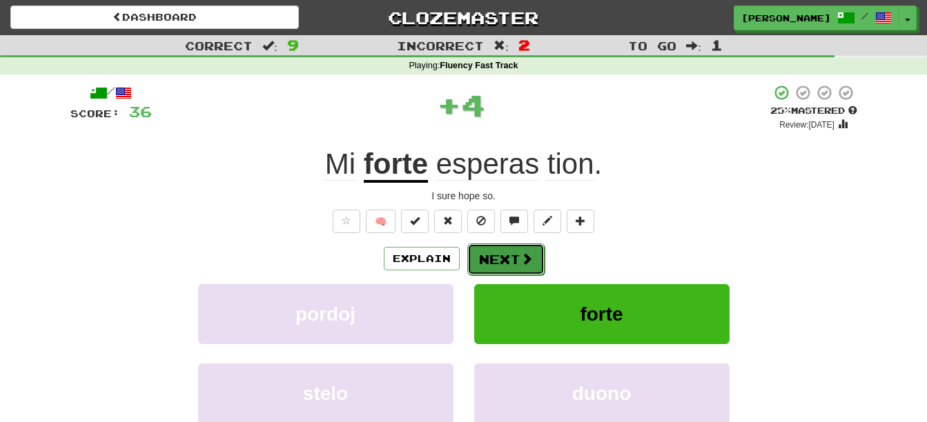
click at [513, 256] on button "Next" at bounding box center [505, 260] width 77 height 32
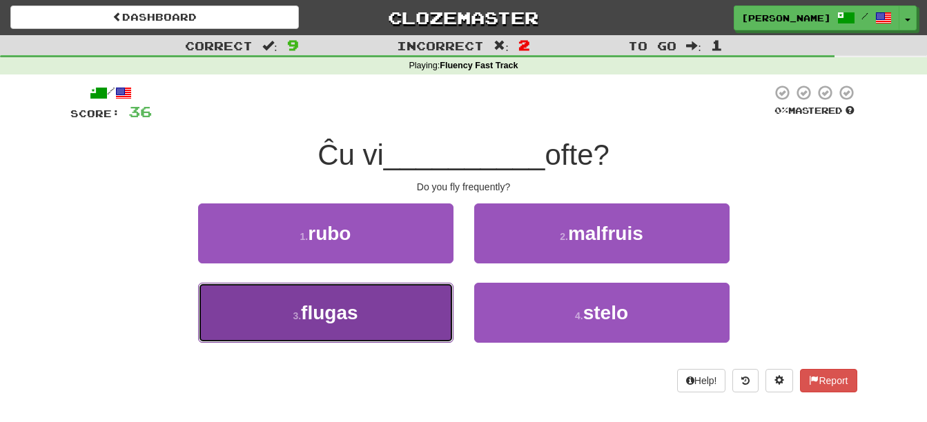
click at [402, 321] on button "3 . flugas" at bounding box center [325, 313] width 255 height 60
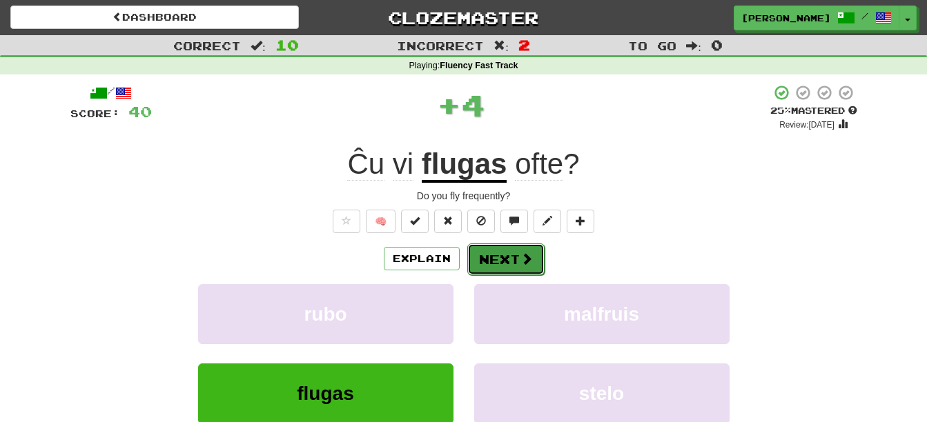
click at [529, 246] on button "Next" at bounding box center [505, 260] width 77 height 32
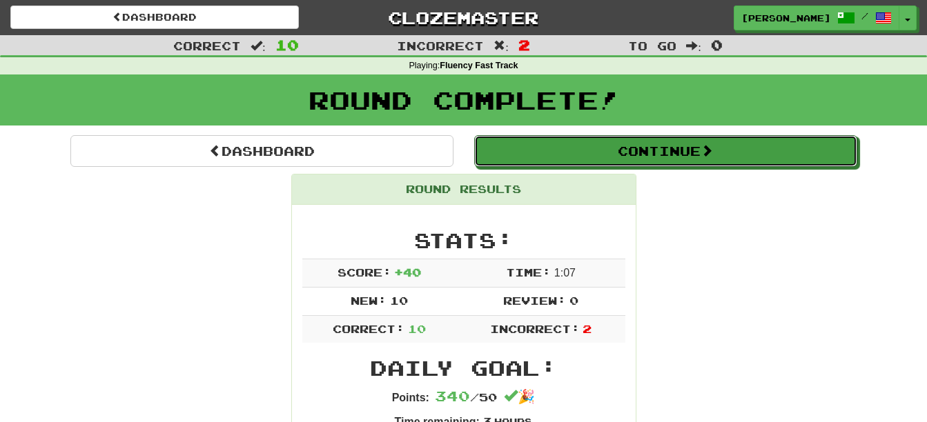
drag, startPoint x: 647, startPoint y: 152, endPoint x: 625, endPoint y: 210, distance: 62.7
click at [645, 157] on button "Continue" at bounding box center [665, 151] width 383 height 32
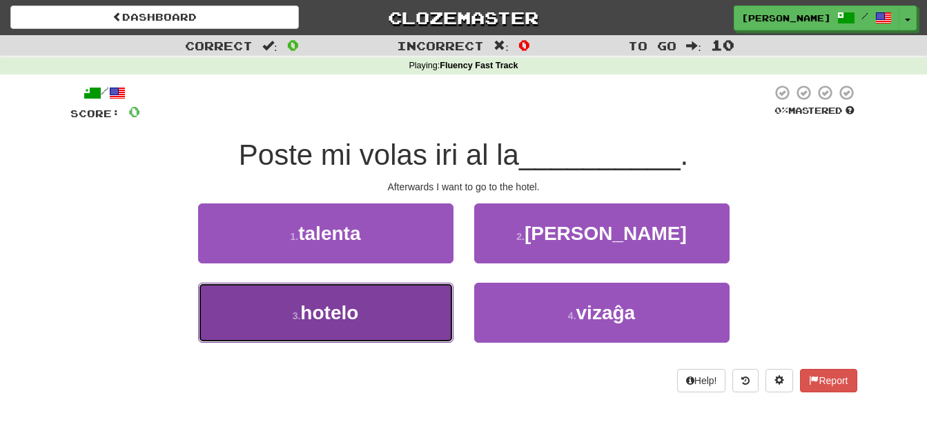
click at [422, 324] on button "3 . hotelo" at bounding box center [325, 313] width 255 height 60
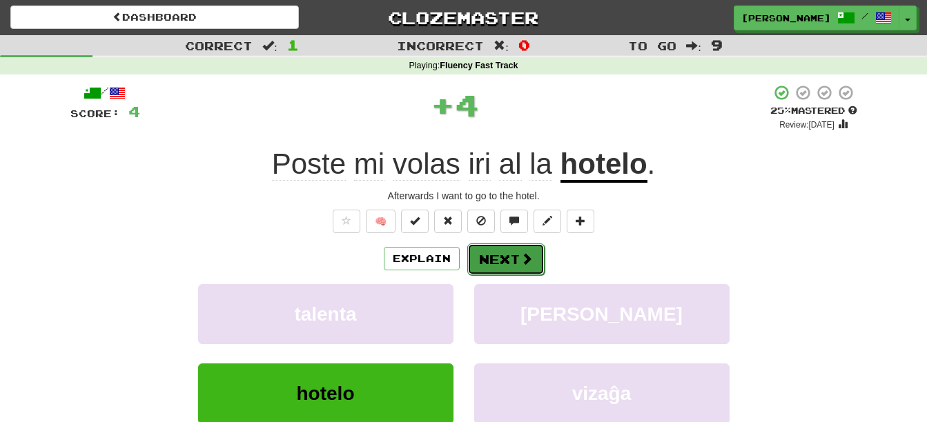
click at [526, 257] on span at bounding box center [526, 258] width 12 height 12
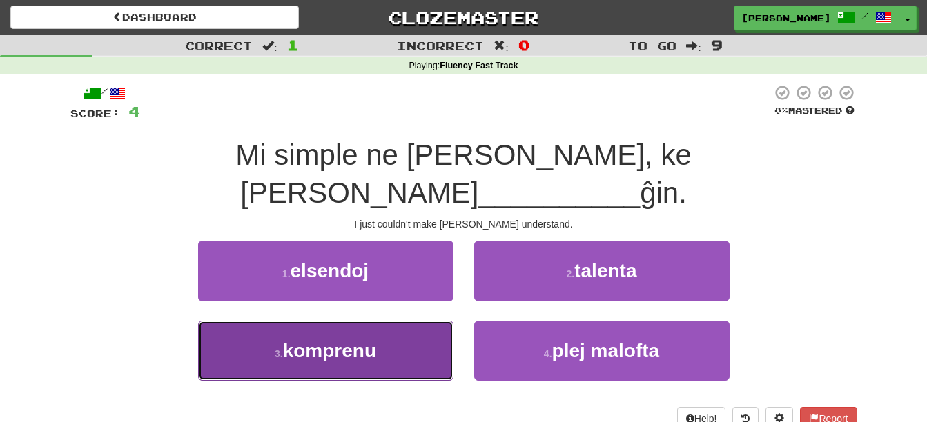
click at [413, 329] on button "3 . komprenu" at bounding box center [325, 351] width 255 height 60
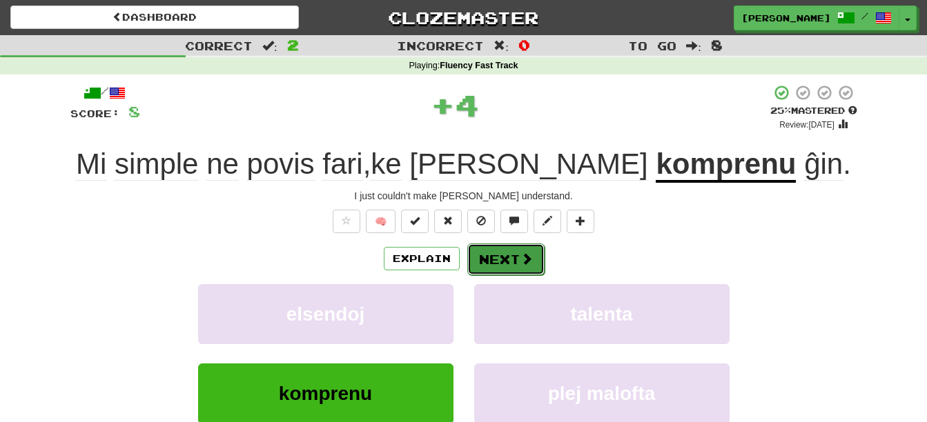
click at [517, 257] on button "Next" at bounding box center [505, 260] width 77 height 32
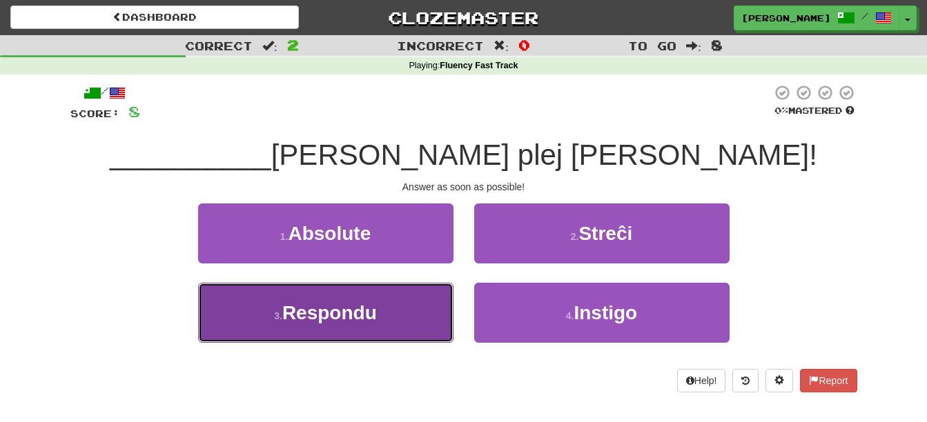
click at [408, 321] on button "3 . Respondu" at bounding box center [325, 313] width 255 height 60
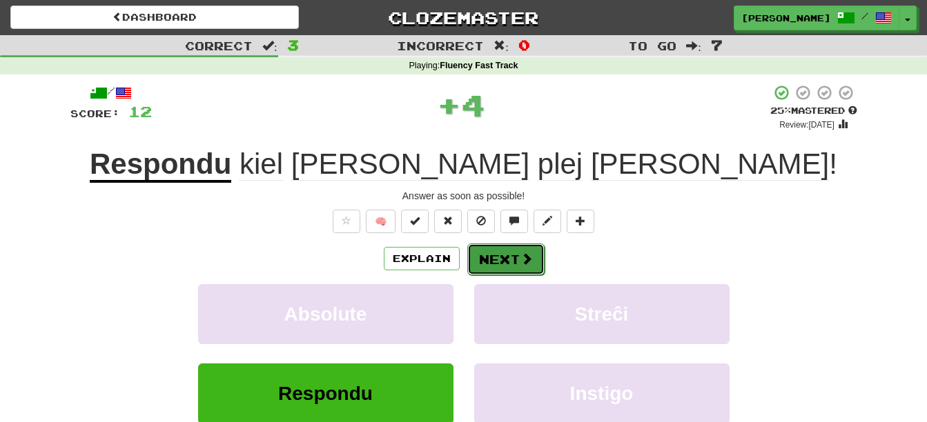
click at [504, 267] on button "Next" at bounding box center [505, 260] width 77 height 32
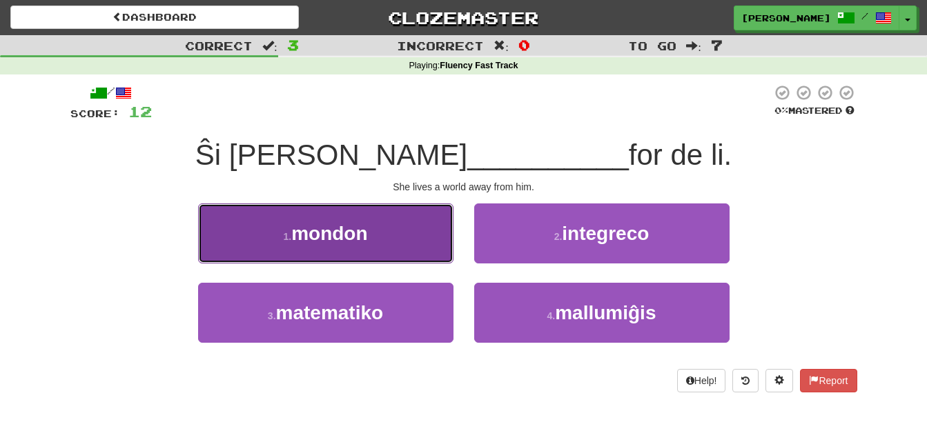
click at [395, 252] on button "1 . mondon" at bounding box center [325, 234] width 255 height 60
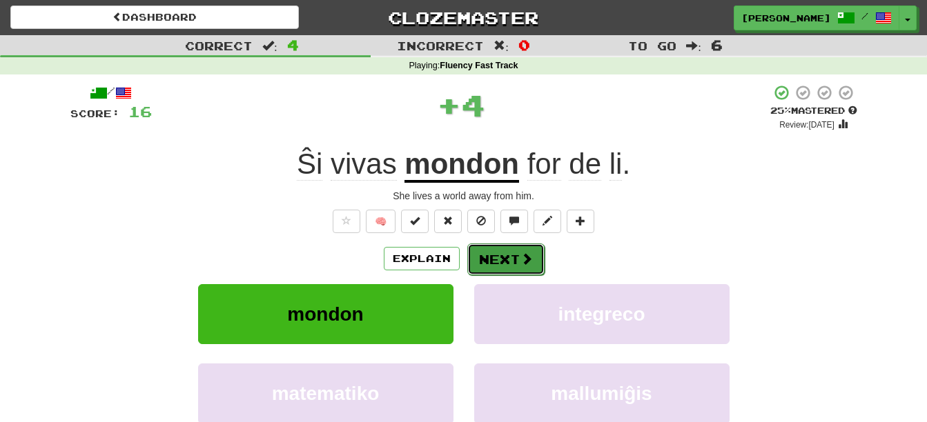
click at [502, 251] on button "Next" at bounding box center [505, 260] width 77 height 32
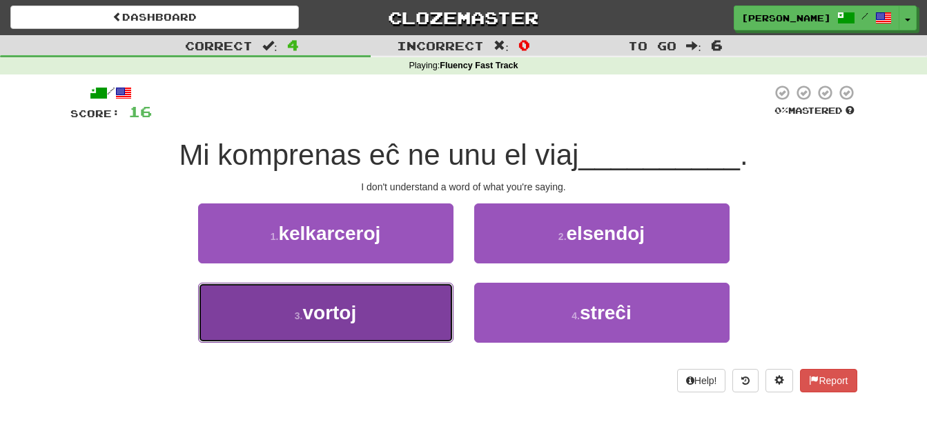
click at [395, 323] on button "3 . vortoj" at bounding box center [325, 313] width 255 height 60
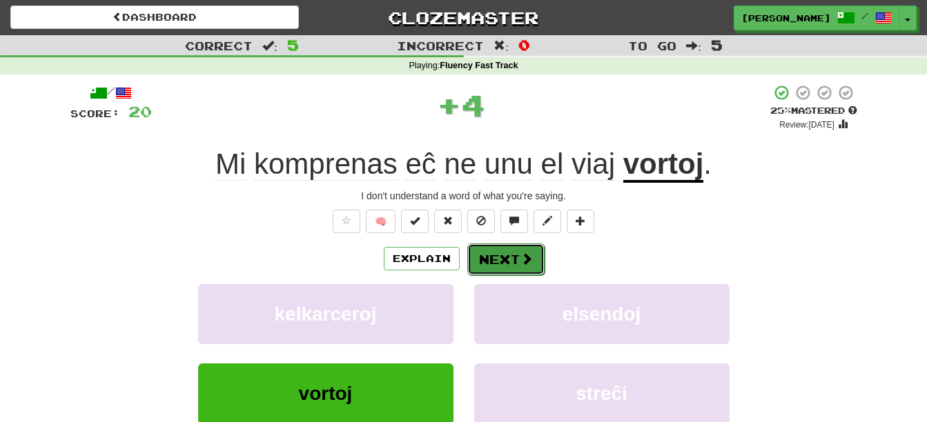
click at [511, 258] on button "Next" at bounding box center [505, 260] width 77 height 32
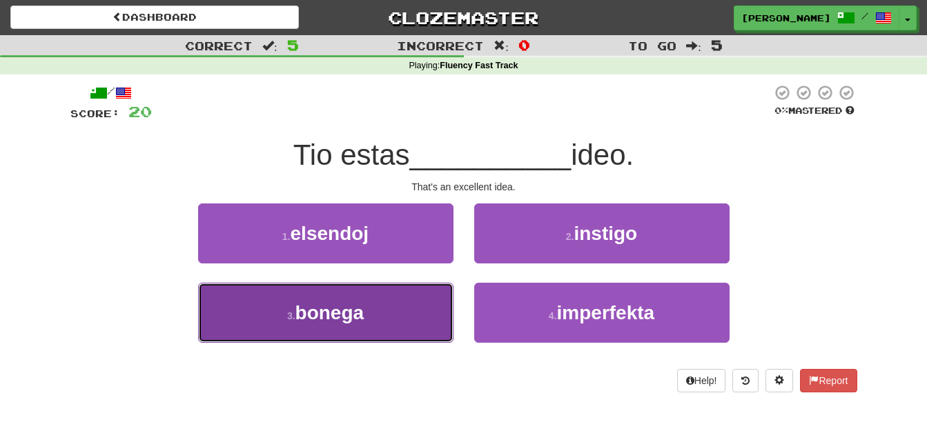
click at [387, 319] on button "3 . bonega" at bounding box center [325, 313] width 255 height 60
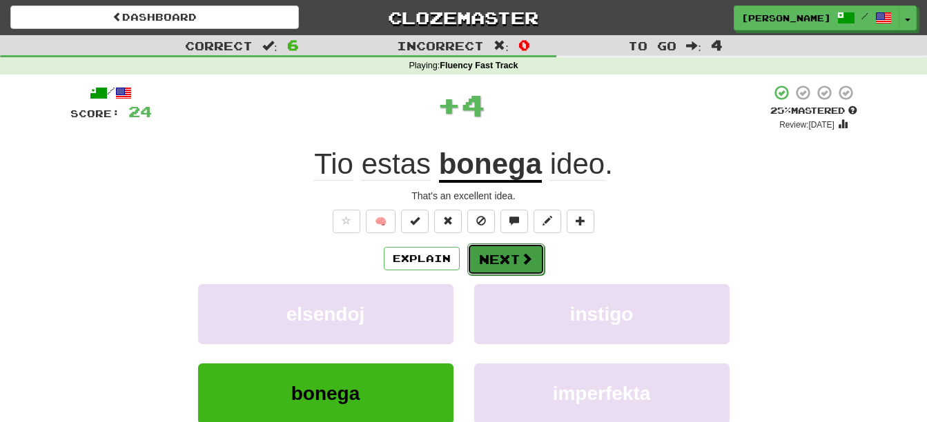
click at [499, 260] on button "Next" at bounding box center [505, 260] width 77 height 32
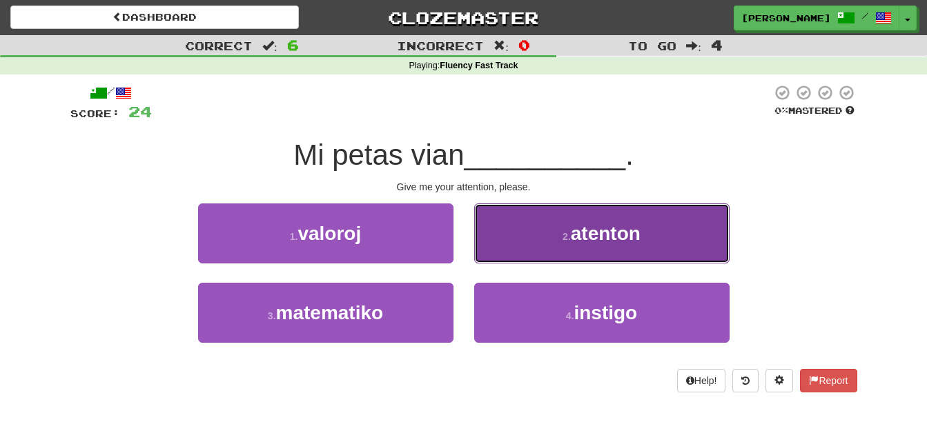
click at [559, 239] on button "2 . atenton" at bounding box center [601, 234] width 255 height 60
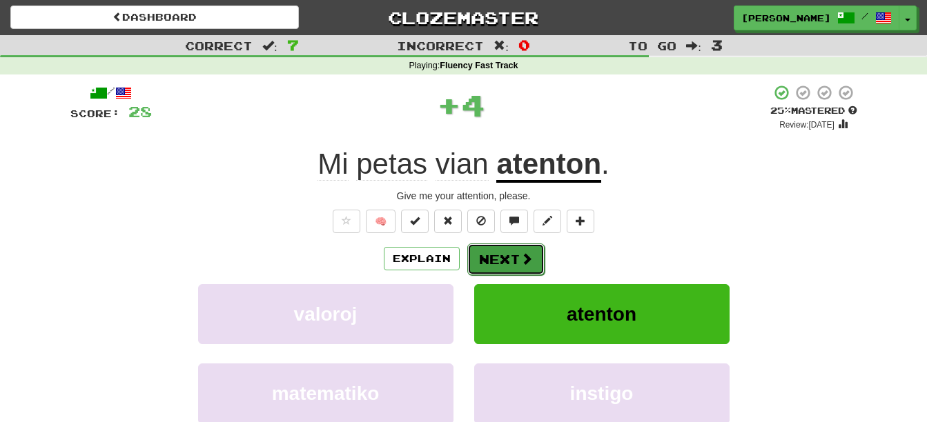
click at [499, 259] on button "Next" at bounding box center [505, 260] width 77 height 32
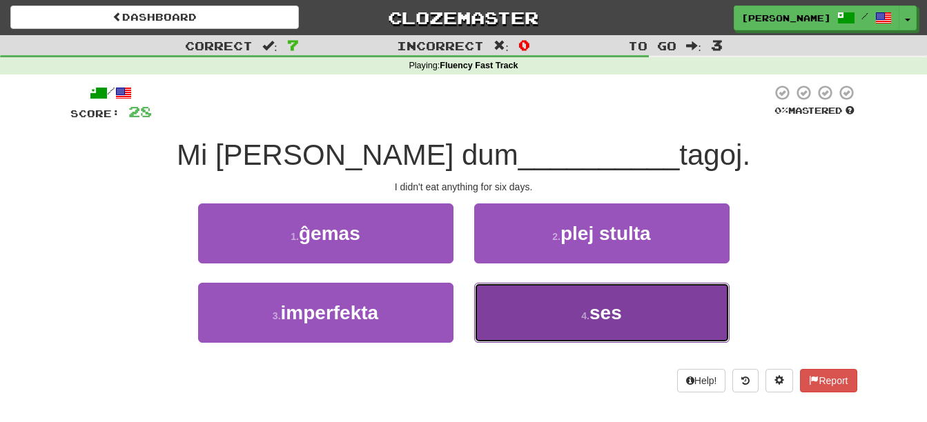
click at [588, 321] on small "4 ." at bounding box center [585, 315] width 8 height 11
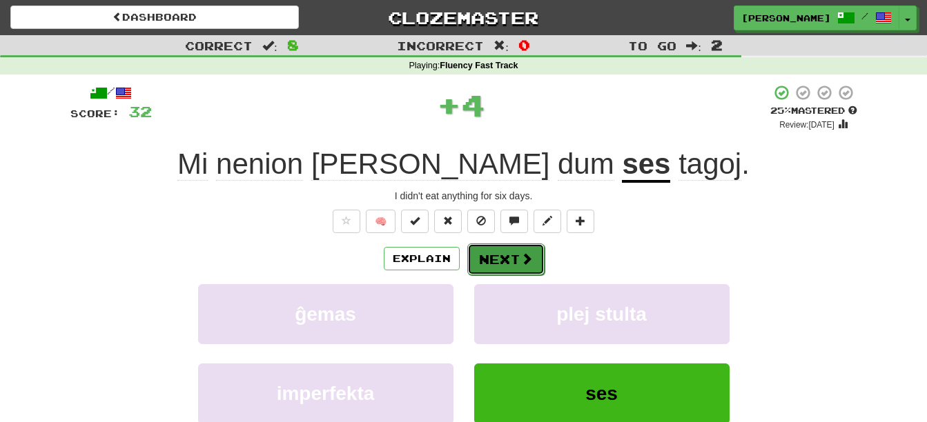
click at [512, 256] on button "Next" at bounding box center [505, 260] width 77 height 32
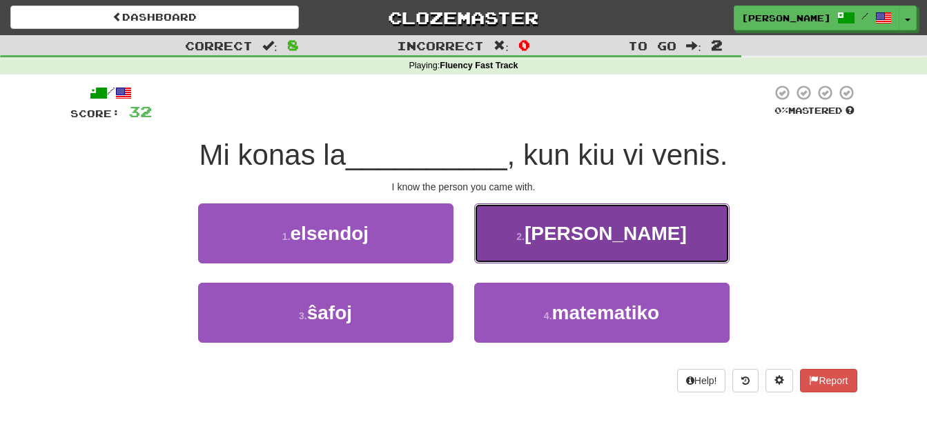
click at [537, 246] on button "2 . homon" at bounding box center [601, 234] width 255 height 60
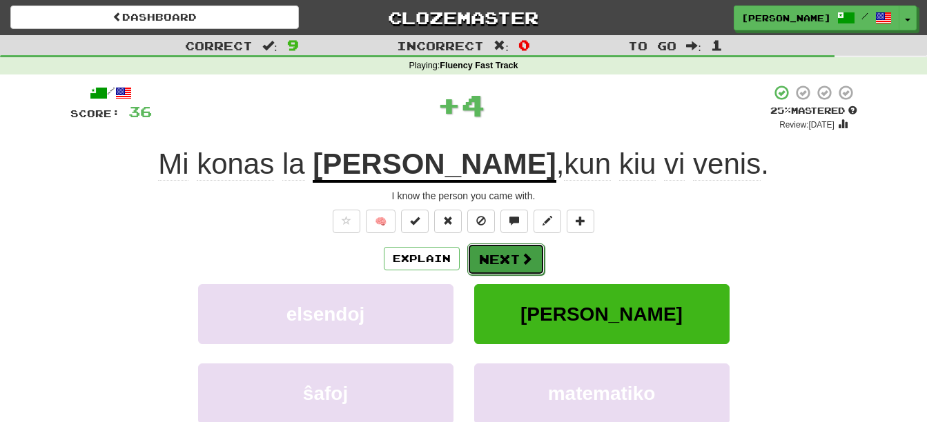
click at [528, 259] on span at bounding box center [526, 258] width 12 height 12
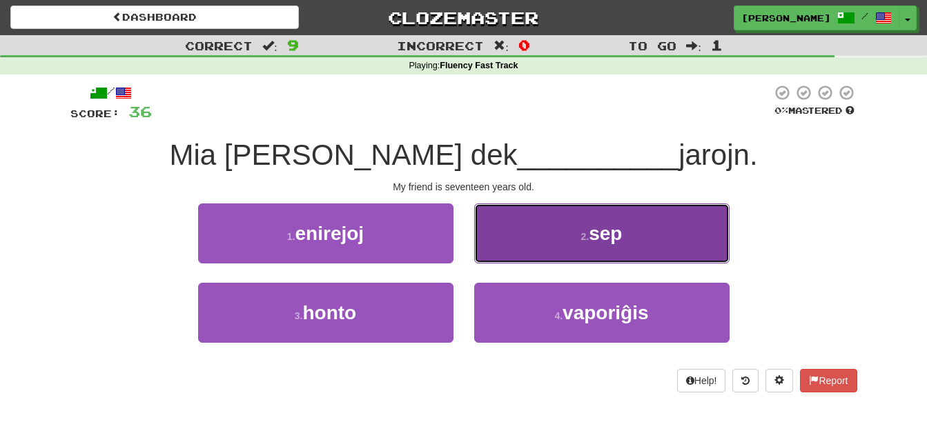
click at [591, 246] on button "2 . sep" at bounding box center [601, 234] width 255 height 60
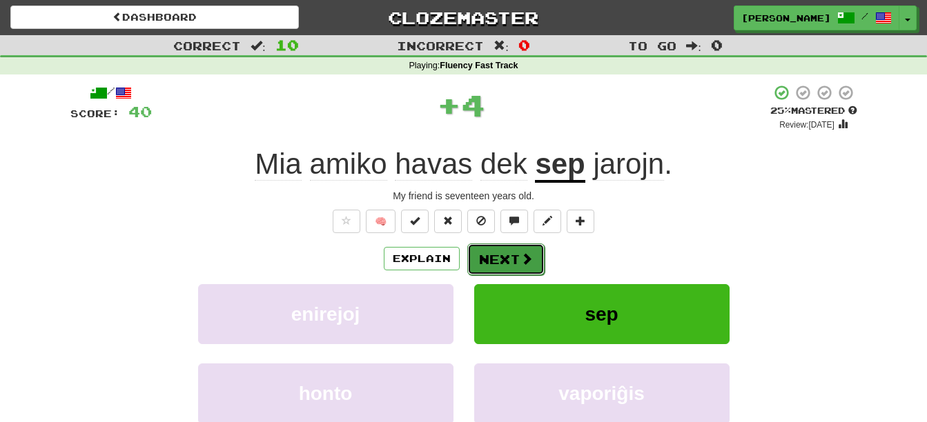
click at [520, 261] on span at bounding box center [526, 258] width 12 height 12
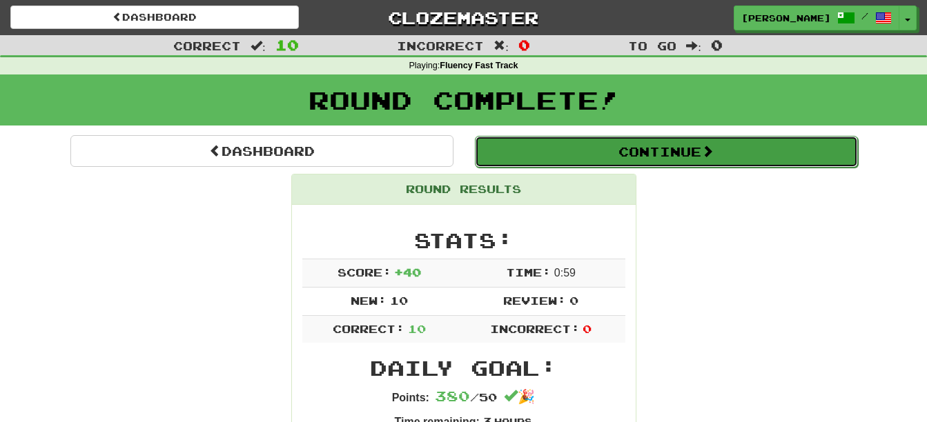
click at [673, 161] on button "Continue" at bounding box center [666, 152] width 383 height 32
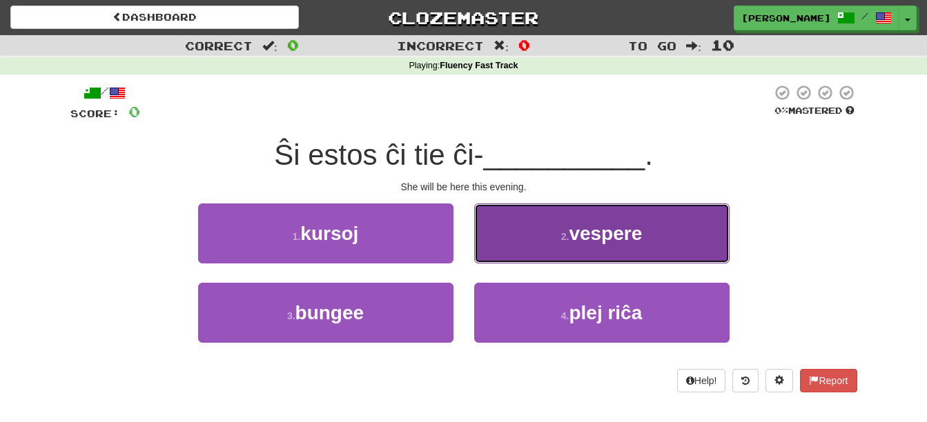
click at [603, 237] on span "vespere" at bounding box center [604, 233] width 73 height 21
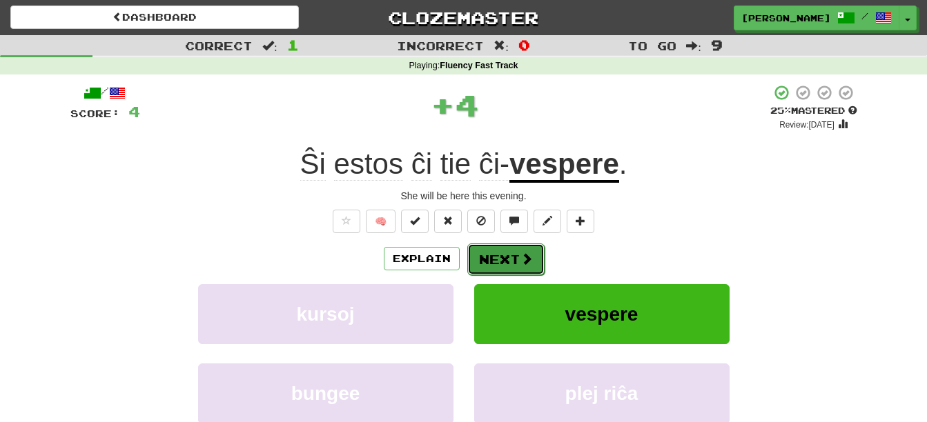
click at [521, 257] on span at bounding box center [526, 258] width 12 height 12
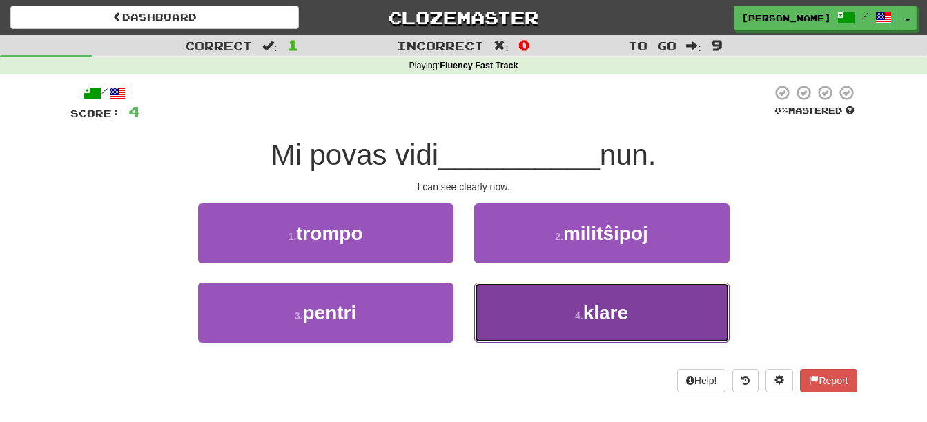
click at [571, 326] on button "4 . klare" at bounding box center [601, 313] width 255 height 60
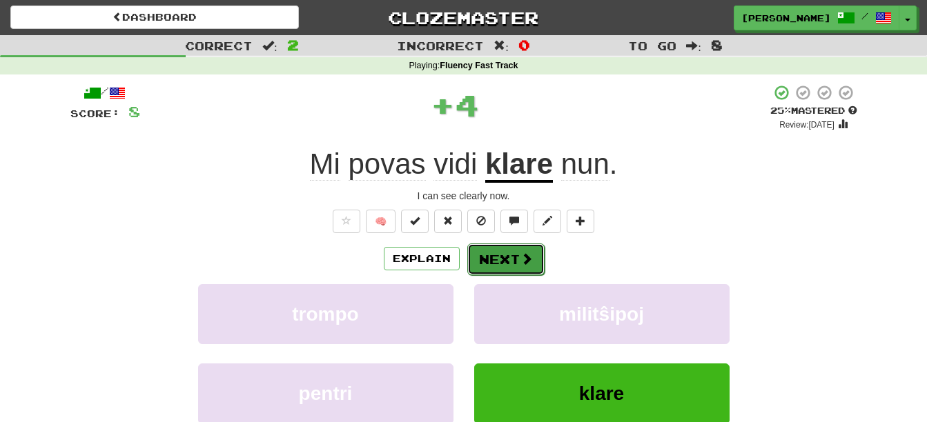
click at [526, 255] on span at bounding box center [526, 258] width 12 height 12
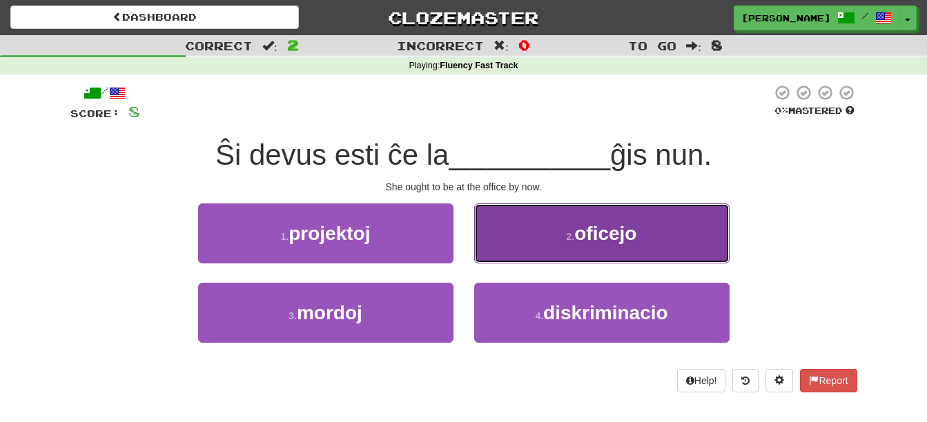
click at [566, 242] on button "2 . oficejo" at bounding box center [601, 234] width 255 height 60
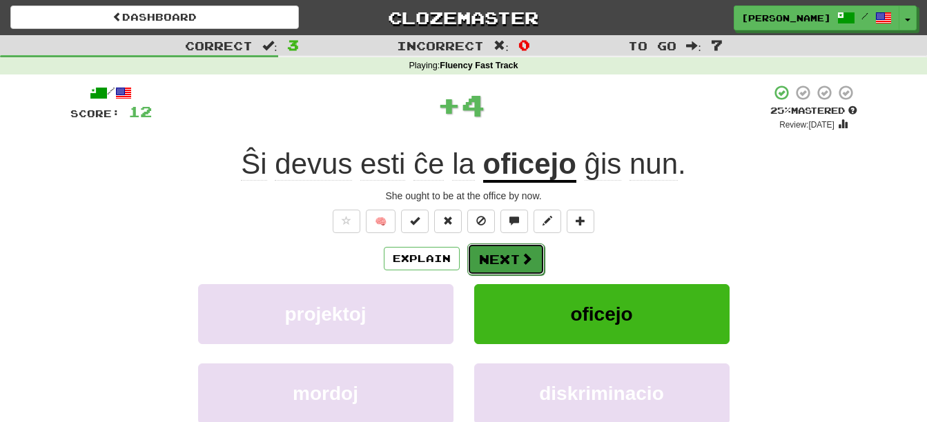
click at [508, 254] on button "Next" at bounding box center [505, 260] width 77 height 32
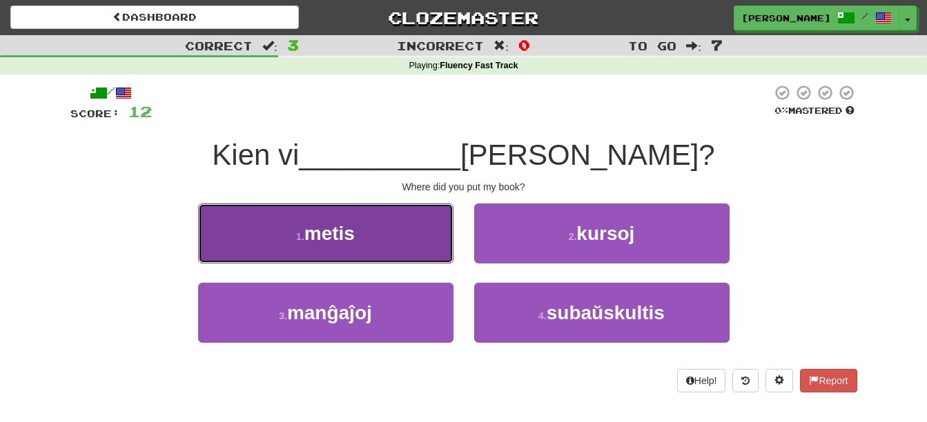
click at [411, 244] on button "1 . metis" at bounding box center [325, 234] width 255 height 60
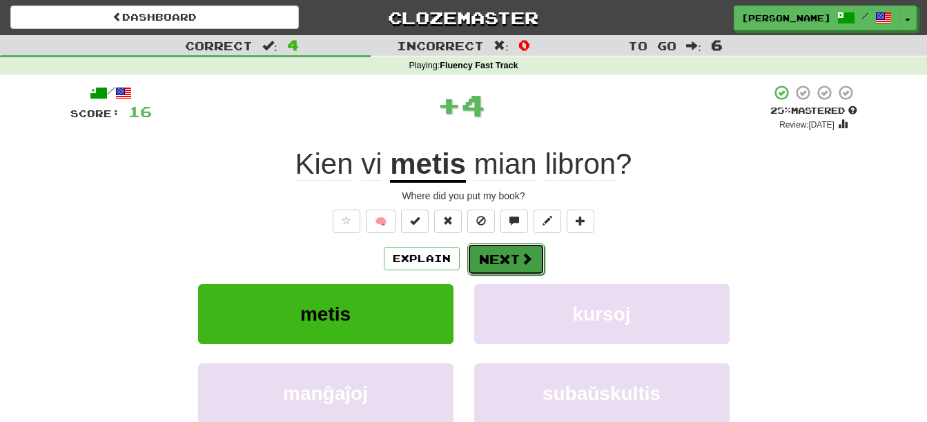
click at [497, 254] on button "Next" at bounding box center [505, 260] width 77 height 32
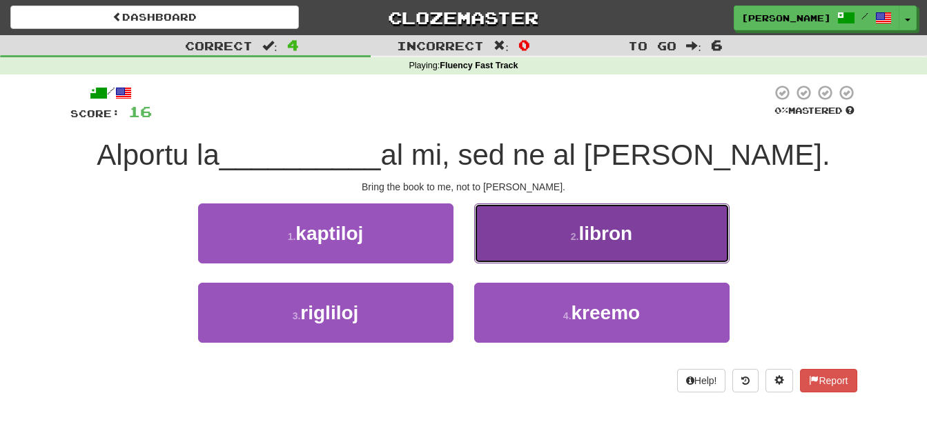
click at [618, 244] on span "libron" at bounding box center [605, 233] width 54 height 21
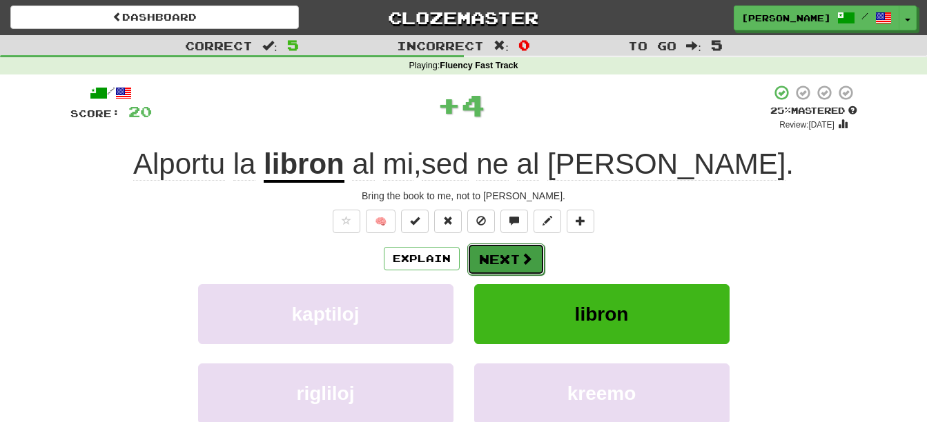
click at [523, 260] on span at bounding box center [526, 258] width 12 height 12
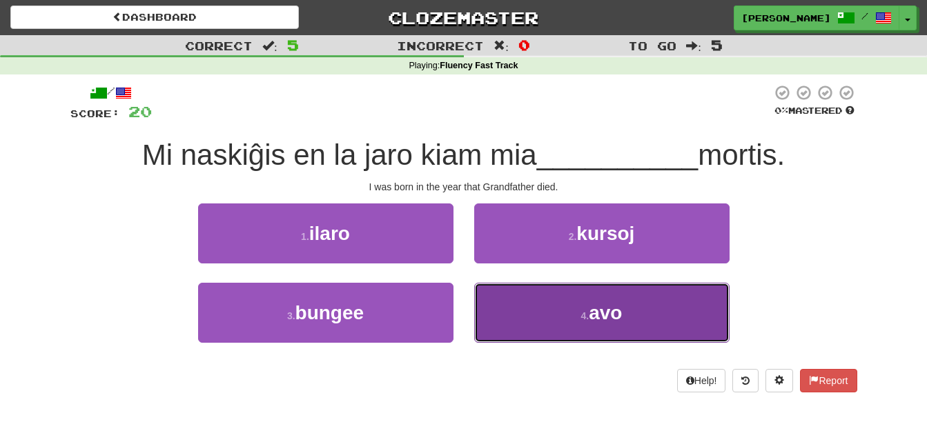
click at [534, 309] on button "4 . avo" at bounding box center [601, 313] width 255 height 60
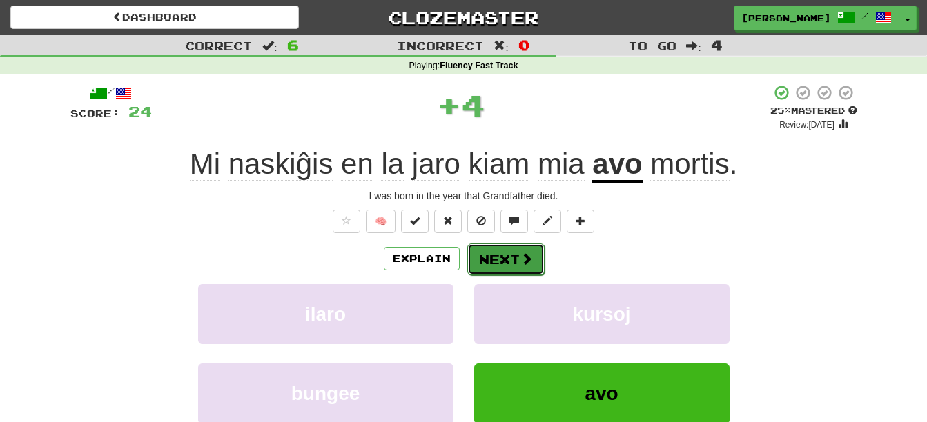
click at [501, 261] on button "Next" at bounding box center [505, 260] width 77 height 32
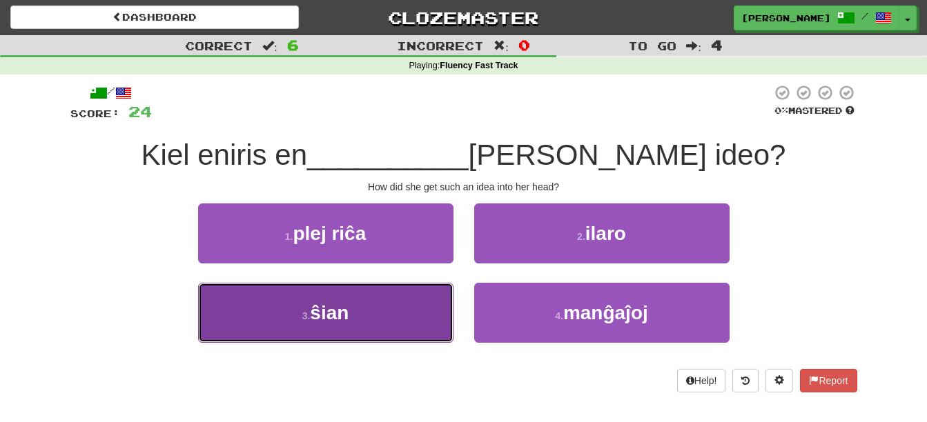
click at [381, 324] on button "3 . ŝian" at bounding box center [325, 313] width 255 height 60
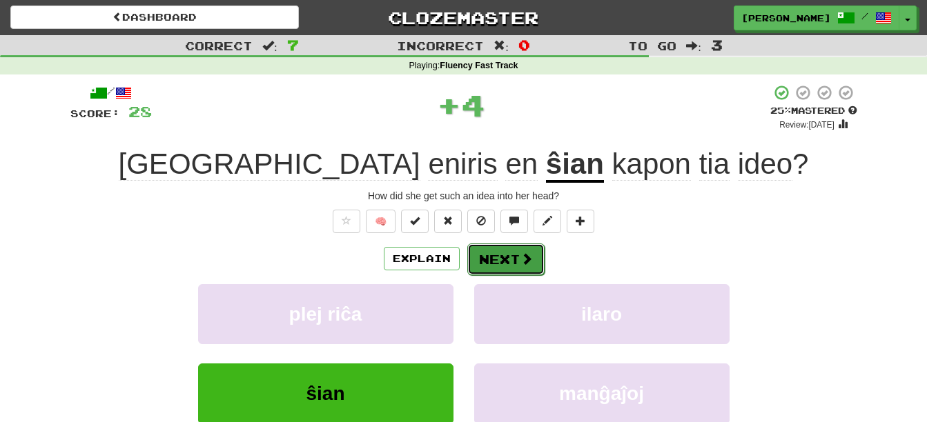
click at [501, 259] on button "Next" at bounding box center [505, 260] width 77 height 32
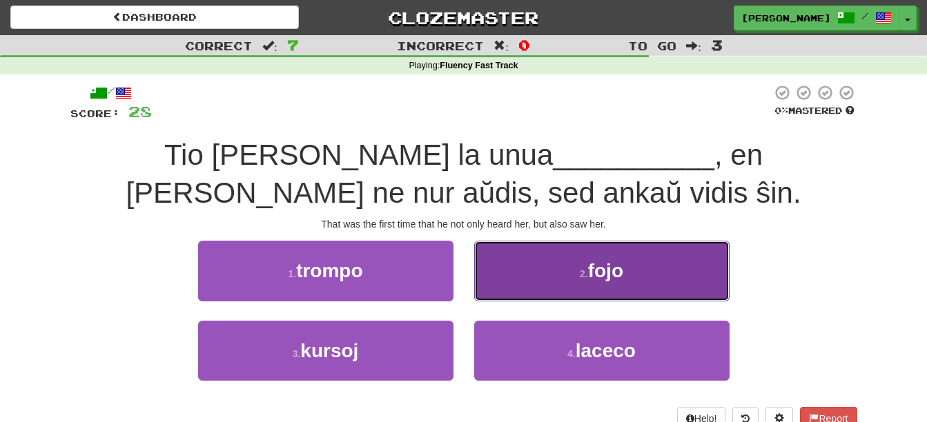
click at [646, 263] on button "2 . fojo" at bounding box center [601, 271] width 255 height 60
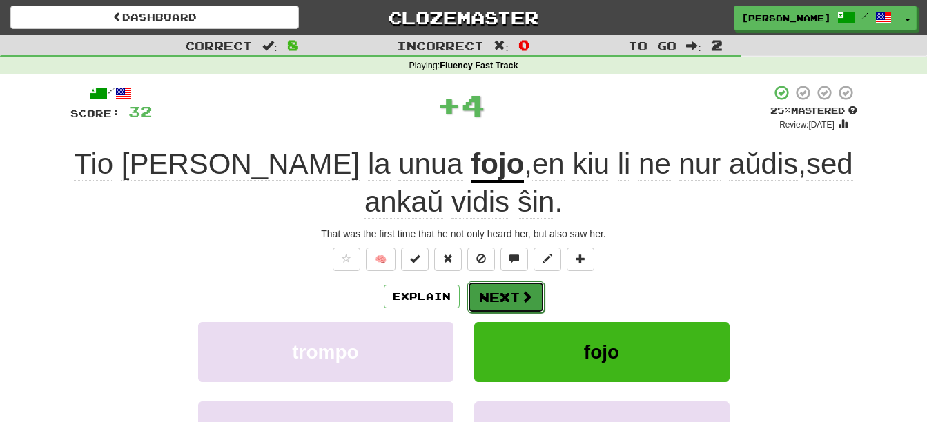
click at [492, 299] on button "Next" at bounding box center [505, 297] width 77 height 32
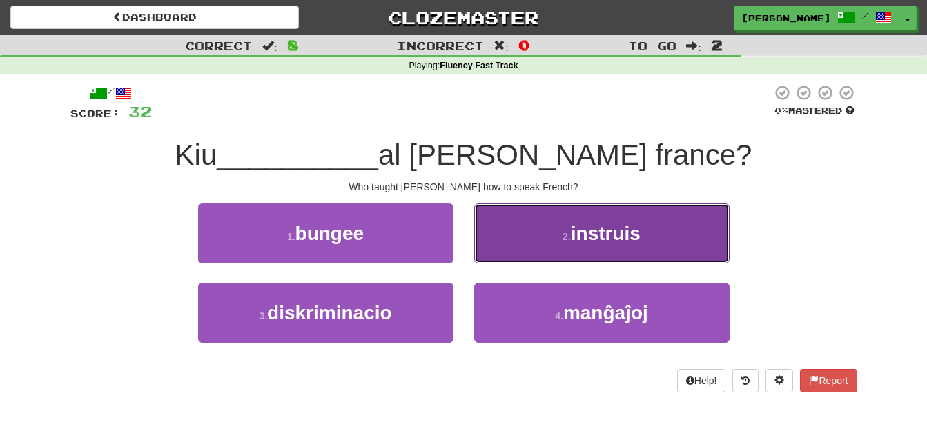
click at [626, 244] on span "instruis" at bounding box center [606, 233] width 70 height 21
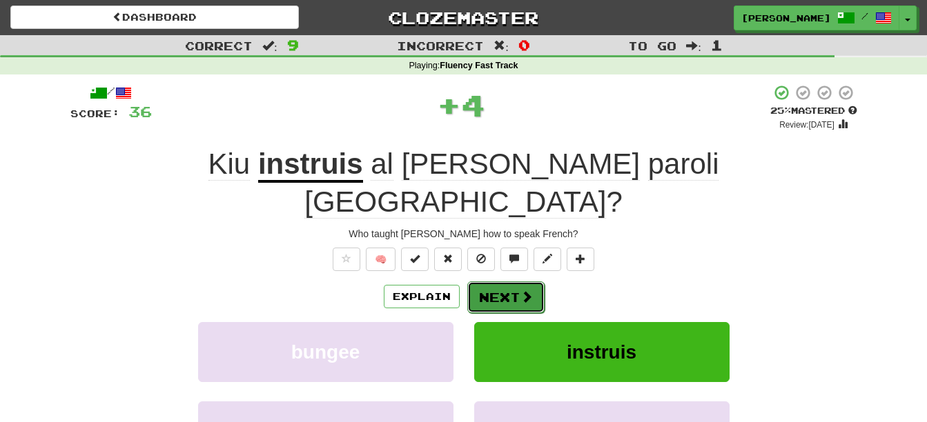
click at [511, 281] on button "Next" at bounding box center [505, 297] width 77 height 32
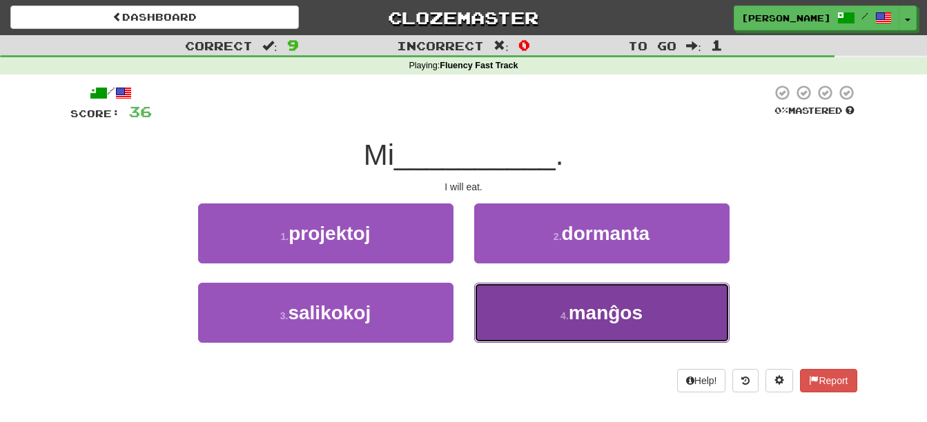
click at [657, 313] on button "4 . manĝos" at bounding box center [601, 313] width 255 height 60
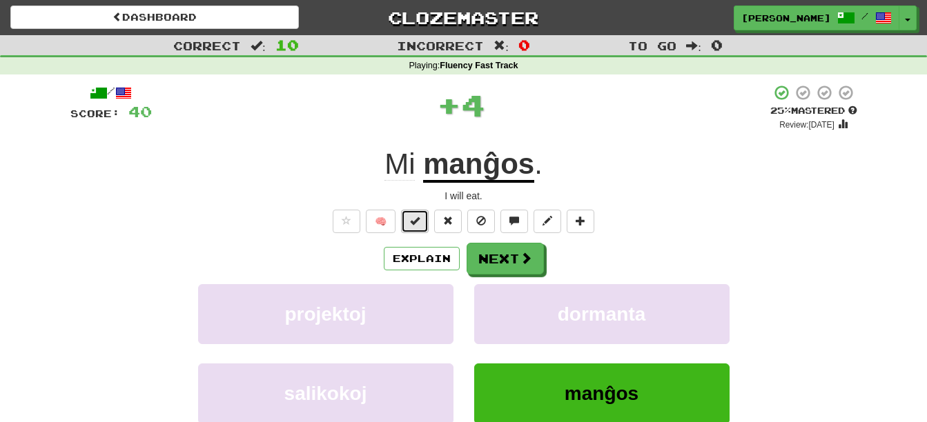
click at [415, 218] on span at bounding box center [415, 221] width 10 height 10
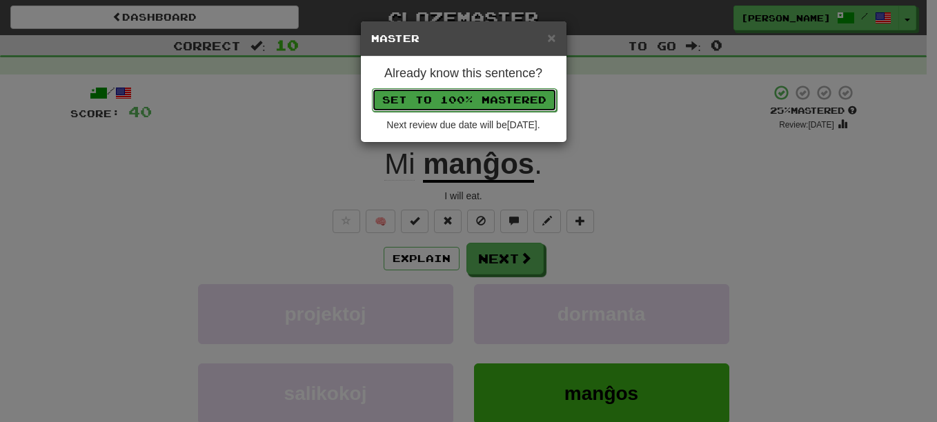
click at [488, 100] on button "Set to 100% Mastered" at bounding box center [464, 99] width 185 height 23
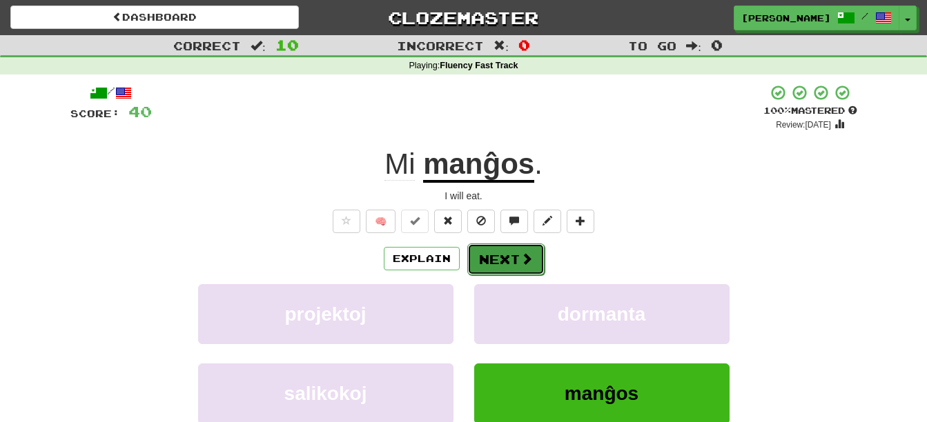
click at [517, 259] on button "Next" at bounding box center [505, 260] width 77 height 32
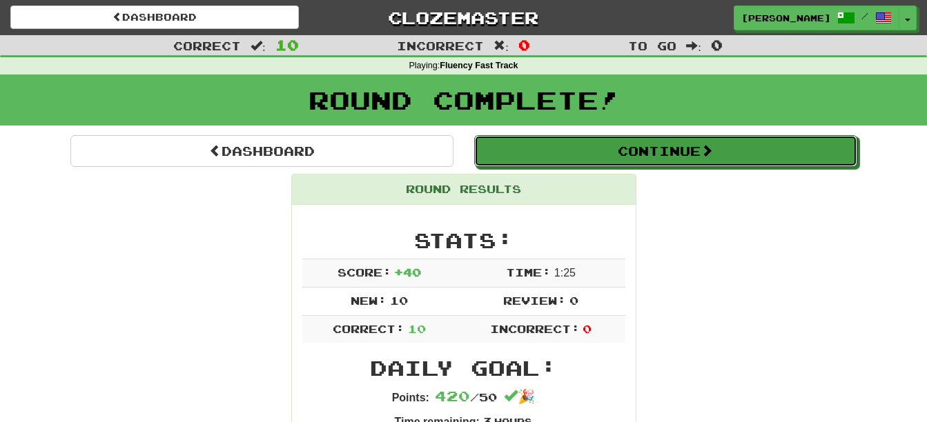
click at [680, 150] on button "Continue" at bounding box center [665, 151] width 383 height 32
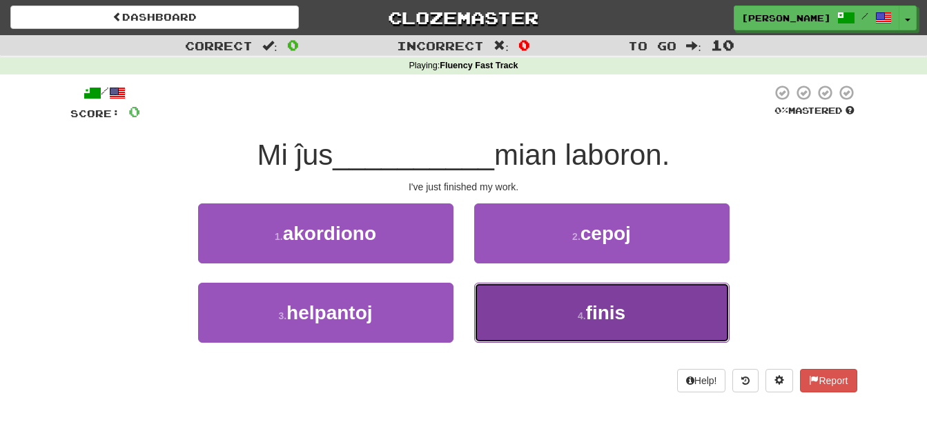
click at [668, 318] on button "4 . finis" at bounding box center [601, 313] width 255 height 60
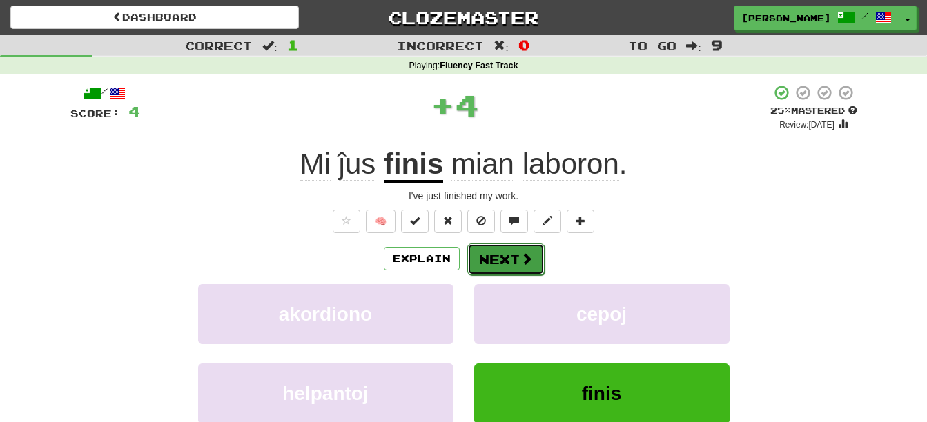
click at [507, 267] on button "Next" at bounding box center [505, 260] width 77 height 32
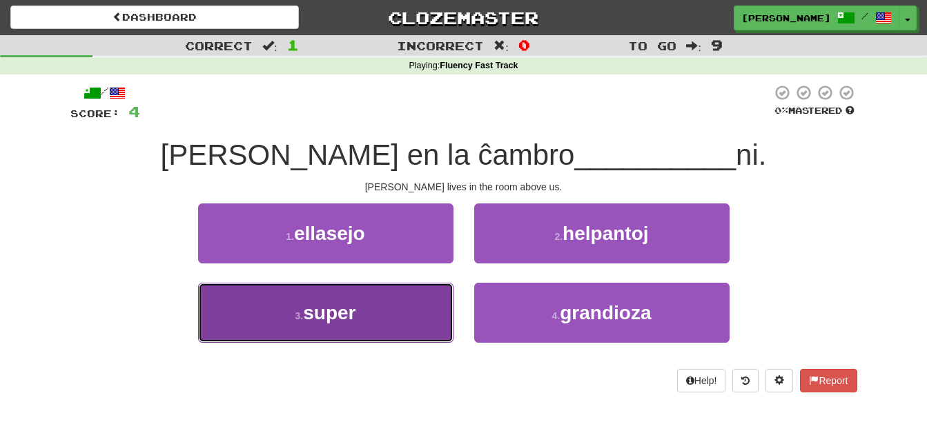
click at [392, 317] on button "3 . super" at bounding box center [325, 313] width 255 height 60
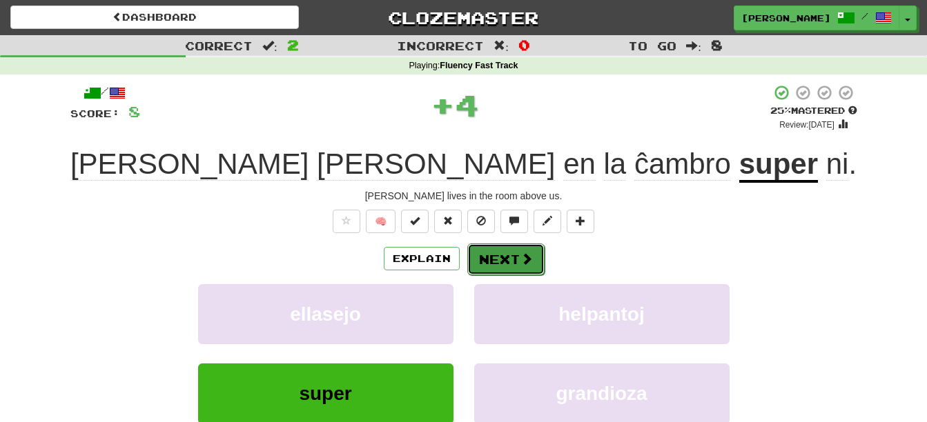
click at [519, 249] on button "Next" at bounding box center [505, 260] width 77 height 32
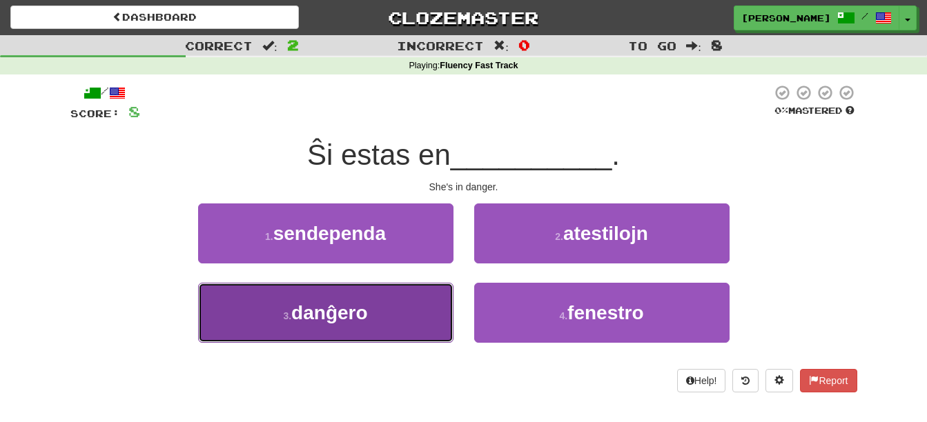
click at [374, 328] on button "3 . danĝero" at bounding box center [325, 313] width 255 height 60
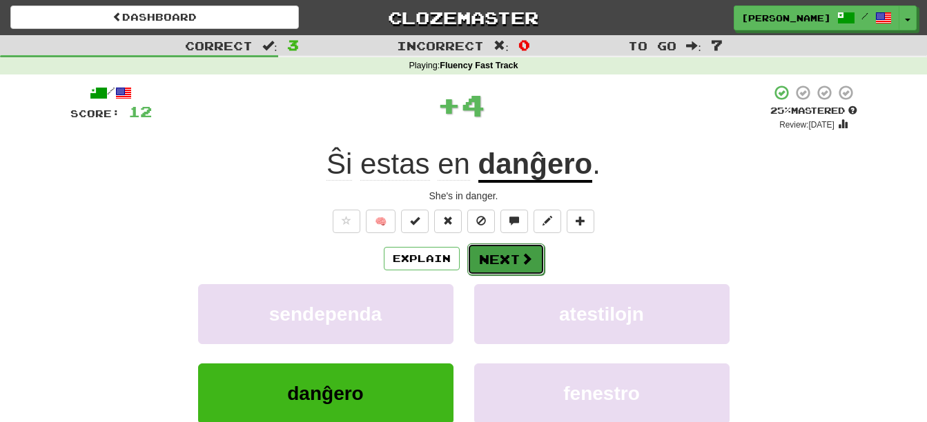
click at [490, 258] on button "Next" at bounding box center [505, 260] width 77 height 32
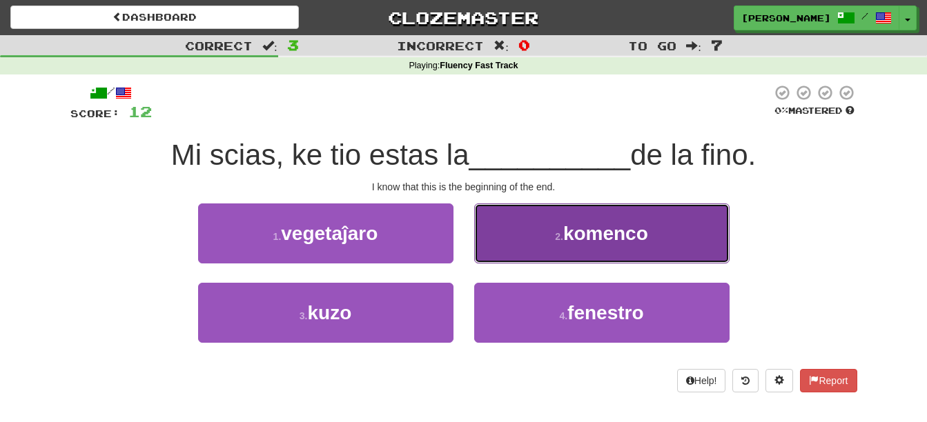
click at [610, 237] on span "komenco" at bounding box center [605, 233] width 85 height 21
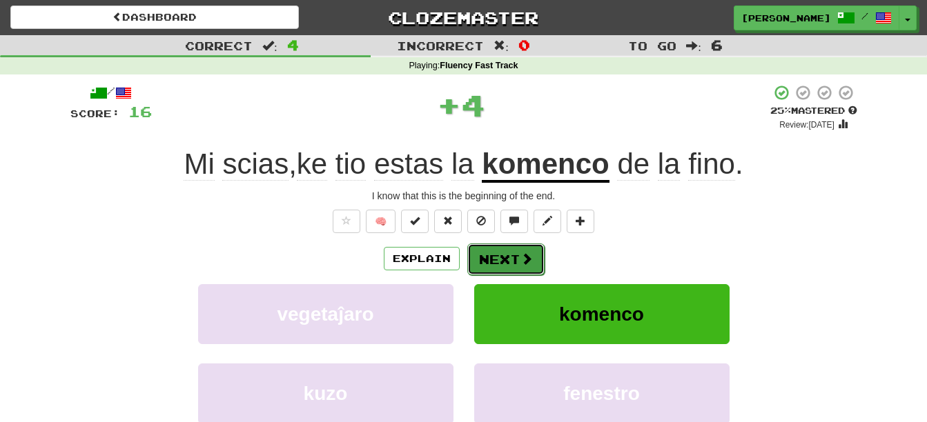
click at [506, 259] on button "Next" at bounding box center [505, 260] width 77 height 32
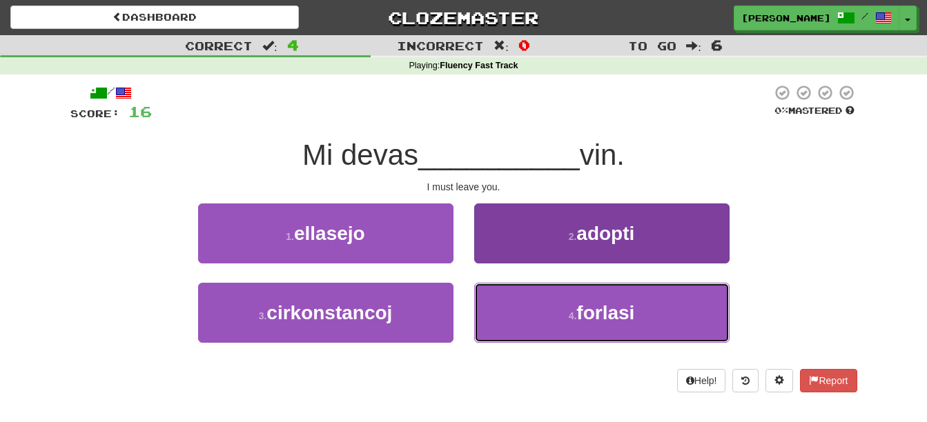
drag, startPoint x: 602, startPoint y: 325, endPoint x: 597, endPoint y: 331, distance: 7.5
click at [601, 325] on button "4 . forlasi" at bounding box center [601, 313] width 255 height 60
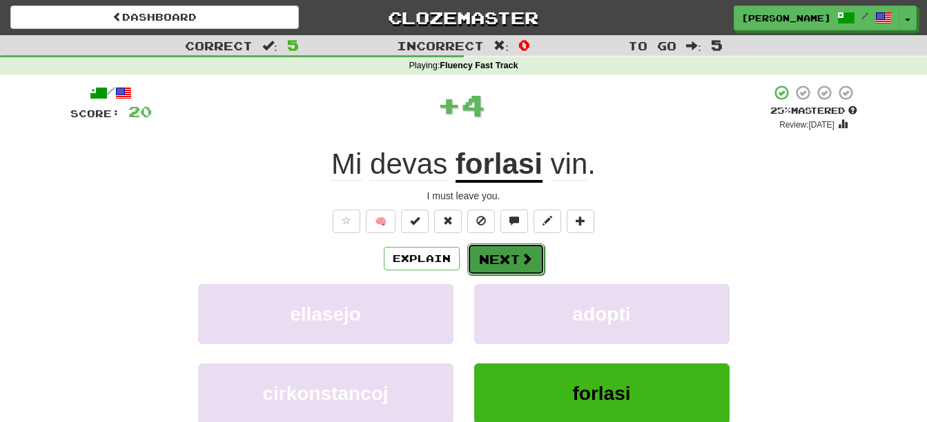
click at [493, 261] on button "Next" at bounding box center [505, 260] width 77 height 32
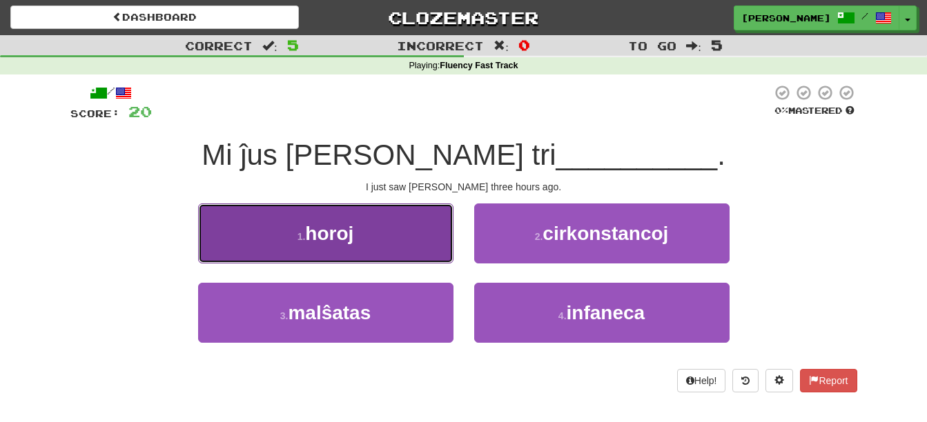
click at [338, 228] on span "horoj" at bounding box center [329, 233] width 48 height 21
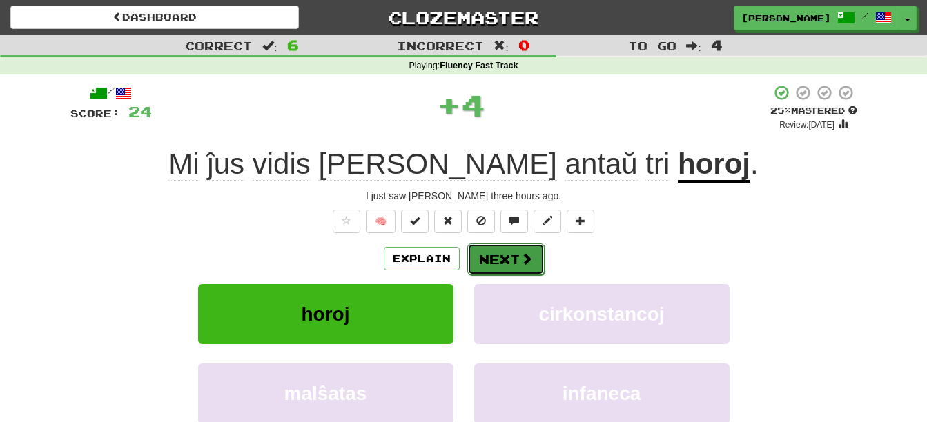
click at [491, 263] on button "Next" at bounding box center [505, 260] width 77 height 32
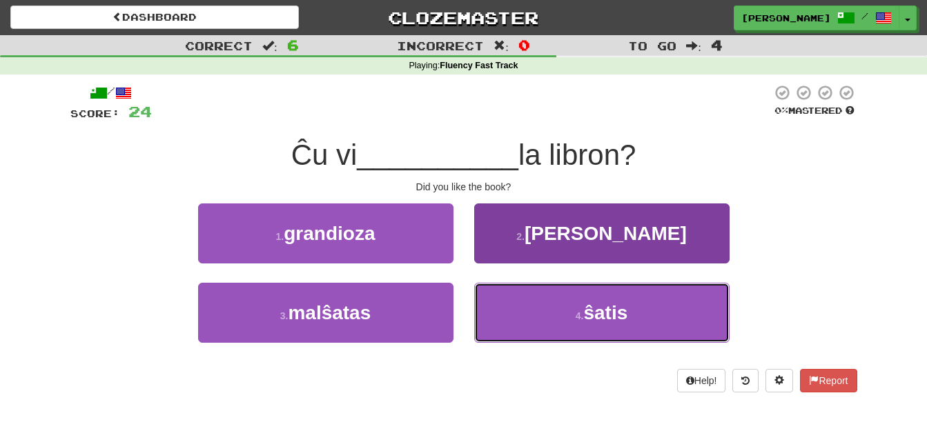
click at [528, 313] on button "4 . ŝatis" at bounding box center [601, 313] width 255 height 60
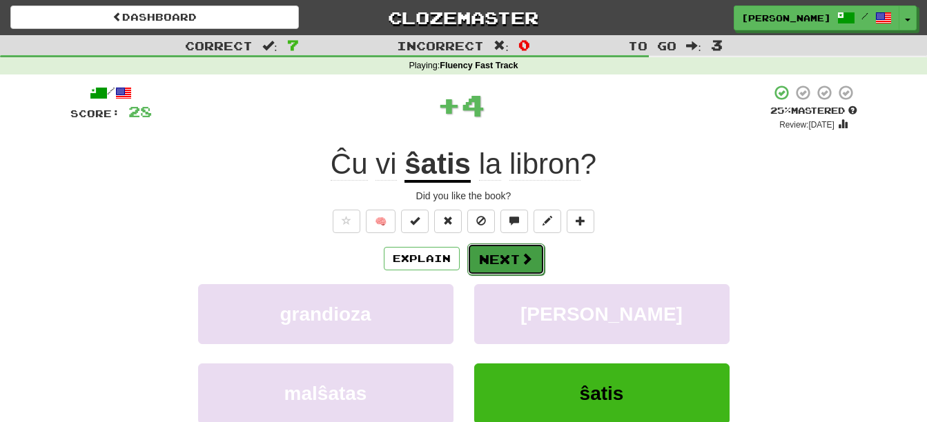
click at [490, 250] on button "Next" at bounding box center [505, 260] width 77 height 32
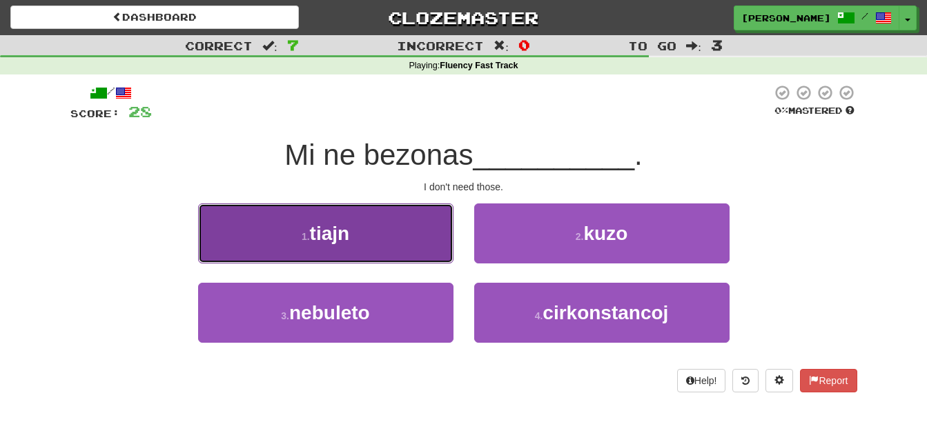
click at [355, 237] on button "1 . tiajn" at bounding box center [325, 234] width 255 height 60
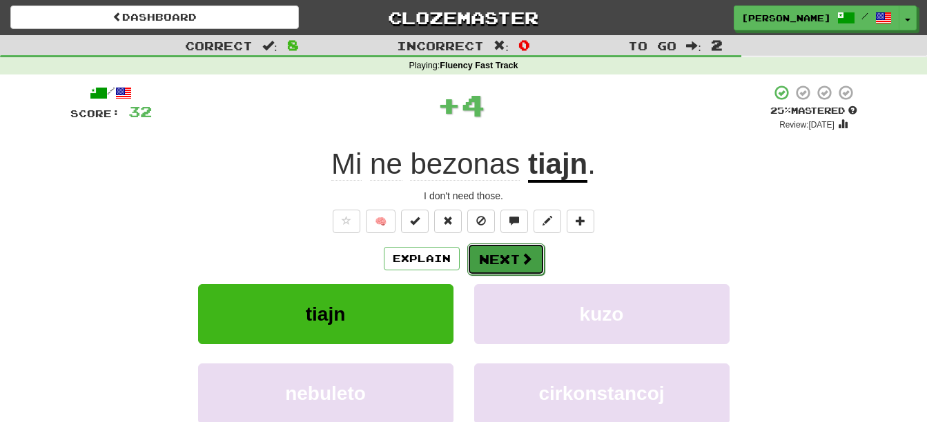
click at [482, 252] on button "Next" at bounding box center [505, 260] width 77 height 32
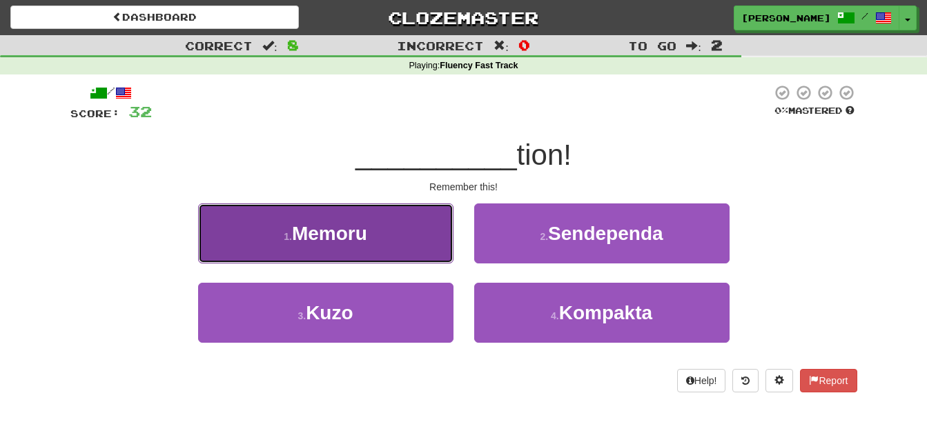
click at [360, 237] on span "Memoru" at bounding box center [329, 233] width 75 height 21
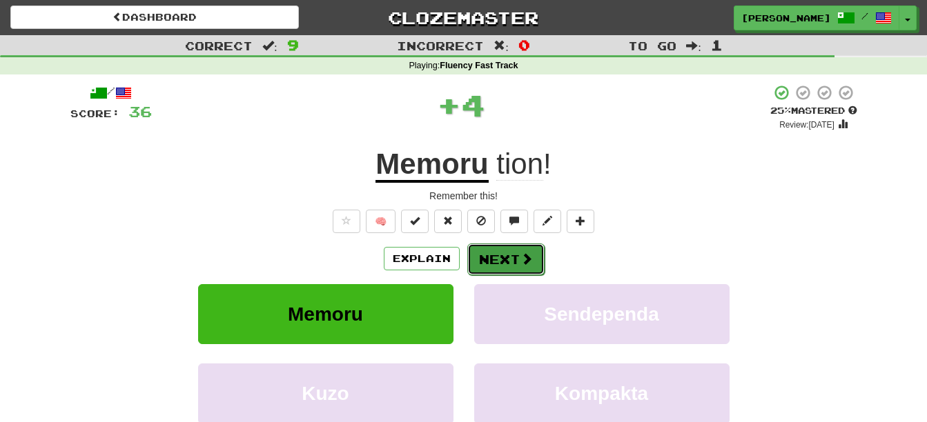
click at [521, 260] on span at bounding box center [526, 258] width 12 height 12
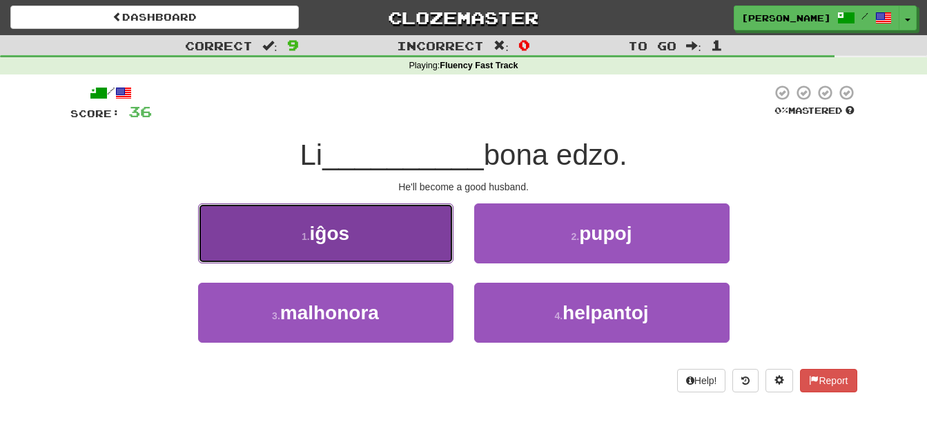
click at [399, 237] on button "1 . iĝos" at bounding box center [325, 234] width 255 height 60
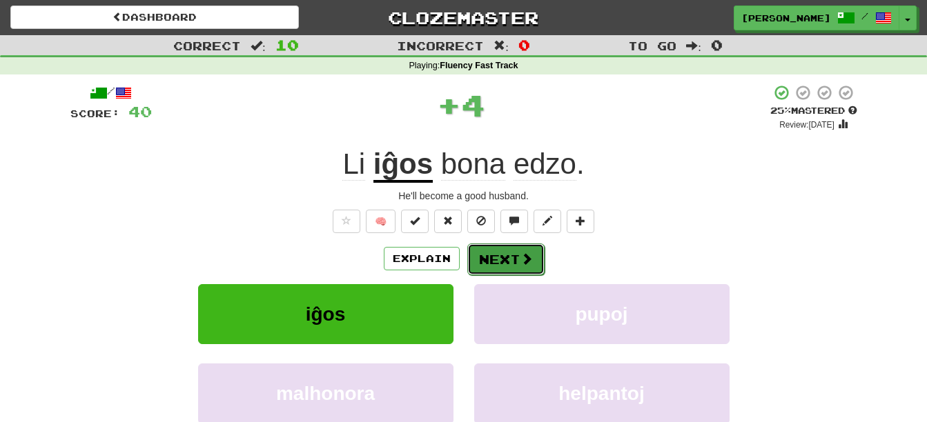
click at [510, 255] on button "Next" at bounding box center [505, 260] width 77 height 32
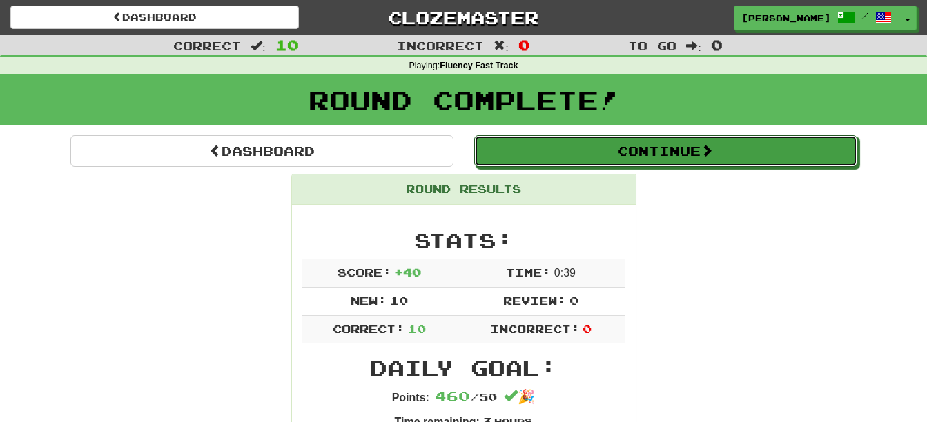
drag, startPoint x: 696, startPoint y: 155, endPoint x: 689, endPoint y: 168, distance: 14.8
click at [692, 157] on button "Continue" at bounding box center [665, 151] width 383 height 32
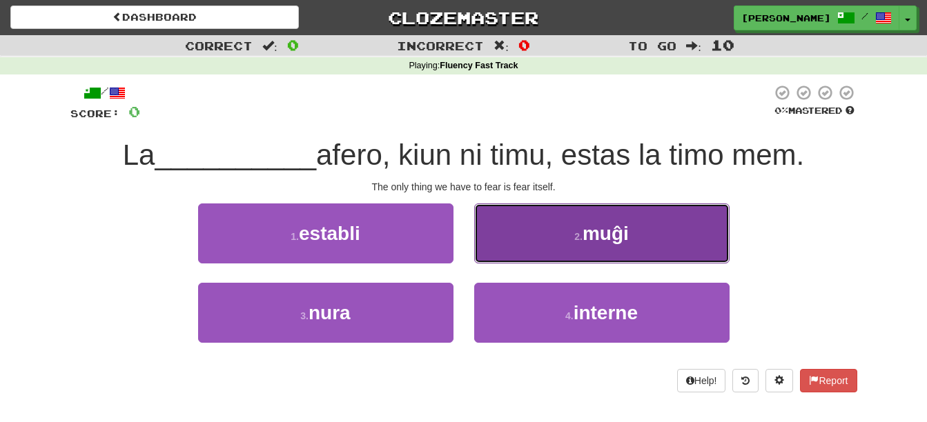
click at [655, 261] on button "2 . muĝi" at bounding box center [601, 234] width 255 height 60
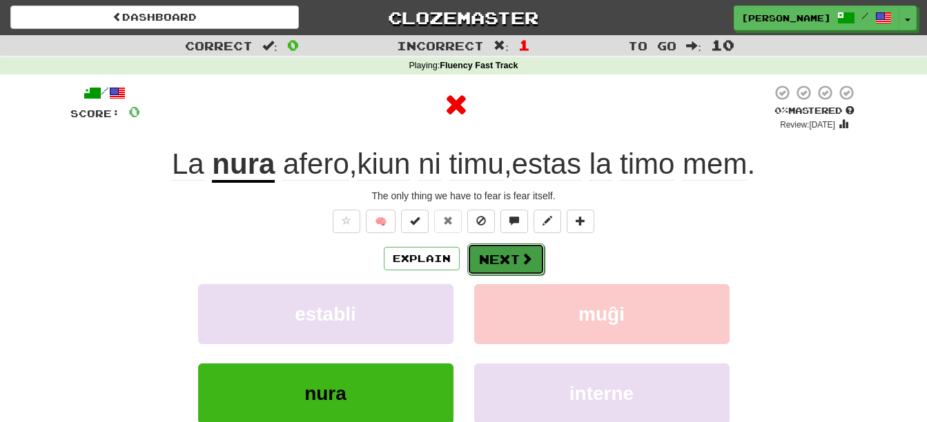
click at [531, 261] on span at bounding box center [526, 258] width 12 height 12
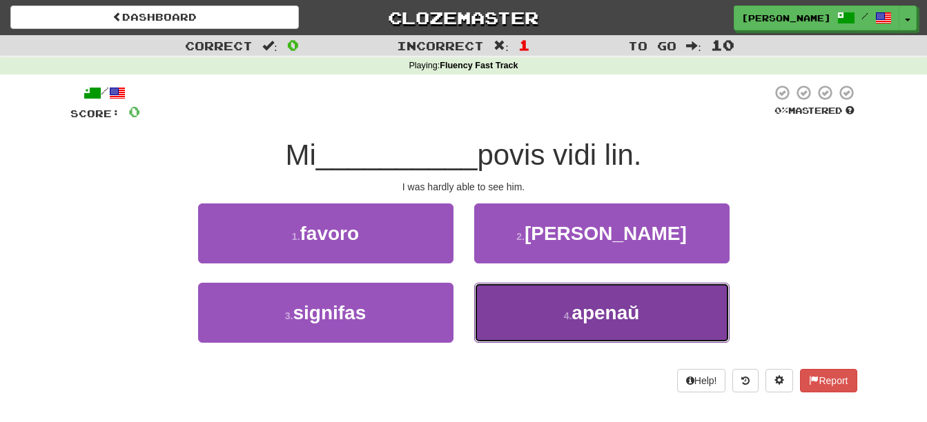
click at [635, 324] on button "4 . apenaŭ" at bounding box center [601, 313] width 255 height 60
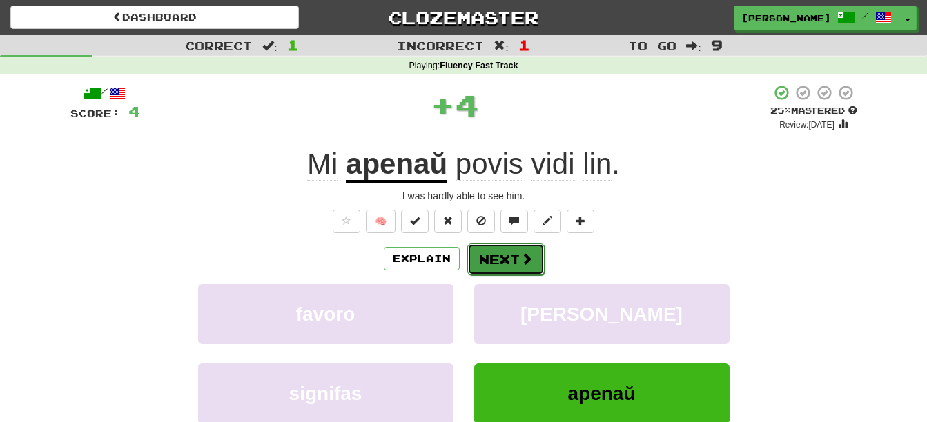
click at [499, 261] on button "Next" at bounding box center [505, 260] width 77 height 32
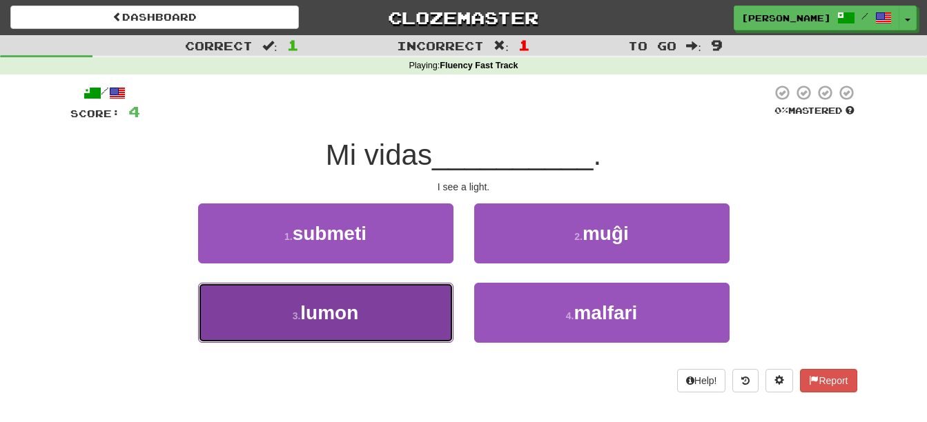
click at [321, 313] on span "lumon" at bounding box center [329, 312] width 58 height 21
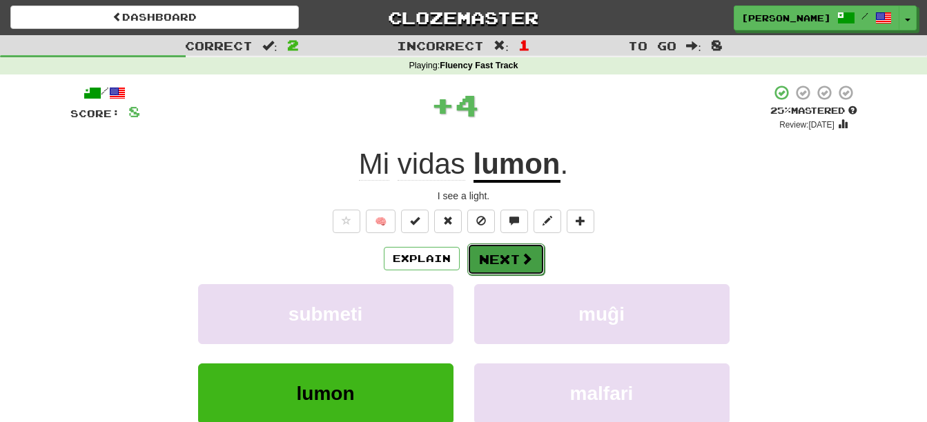
click at [495, 255] on button "Next" at bounding box center [505, 260] width 77 height 32
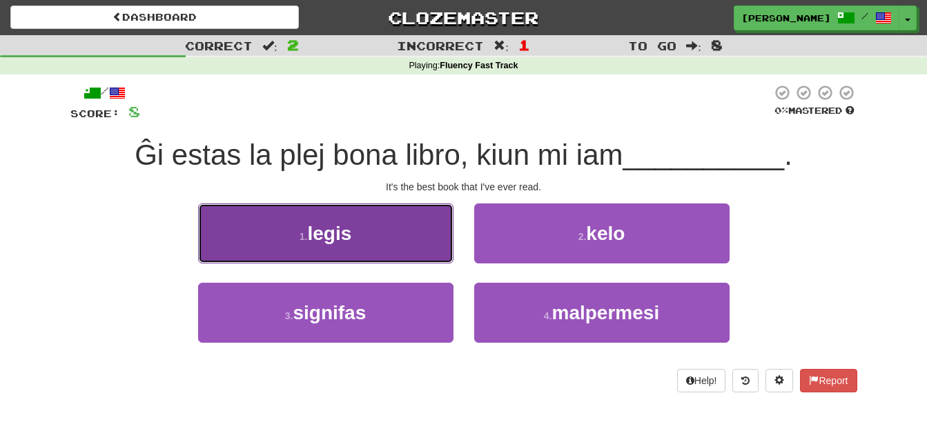
click at [324, 239] on span "legis" at bounding box center [329, 233] width 44 height 21
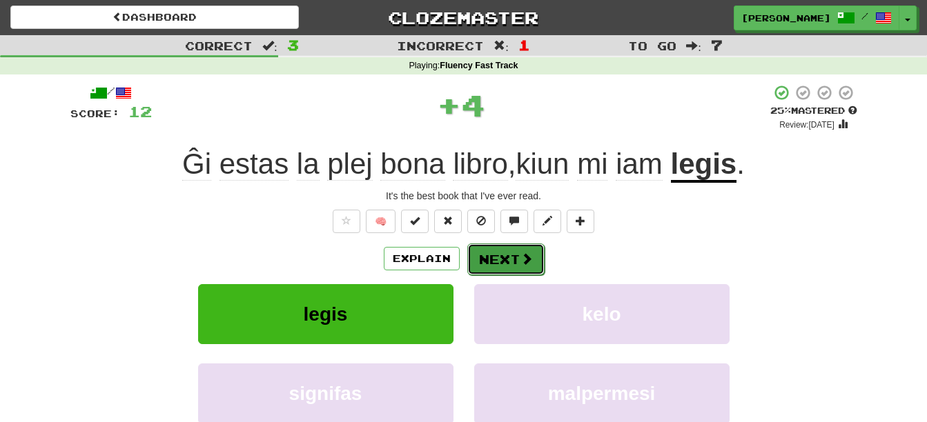
click at [520, 270] on button "Next" at bounding box center [505, 260] width 77 height 32
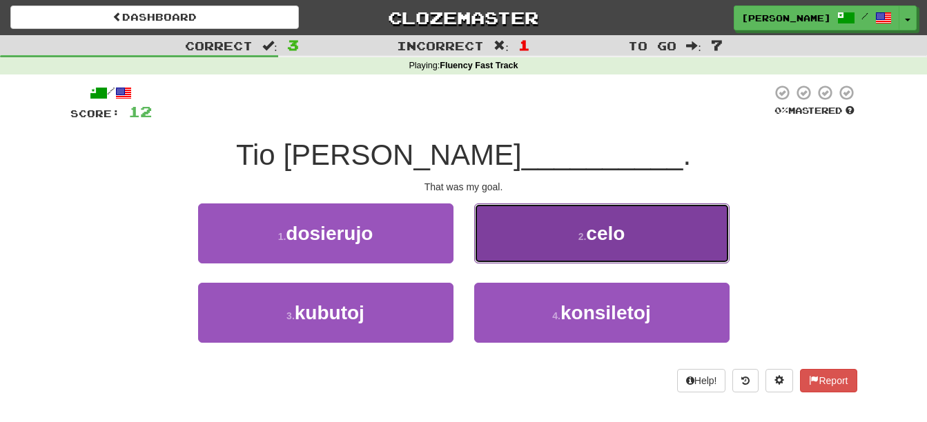
drag, startPoint x: 543, startPoint y: 229, endPoint x: 504, endPoint y: 287, distance: 69.6
click at [536, 237] on button "2 . celo" at bounding box center [601, 234] width 255 height 60
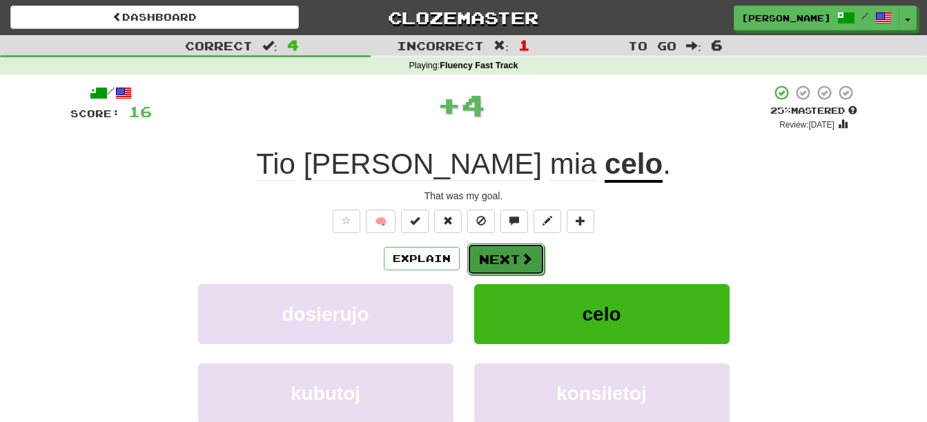
click at [483, 248] on button "Next" at bounding box center [505, 260] width 77 height 32
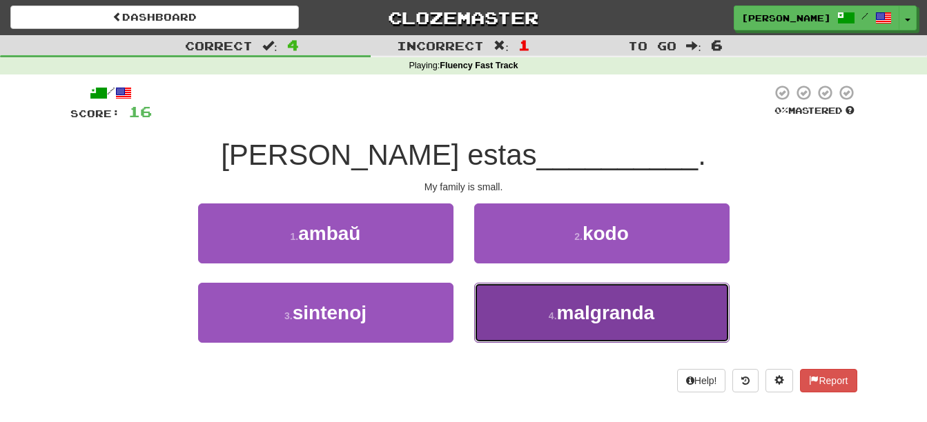
click at [515, 330] on button "4 . malgranda" at bounding box center [601, 313] width 255 height 60
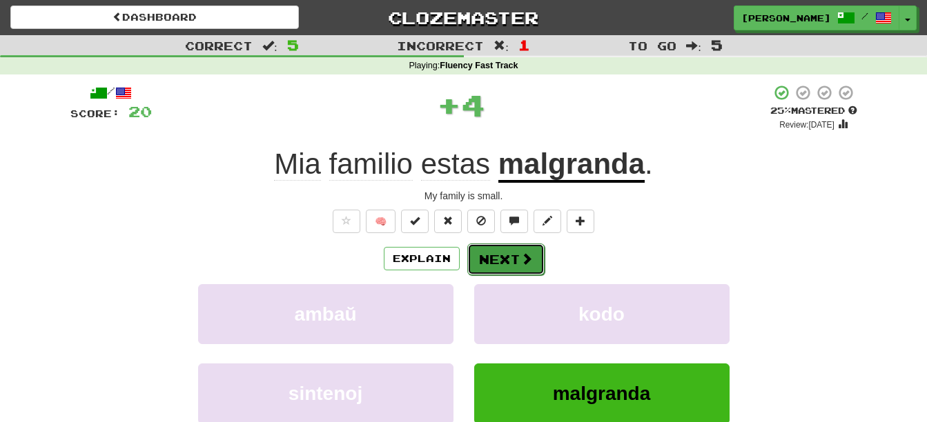
click at [484, 269] on button "Next" at bounding box center [505, 260] width 77 height 32
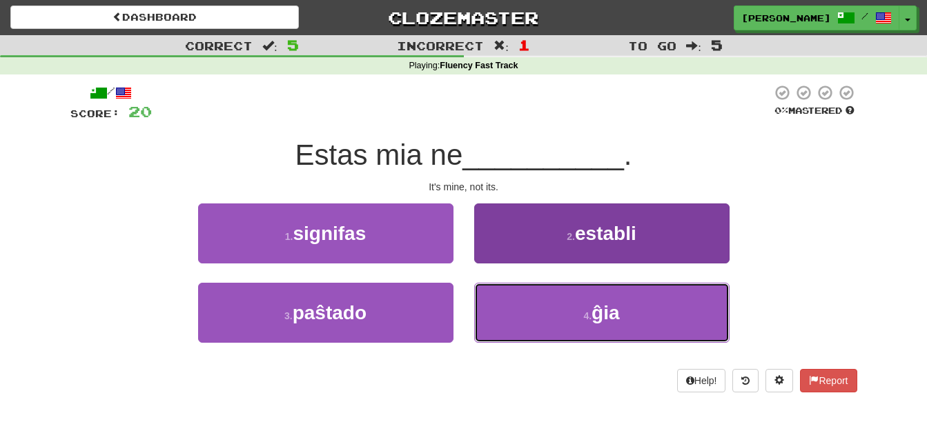
drag, startPoint x: 517, startPoint y: 320, endPoint x: 513, endPoint y: 328, distance: 9.3
click at [517, 321] on button "4 . ĝia" at bounding box center [601, 313] width 255 height 60
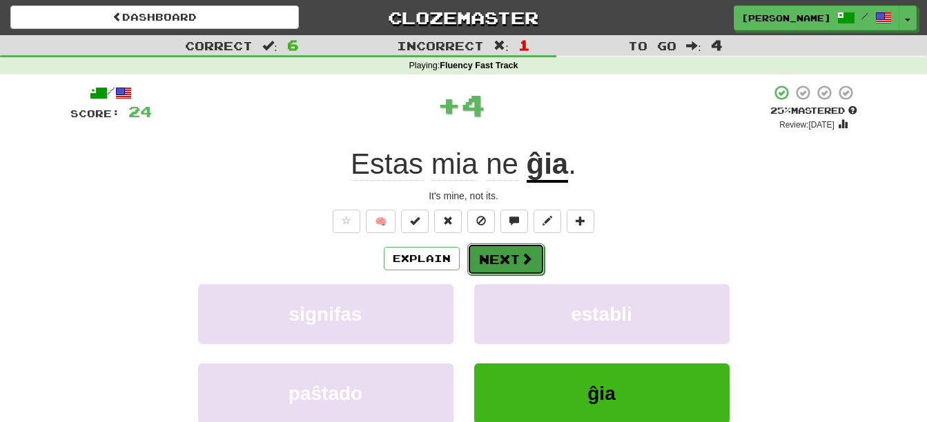
drag, startPoint x: 490, startPoint y: 245, endPoint x: 486, endPoint y: 253, distance: 9.3
click at [486, 253] on button "Next" at bounding box center [505, 260] width 77 height 32
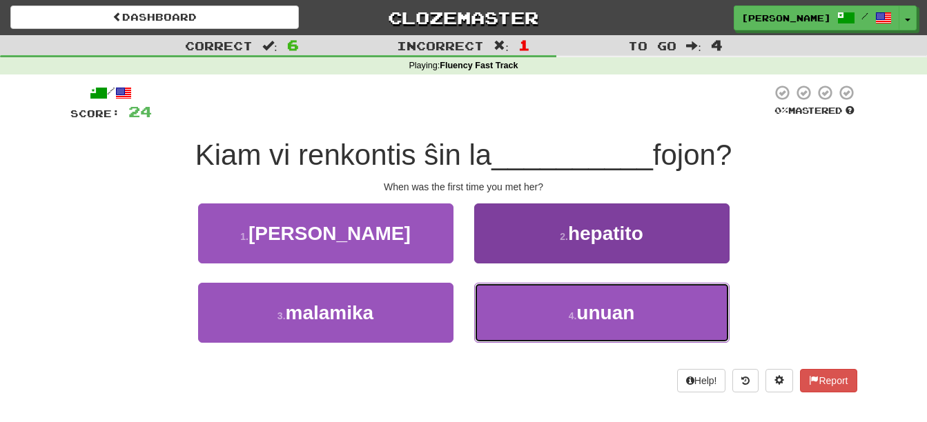
drag, startPoint x: 525, startPoint y: 318, endPoint x: 513, endPoint y: 338, distance: 23.5
click at [525, 319] on button "4 . unuan" at bounding box center [601, 313] width 255 height 60
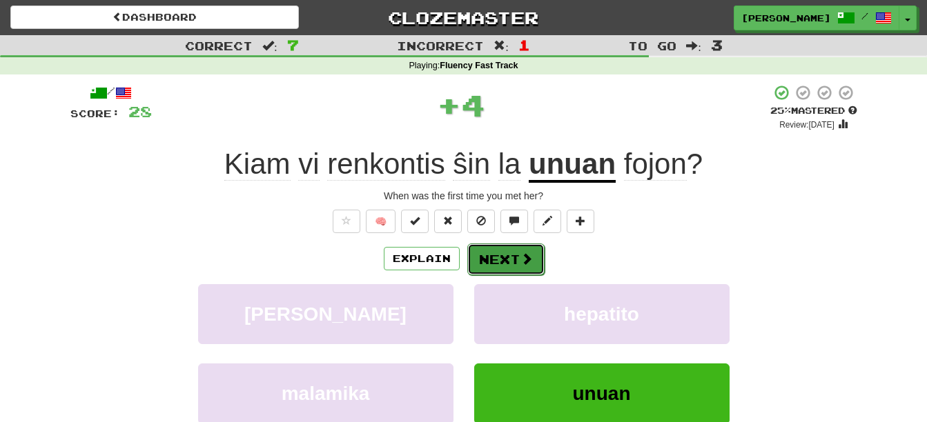
click at [499, 259] on button "Next" at bounding box center [505, 260] width 77 height 32
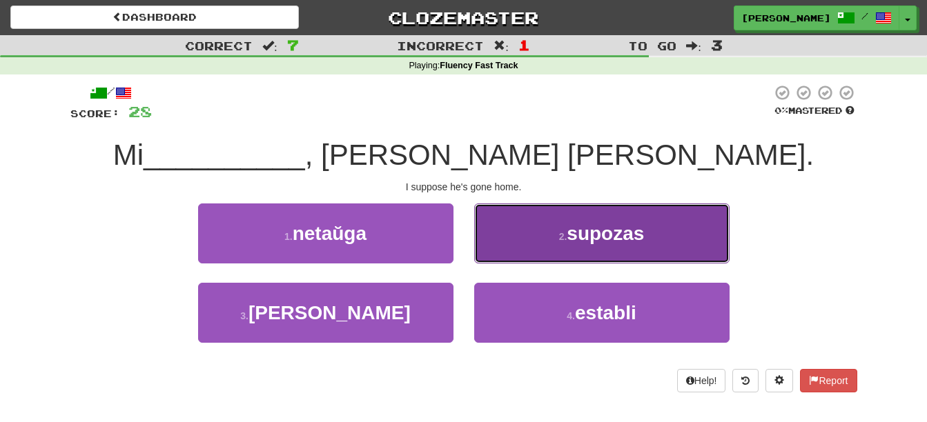
drag, startPoint x: 537, startPoint y: 252, endPoint x: 522, endPoint y: 284, distance: 34.6
click at [531, 262] on button "2 . supozas" at bounding box center [601, 234] width 255 height 60
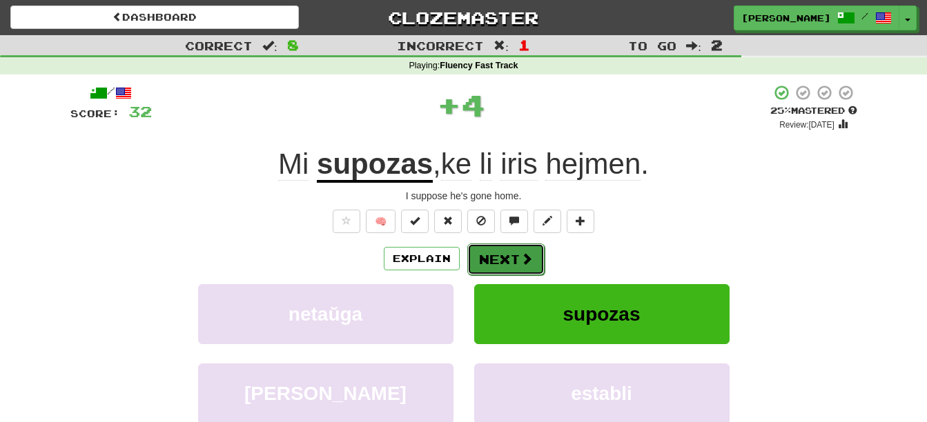
click at [494, 261] on button "Next" at bounding box center [505, 260] width 77 height 32
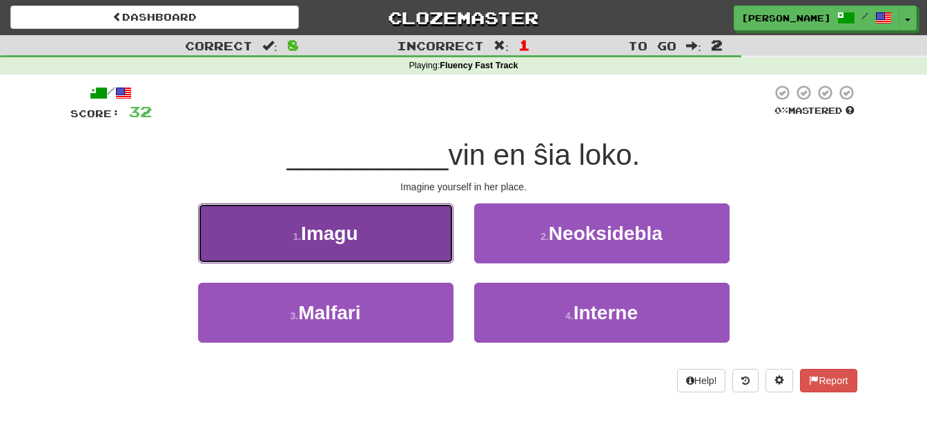
click at [413, 244] on button "1 . Imagu" at bounding box center [325, 234] width 255 height 60
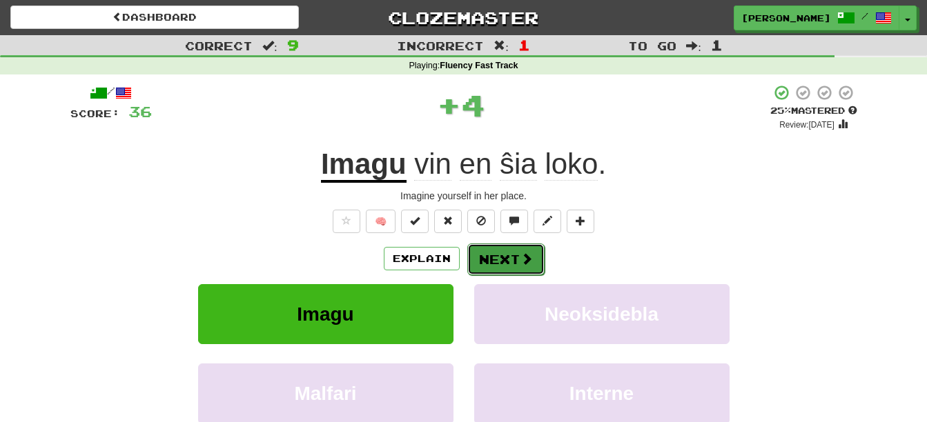
click at [524, 254] on span at bounding box center [526, 258] width 12 height 12
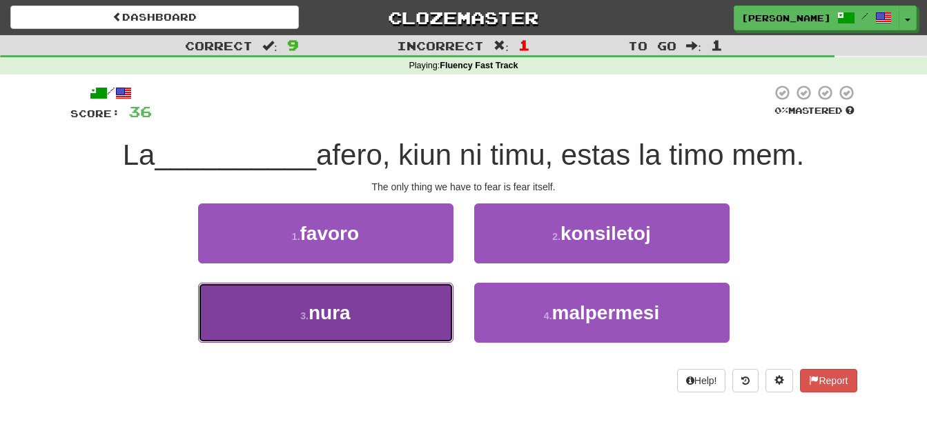
click at [348, 321] on span "nura" at bounding box center [329, 312] width 42 height 21
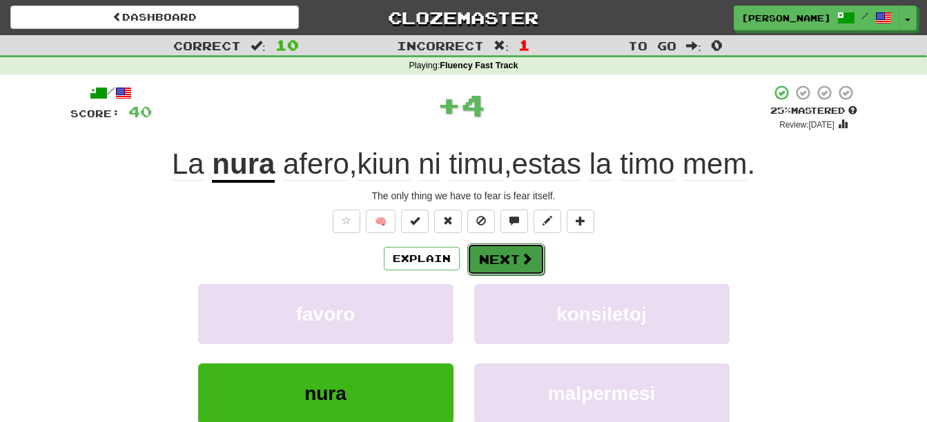
click at [493, 257] on button "Next" at bounding box center [505, 260] width 77 height 32
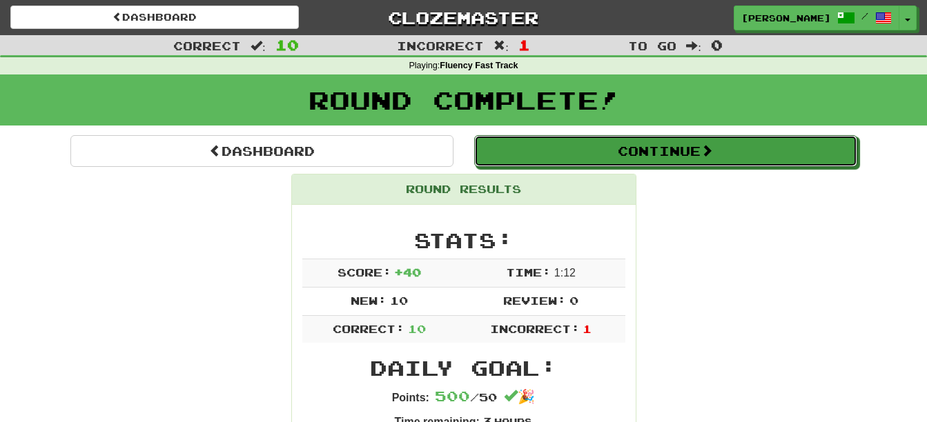
drag, startPoint x: 672, startPoint y: 146, endPoint x: 613, endPoint y: 241, distance: 111.8
click at [672, 148] on button "Continue" at bounding box center [665, 151] width 383 height 32
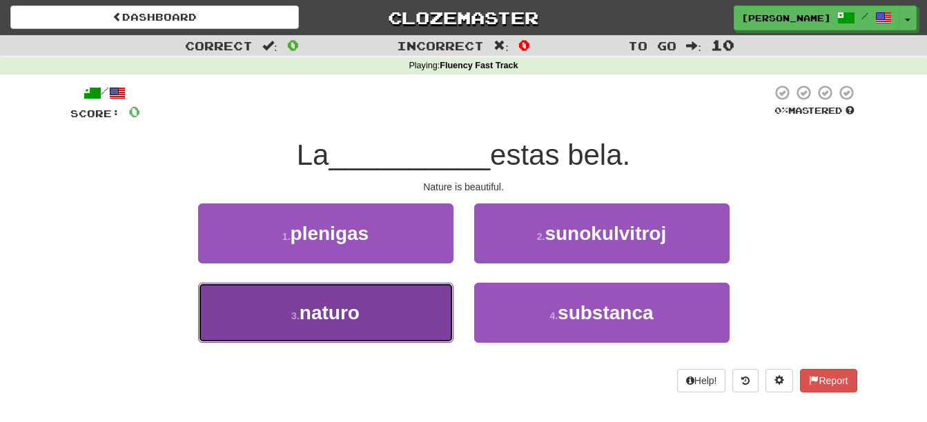
click at [372, 302] on button "3 . naturo" at bounding box center [325, 313] width 255 height 60
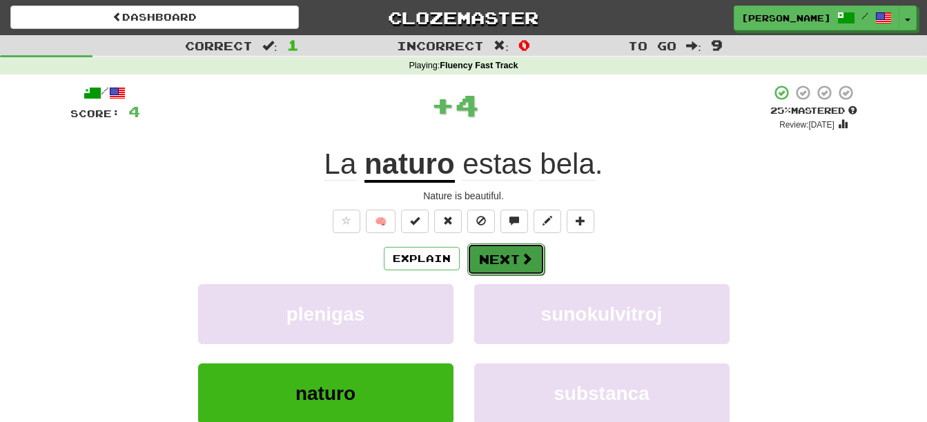
click at [490, 261] on button "Next" at bounding box center [505, 260] width 77 height 32
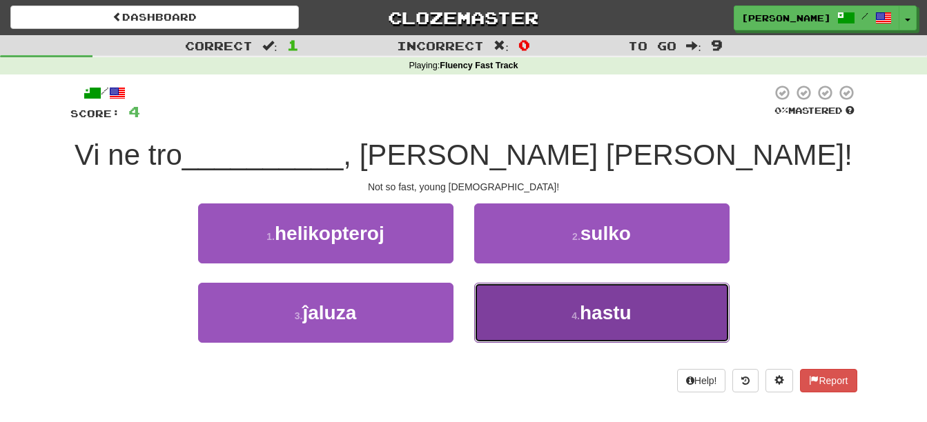
click at [633, 309] on button "4 . hastu" at bounding box center [601, 313] width 255 height 60
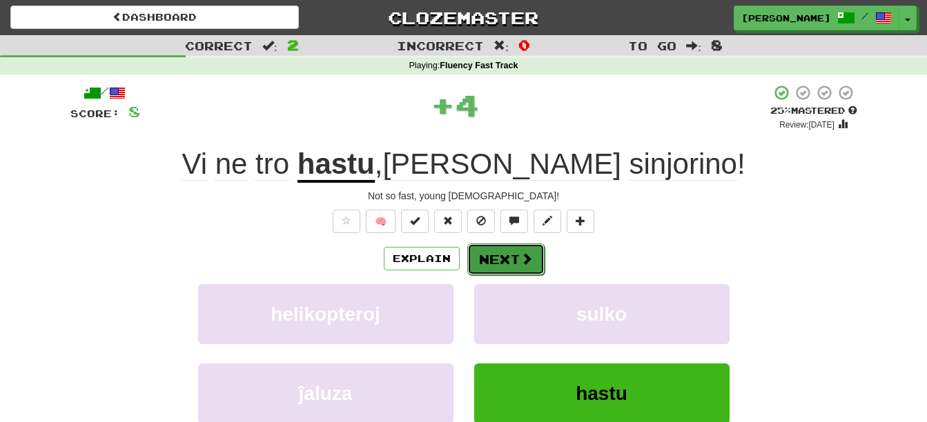
click at [526, 264] on span at bounding box center [526, 258] width 12 height 12
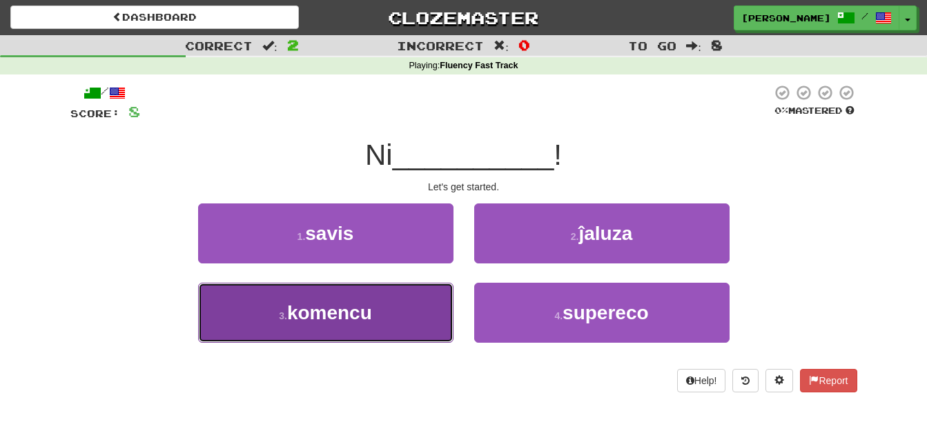
click at [406, 324] on button "3 . komencu" at bounding box center [325, 313] width 255 height 60
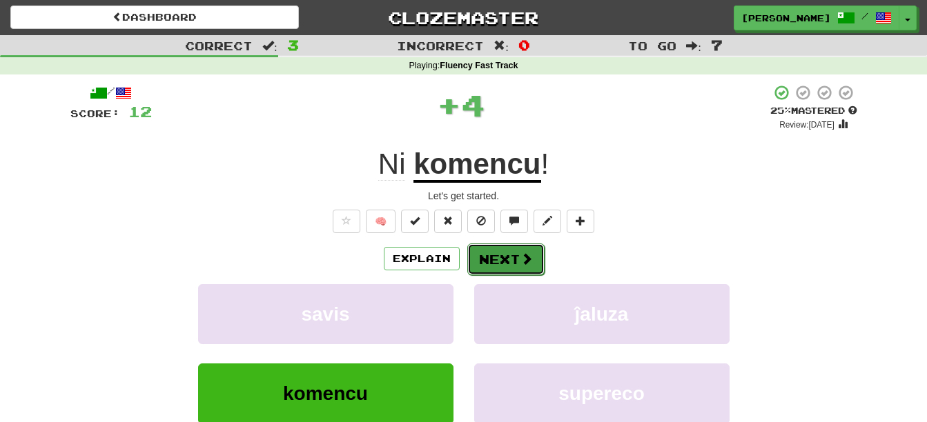
click at [501, 252] on button "Next" at bounding box center [505, 260] width 77 height 32
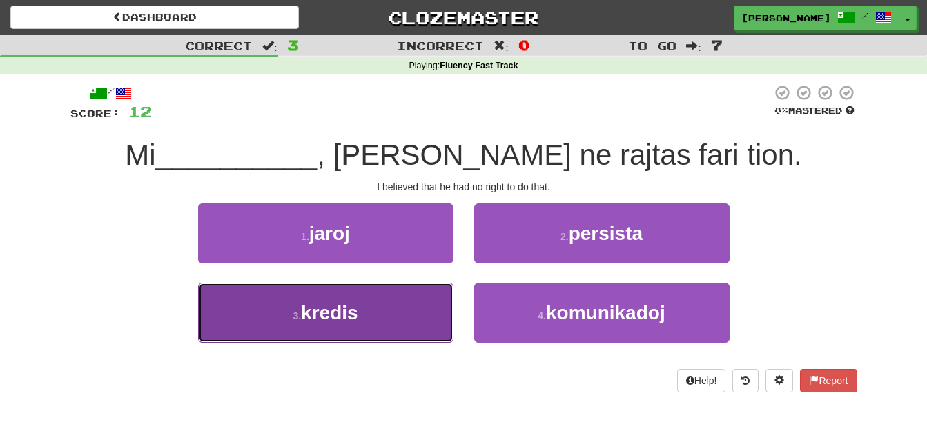
click at [397, 322] on button "3 . kredis" at bounding box center [325, 313] width 255 height 60
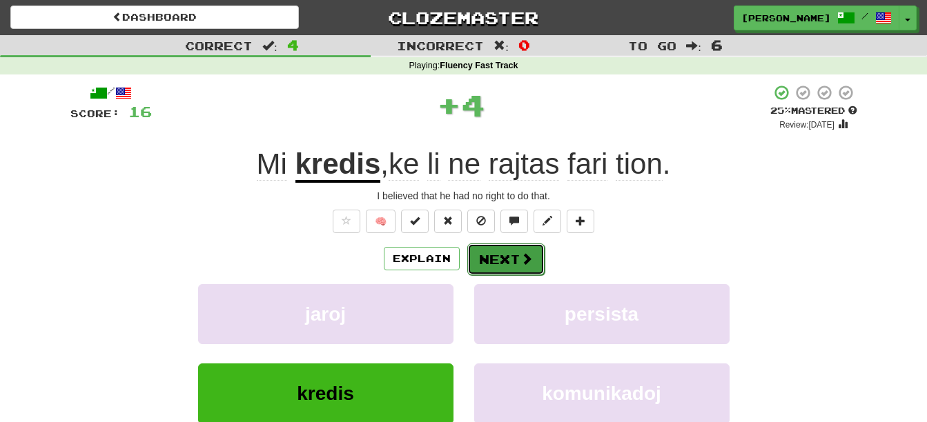
click at [499, 256] on button "Next" at bounding box center [505, 260] width 77 height 32
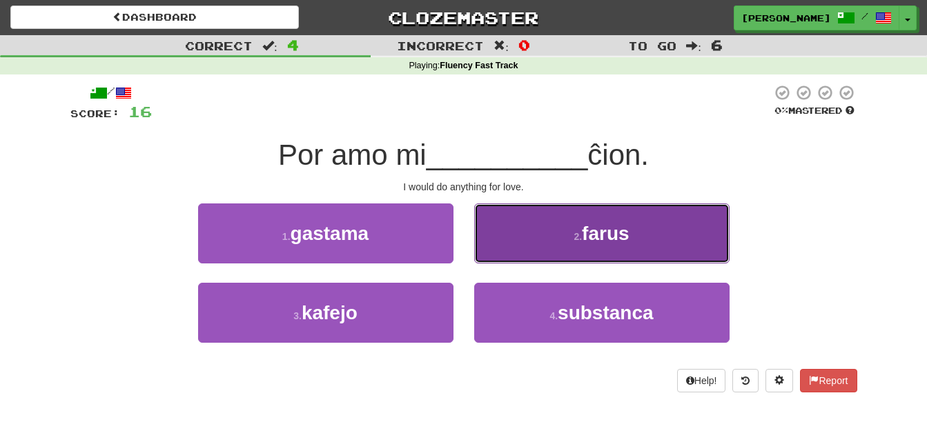
click at [555, 239] on button "2 . farus" at bounding box center [601, 234] width 255 height 60
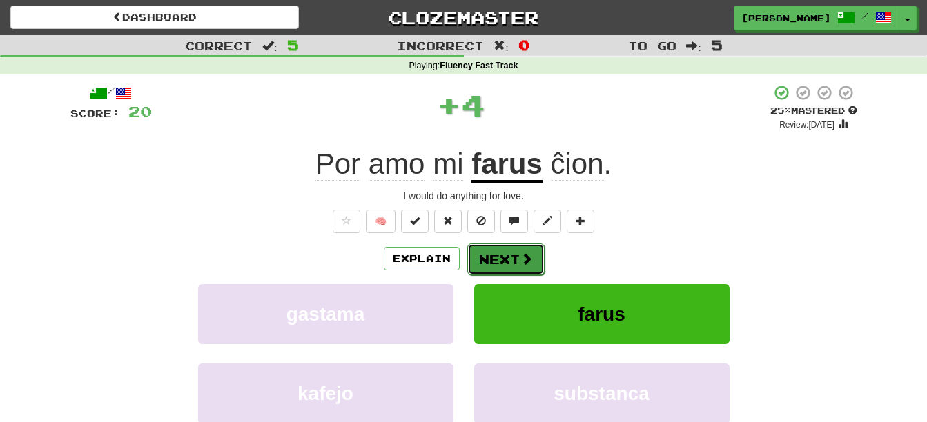
click at [526, 257] on span at bounding box center [526, 258] width 12 height 12
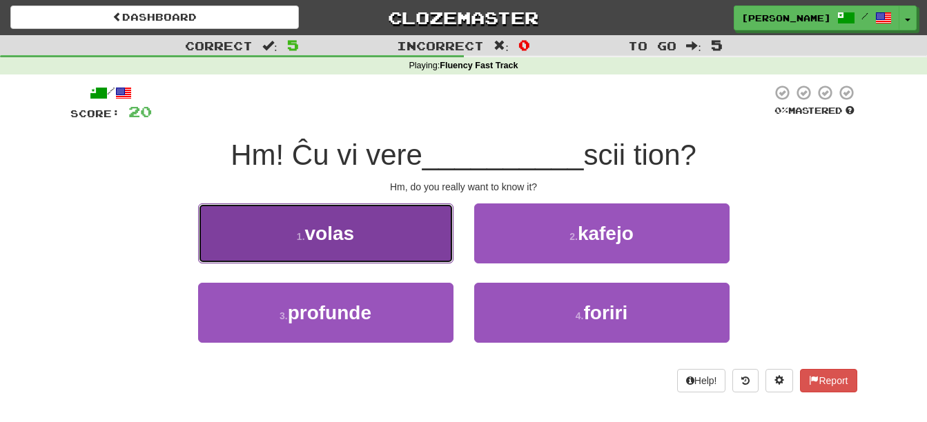
click at [403, 237] on button "1 . volas" at bounding box center [325, 234] width 255 height 60
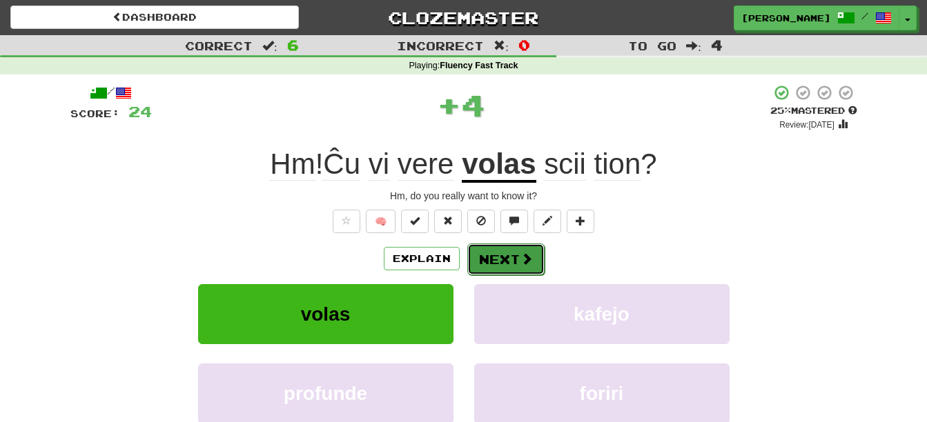
click at [499, 266] on button "Next" at bounding box center [505, 260] width 77 height 32
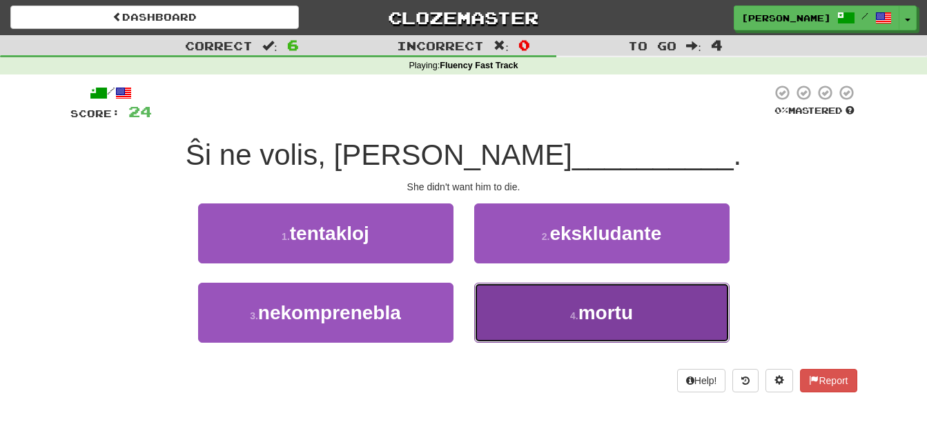
click at [548, 308] on button "4 . mortu" at bounding box center [601, 313] width 255 height 60
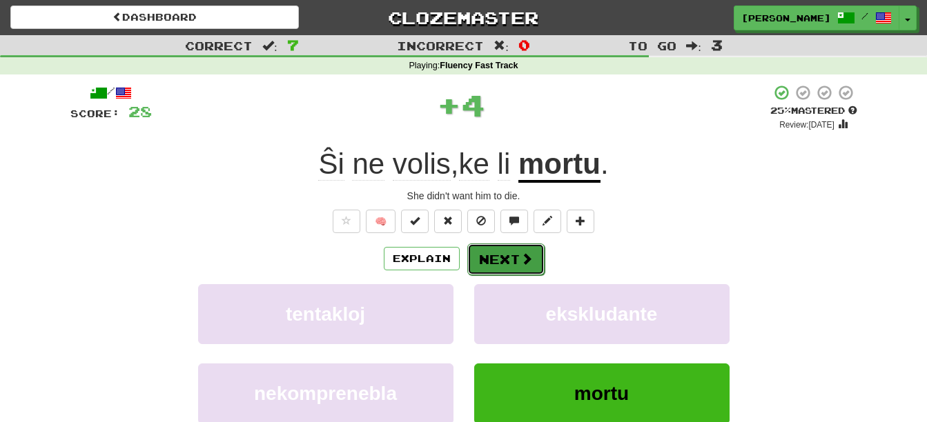
click at [511, 253] on button "Next" at bounding box center [505, 260] width 77 height 32
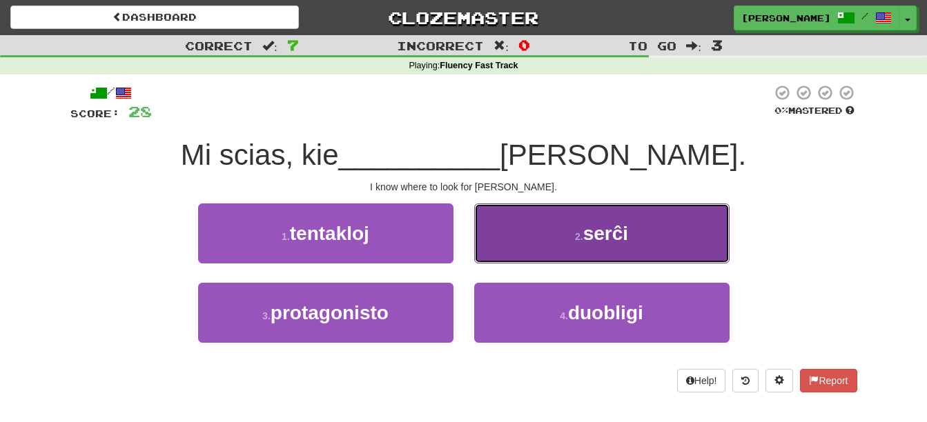
click at [540, 226] on button "2 . serĉi" at bounding box center [601, 234] width 255 height 60
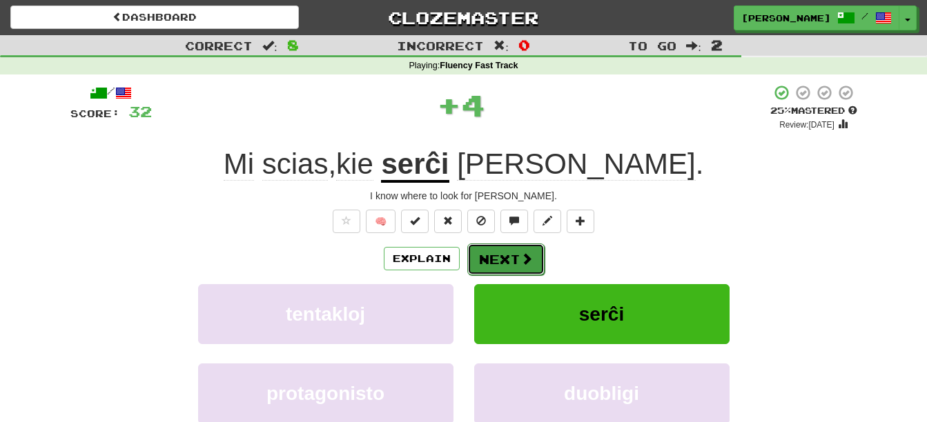
click at [508, 252] on button "Next" at bounding box center [505, 260] width 77 height 32
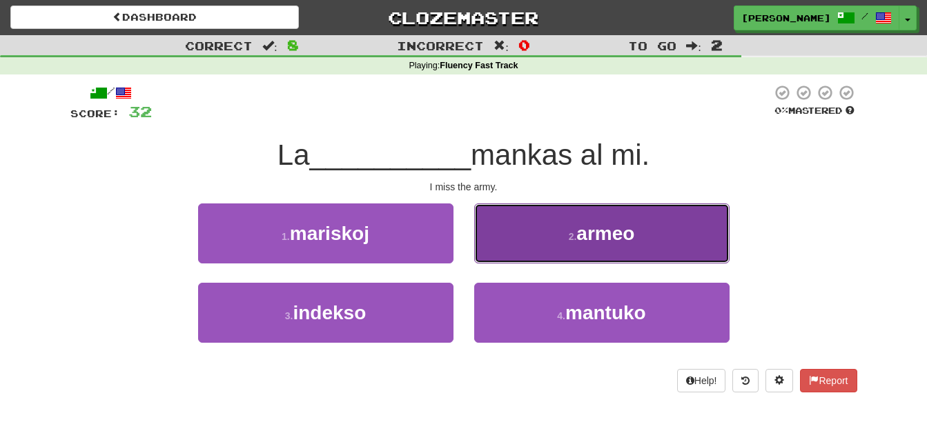
click at [497, 234] on button "2 . armeo" at bounding box center [601, 234] width 255 height 60
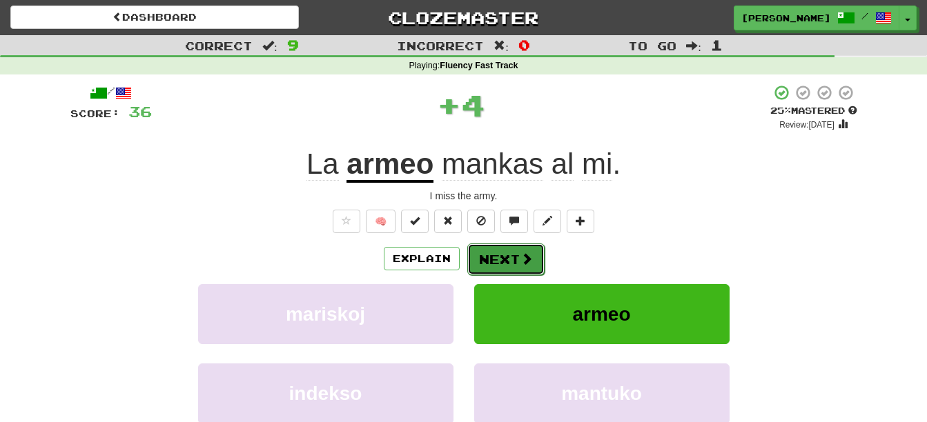
click at [491, 247] on button "Next" at bounding box center [505, 260] width 77 height 32
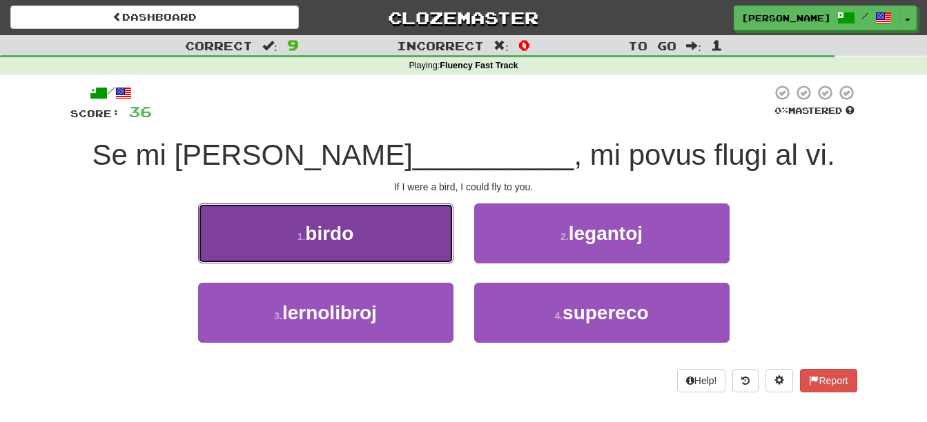
click at [421, 225] on button "1 . birdo" at bounding box center [325, 234] width 255 height 60
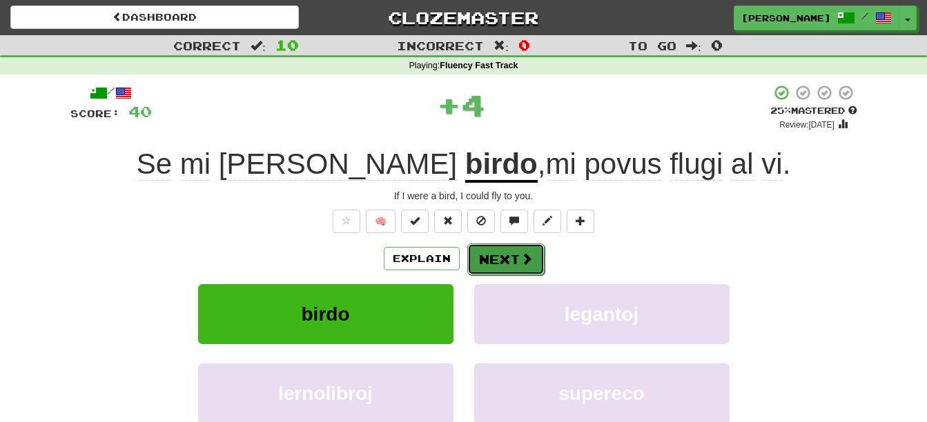
click at [502, 261] on button "Next" at bounding box center [505, 260] width 77 height 32
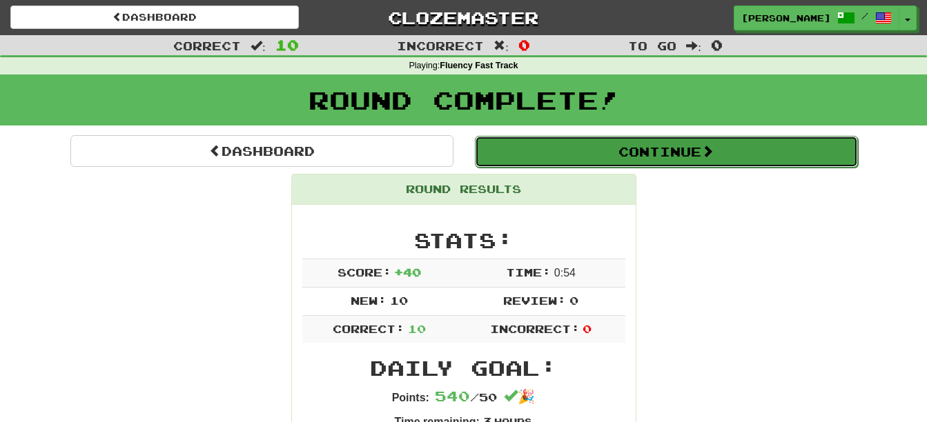
click at [653, 156] on button "Continue" at bounding box center [666, 152] width 383 height 32
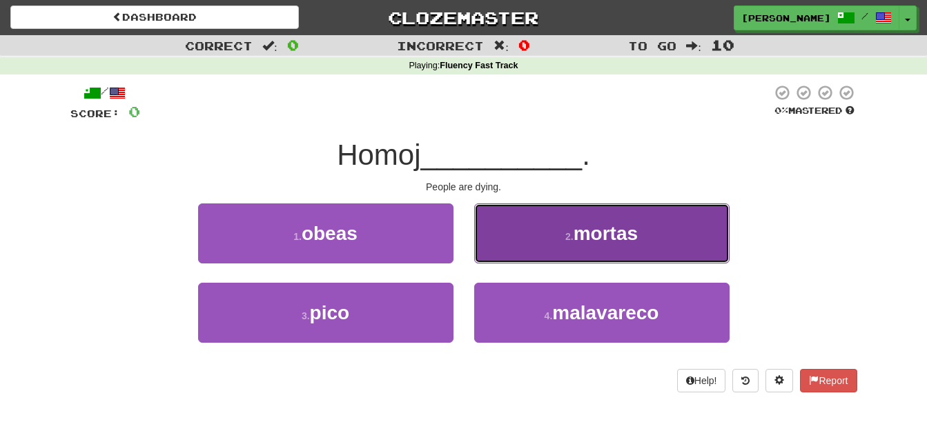
click at [635, 242] on span "mortas" at bounding box center [605, 233] width 64 height 21
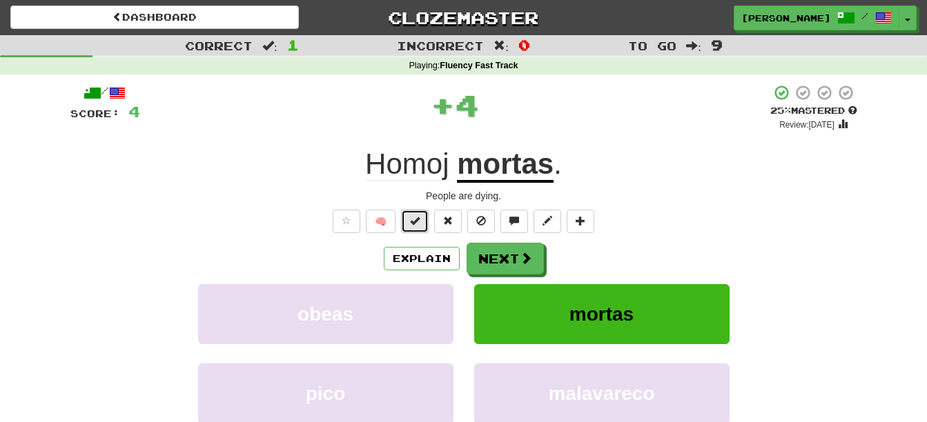
click at [417, 217] on span at bounding box center [415, 221] width 10 height 10
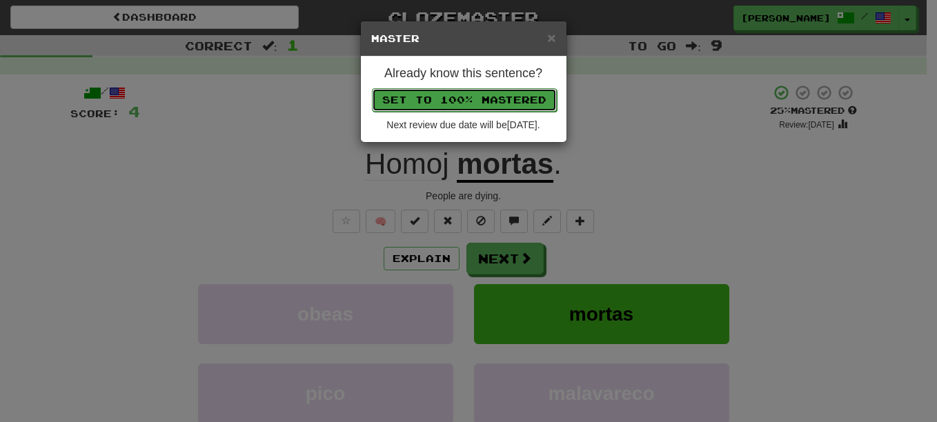
click at [497, 103] on button "Set to 100% Mastered" at bounding box center [464, 99] width 185 height 23
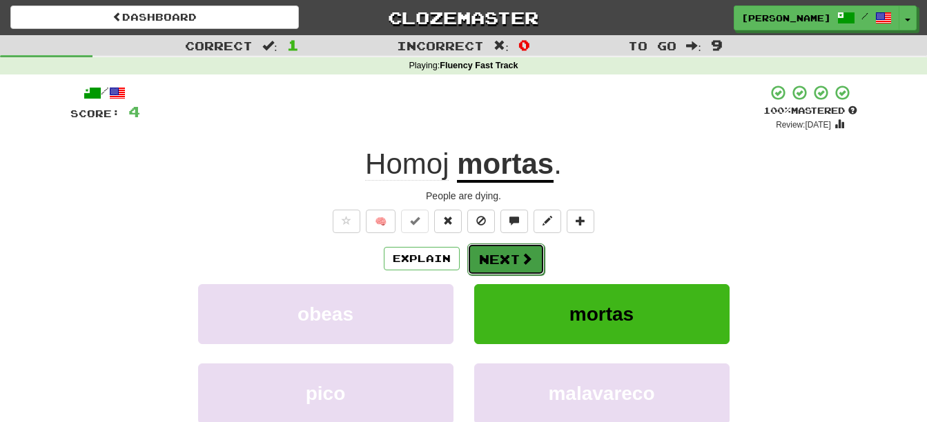
click at [504, 258] on button "Next" at bounding box center [505, 260] width 77 height 32
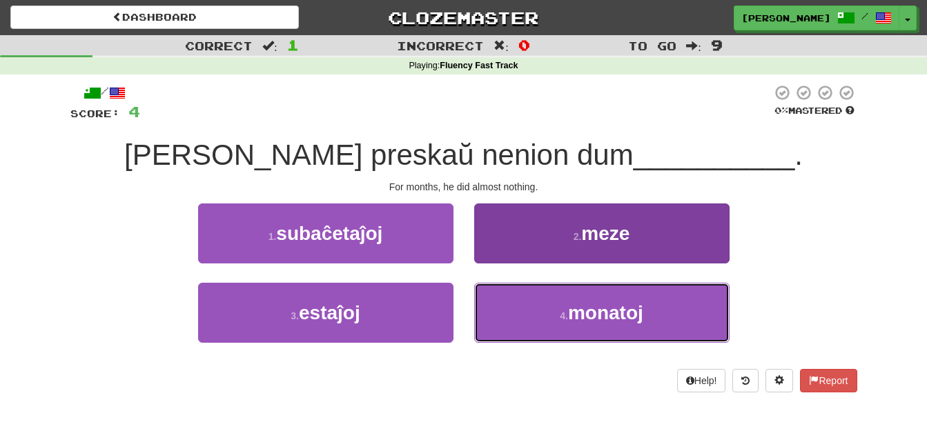
drag, startPoint x: 626, startPoint y: 317, endPoint x: 633, endPoint y: 313, distance: 9.0
click at [626, 318] on span "monatoj" at bounding box center [605, 312] width 75 height 21
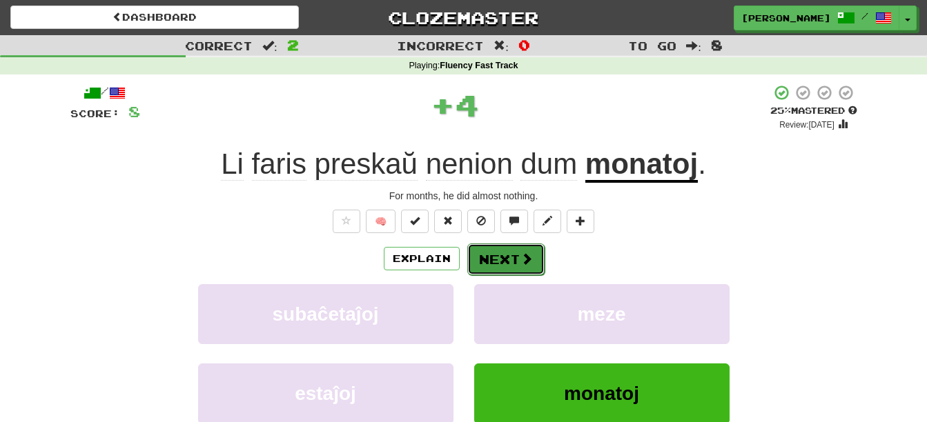
click at [520, 253] on span at bounding box center [526, 258] width 12 height 12
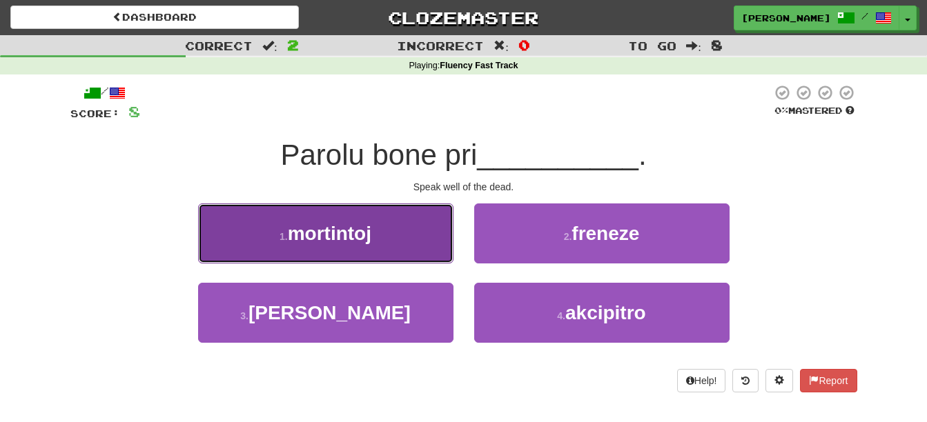
click at [413, 222] on button "1 . mortintoj" at bounding box center [325, 234] width 255 height 60
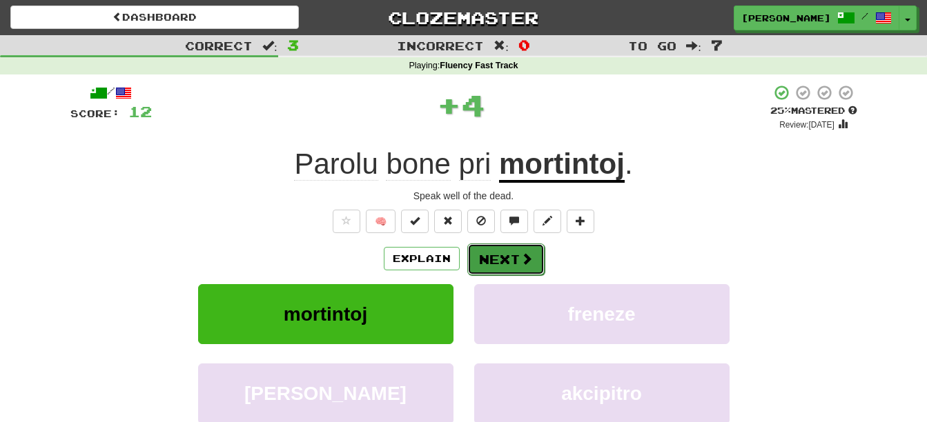
click at [506, 257] on button "Next" at bounding box center [505, 260] width 77 height 32
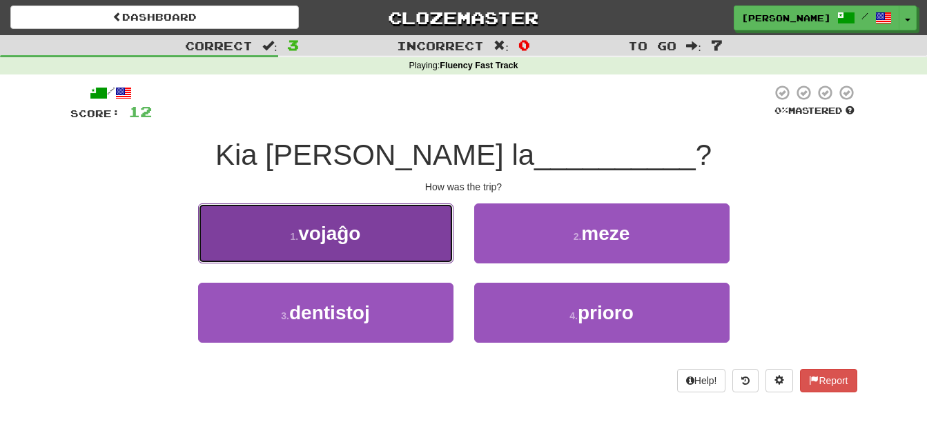
click at [389, 220] on button "1 . vojaĝo" at bounding box center [325, 234] width 255 height 60
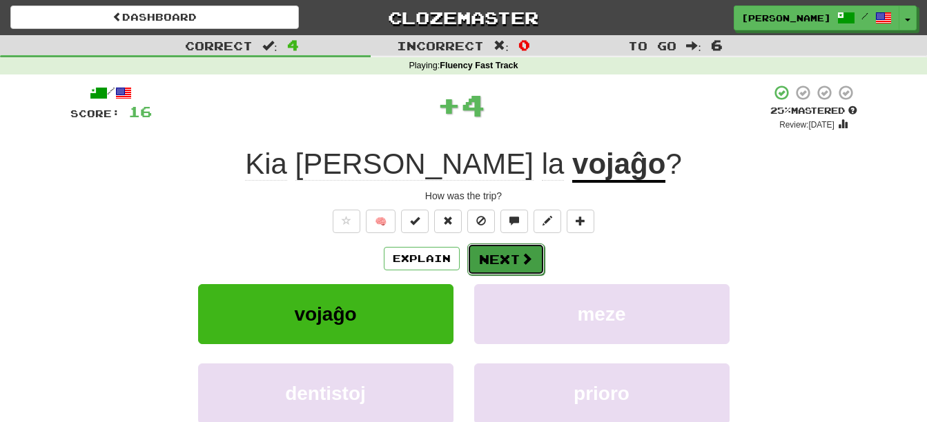
click at [503, 260] on button "Next" at bounding box center [505, 260] width 77 height 32
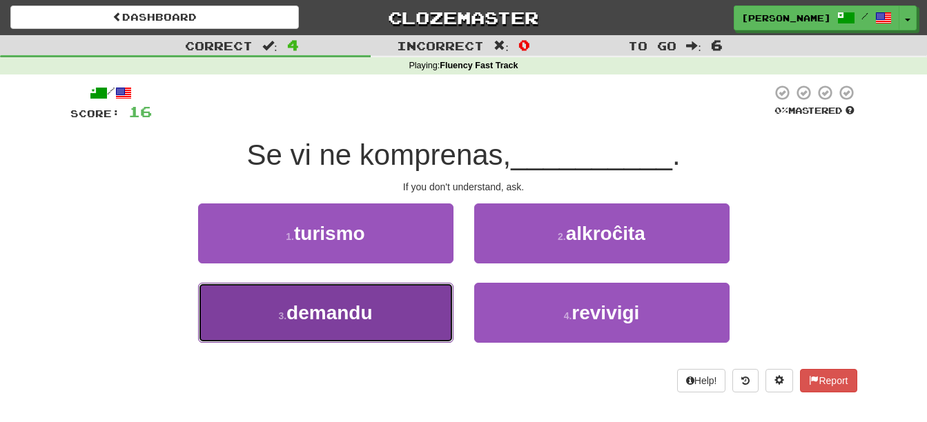
click at [399, 321] on button "3 . demandu" at bounding box center [325, 313] width 255 height 60
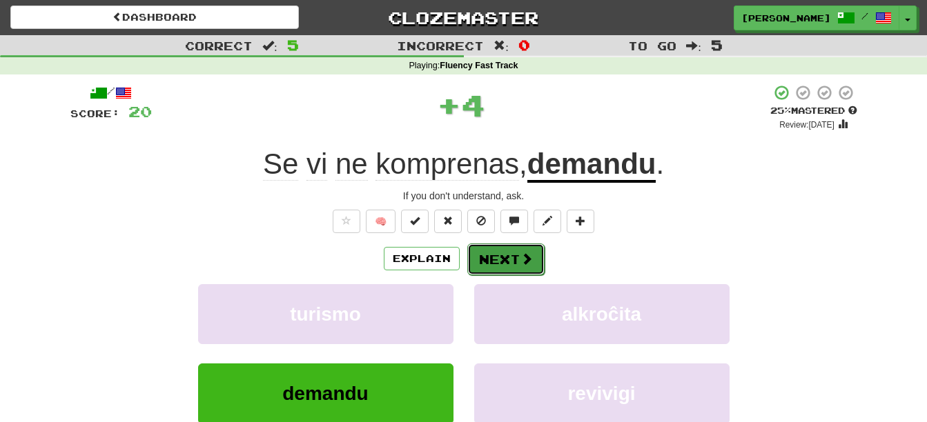
click at [498, 259] on button "Next" at bounding box center [505, 260] width 77 height 32
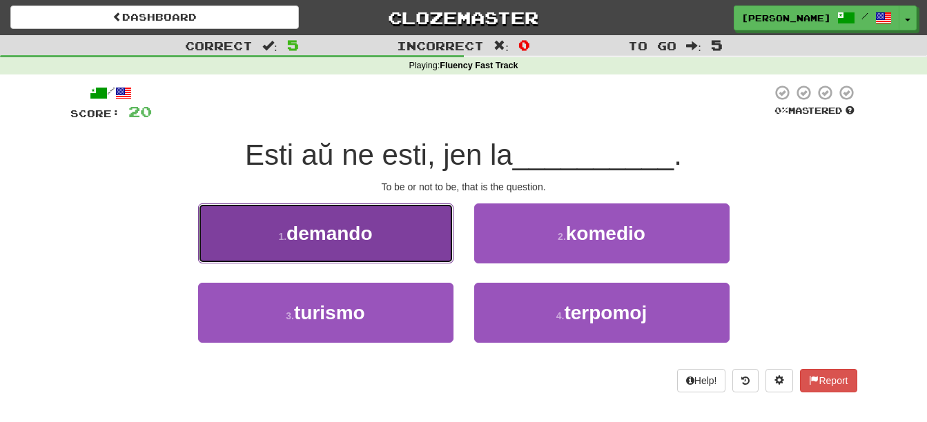
click at [401, 241] on button "1 . demando" at bounding box center [325, 234] width 255 height 60
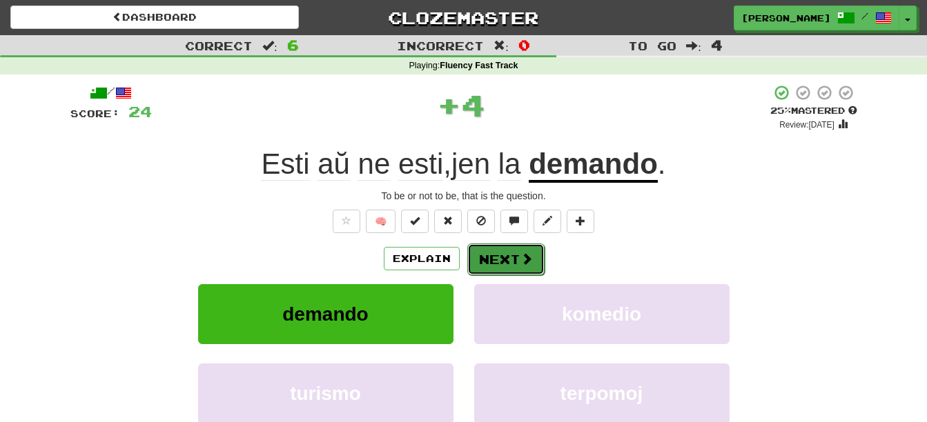
click at [500, 271] on button "Next" at bounding box center [505, 260] width 77 height 32
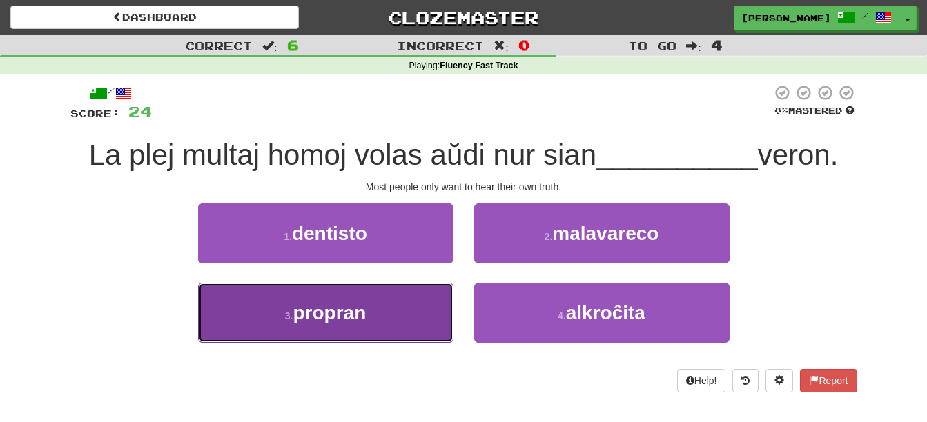
click at [373, 311] on button "3 . propran" at bounding box center [325, 313] width 255 height 60
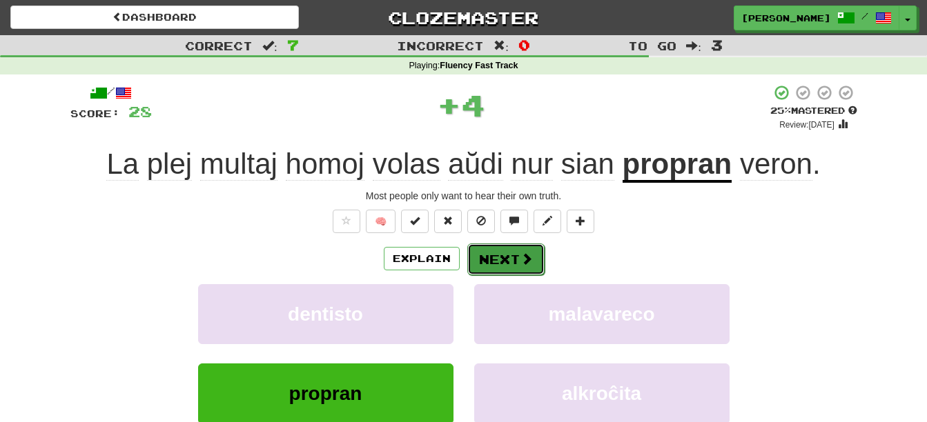
click at [506, 264] on button "Next" at bounding box center [505, 260] width 77 height 32
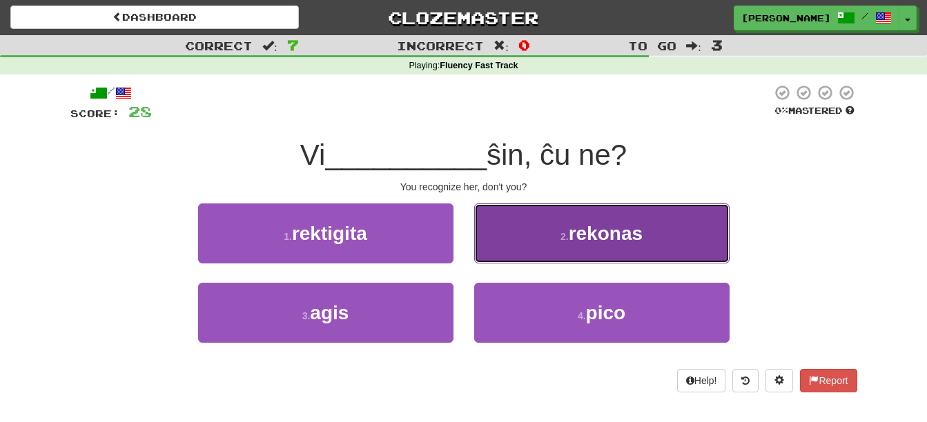
click at [620, 218] on button "2 . rekonas" at bounding box center [601, 234] width 255 height 60
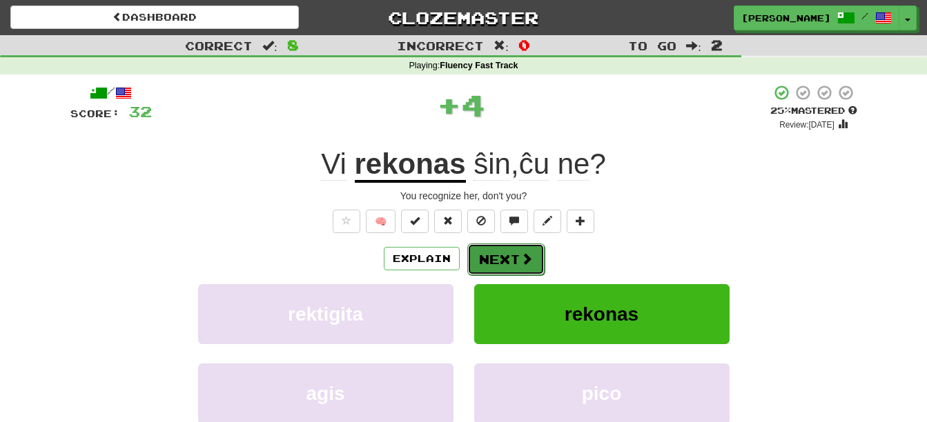
click at [499, 258] on button "Next" at bounding box center [505, 260] width 77 height 32
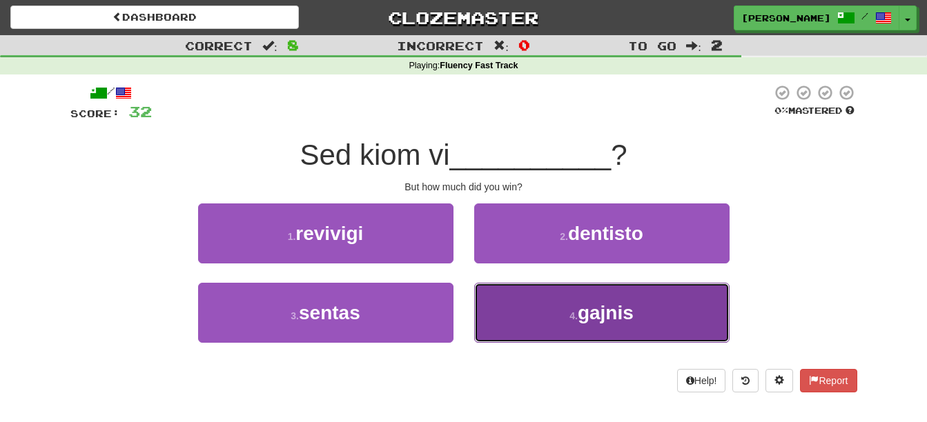
click at [657, 313] on button "4 . gajnis" at bounding box center [601, 313] width 255 height 60
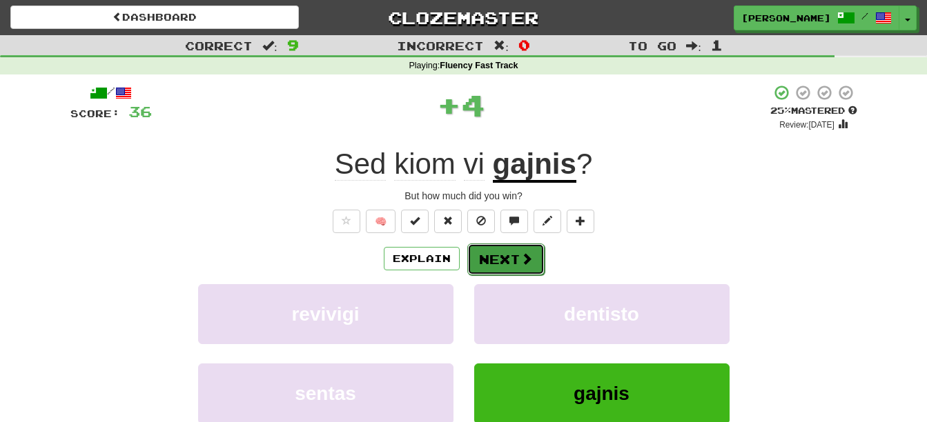
click at [517, 260] on button "Next" at bounding box center [505, 260] width 77 height 32
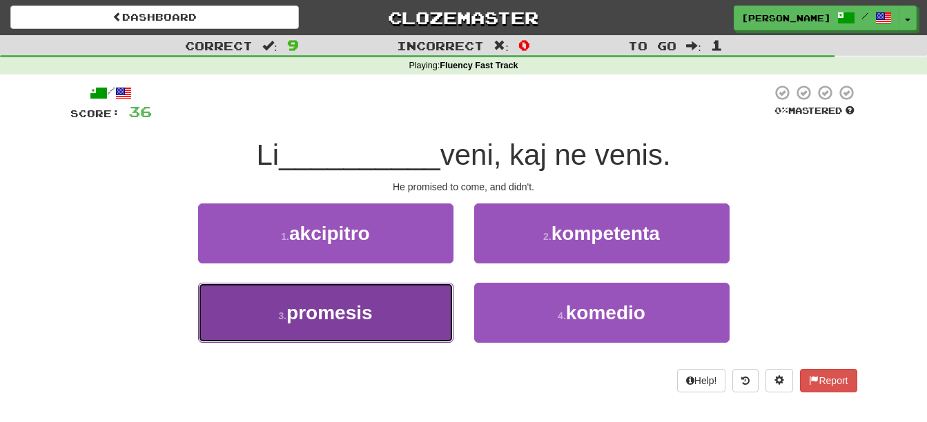
click at [319, 326] on button "3 . promesis" at bounding box center [325, 313] width 255 height 60
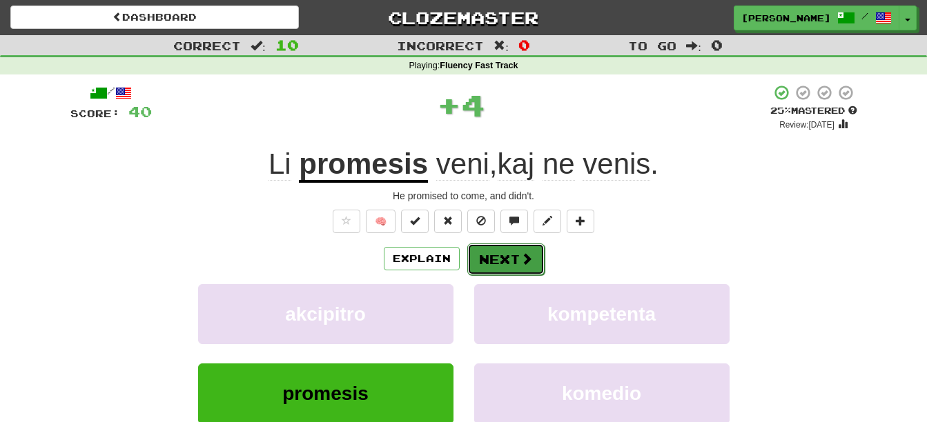
click at [491, 267] on button "Next" at bounding box center [505, 260] width 77 height 32
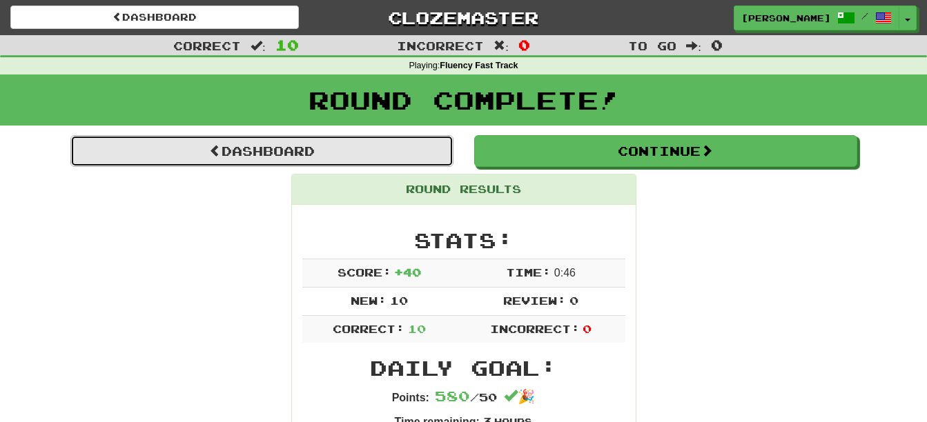
click at [253, 161] on link "Dashboard" at bounding box center [261, 151] width 383 height 32
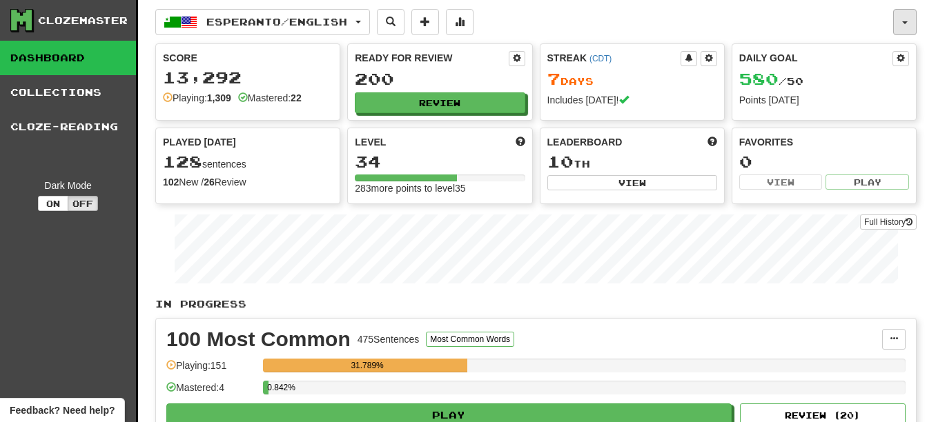
click at [902, 29] on button "button" at bounding box center [904, 22] width 23 height 26
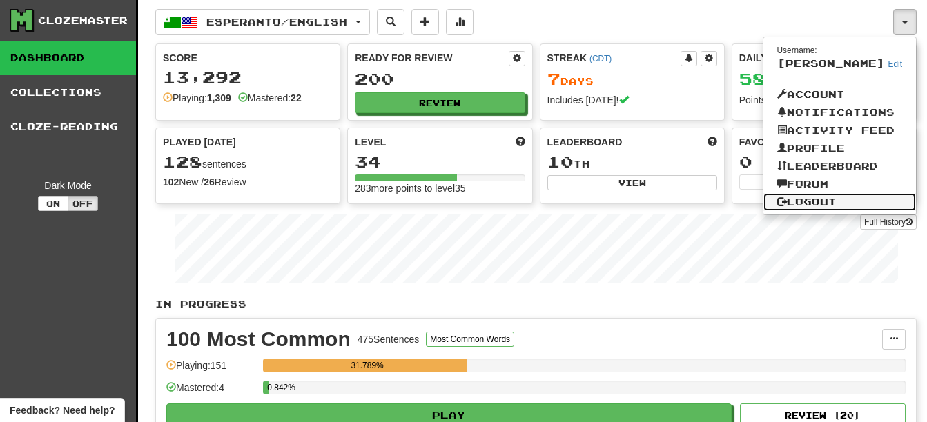
click at [838, 204] on link "Logout" at bounding box center [839, 202] width 153 height 18
